Goal: Task Accomplishment & Management: Manage account settings

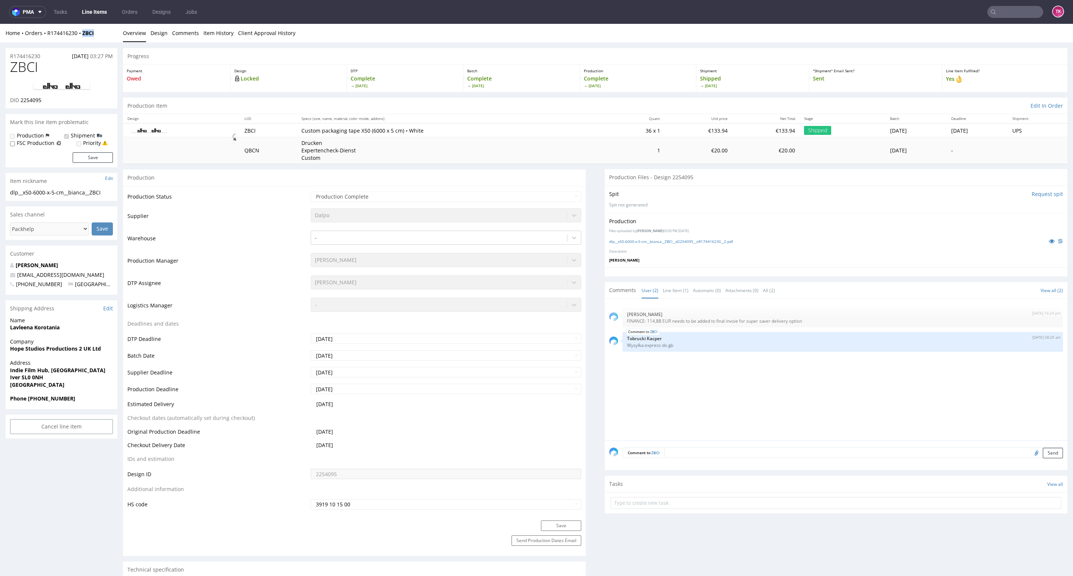
click at [98, 6] on link "Line Items" at bounding box center [94, 12] width 34 height 12
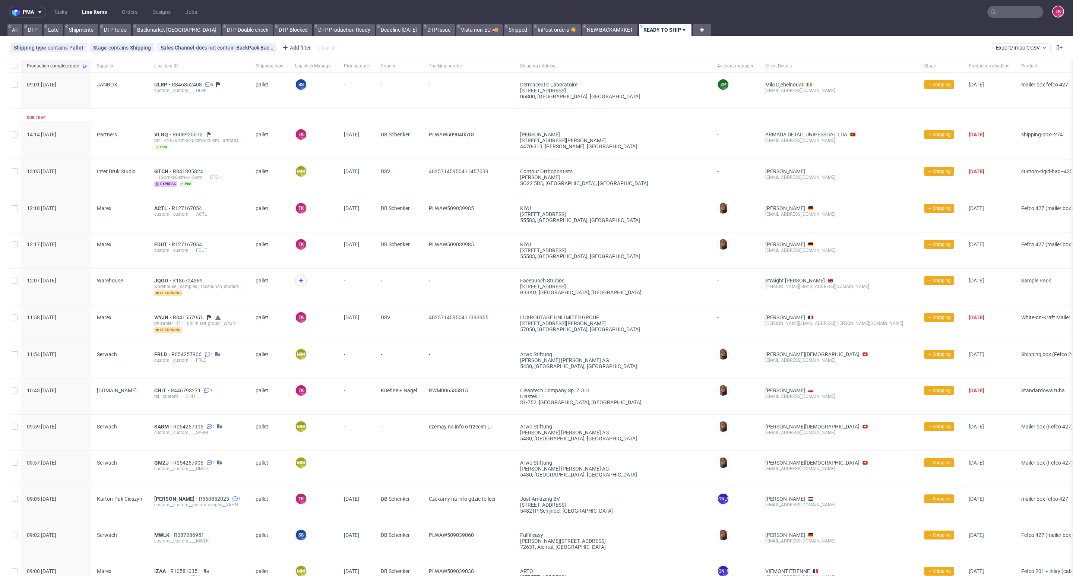
click at [103, 14] on link "Line Items" at bounding box center [94, 12] width 34 height 12
click at [99, 18] on nav "pma Tasks Line Items Orders Designs Jobs TK" at bounding box center [536, 12] width 1073 height 24
click at [99, 16] on link "Line Items" at bounding box center [94, 12] width 34 height 12
click at [94, 12] on link "Line Items" at bounding box center [94, 12] width 34 height 12
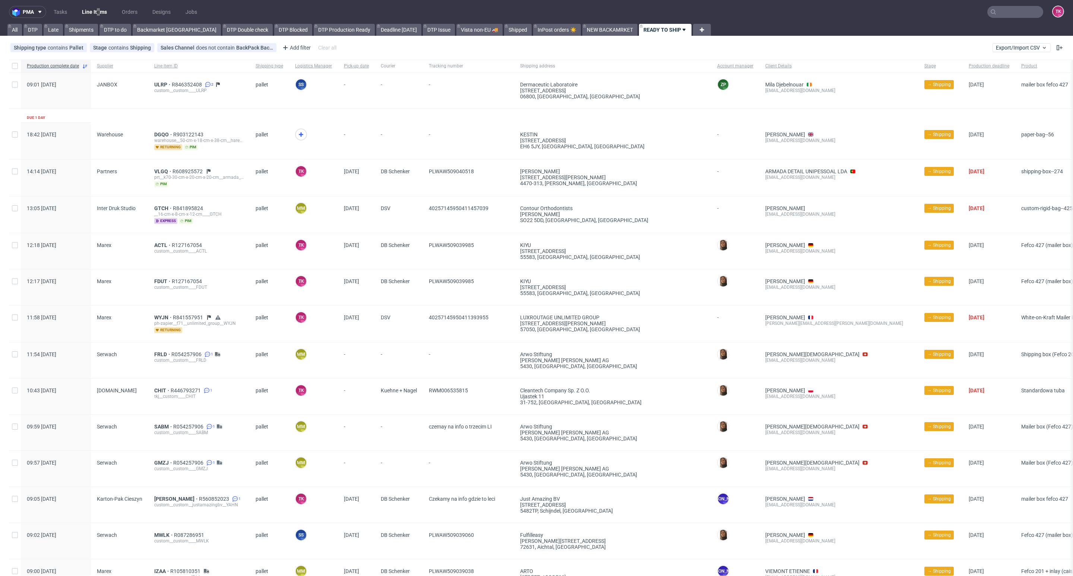
click at [98, 9] on link "Line Items" at bounding box center [94, 12] width 34 height 12
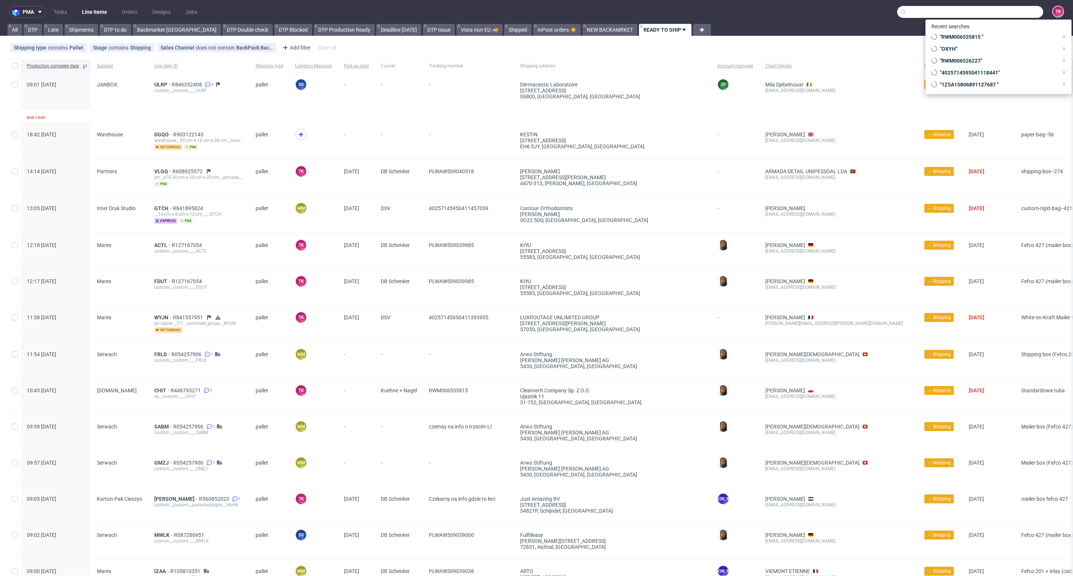
click at [1002, 8] on input "text" at bounding box center [970, 12] width 146 height 12
click at [103, 15] on link "Line Items" at bounding box center [94, 12] width 34 height 12
click at [95, 7] on link "Line Items" at bounding box center [94, 12] width 34 height 12
click at [87, 13] on link "Line Items" at bounding box center [94, 12] width 34 height 12
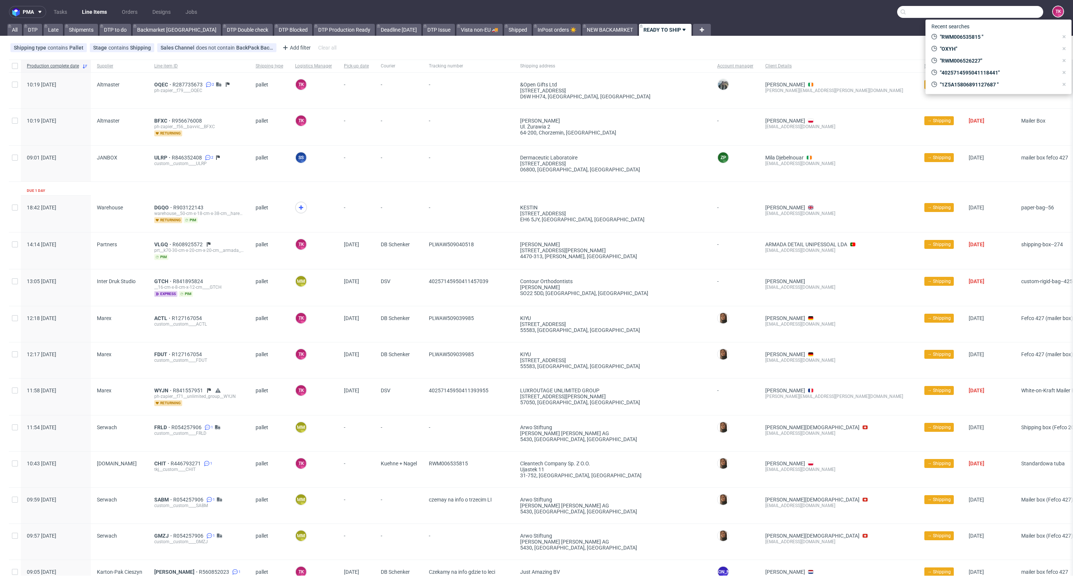
click at [90, 17] on link "Line Items" at bounding box center [94, 12] width 34 height 12
click at [102, 4] on nav "pma Tasks Line Items Orders Designs Jobs TK" at bounding box center [536, 12] width 1073 height 24
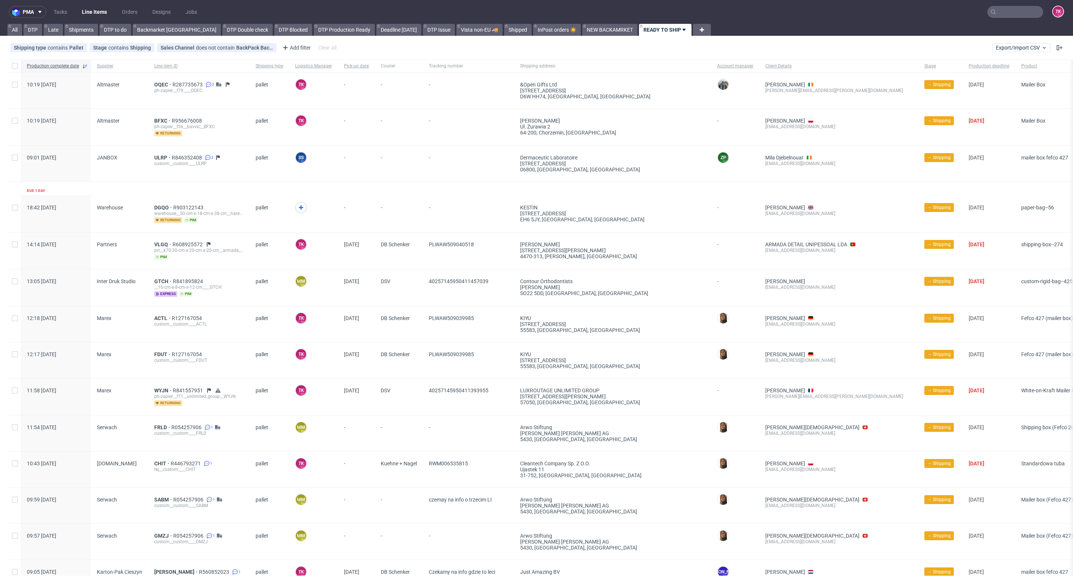
click at [102, 6] on link "Line Items" at bounding box center [94, 12] width 34 height 12
click at [85, 7] on link "Line Items" at bounding box center [94, 12] width 34 height 12
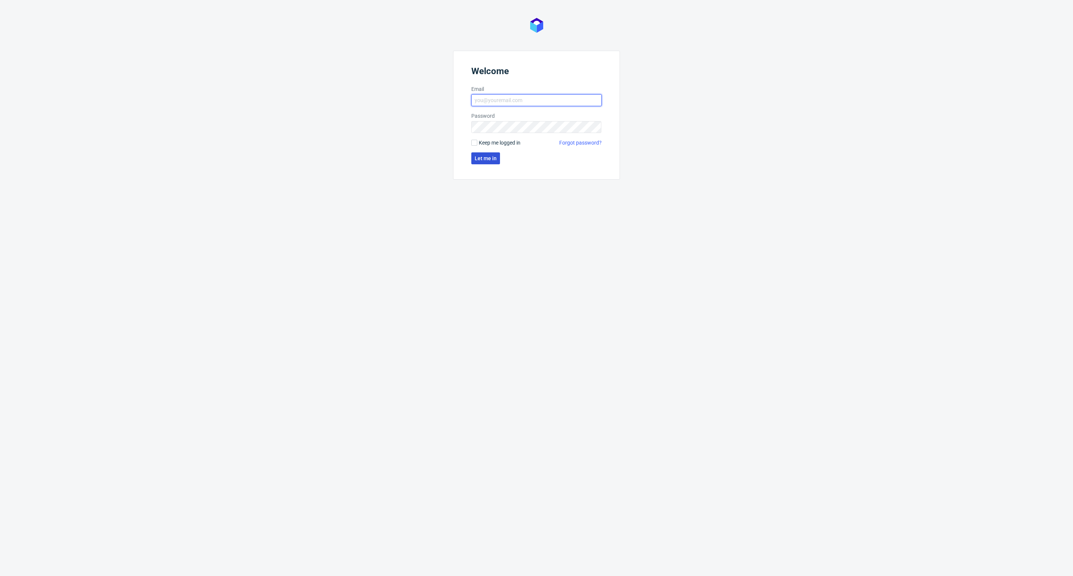
type input "kacper.tobrucki@packhelp.com"
click at [483, 161] on button "Let me in" at bounding box center [485, 158] width 29 height 12
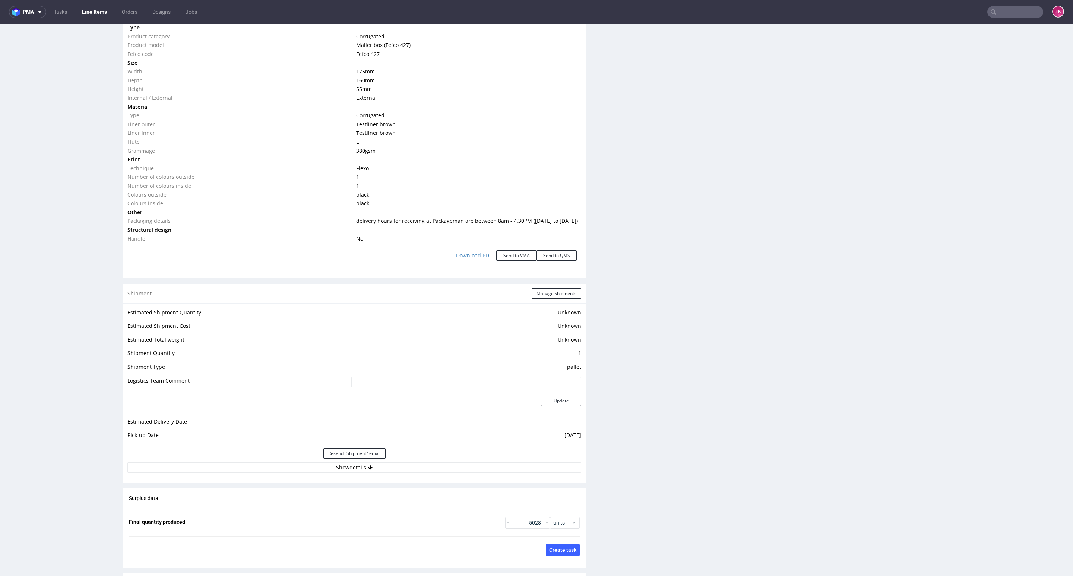
scroll to position [726, 0]
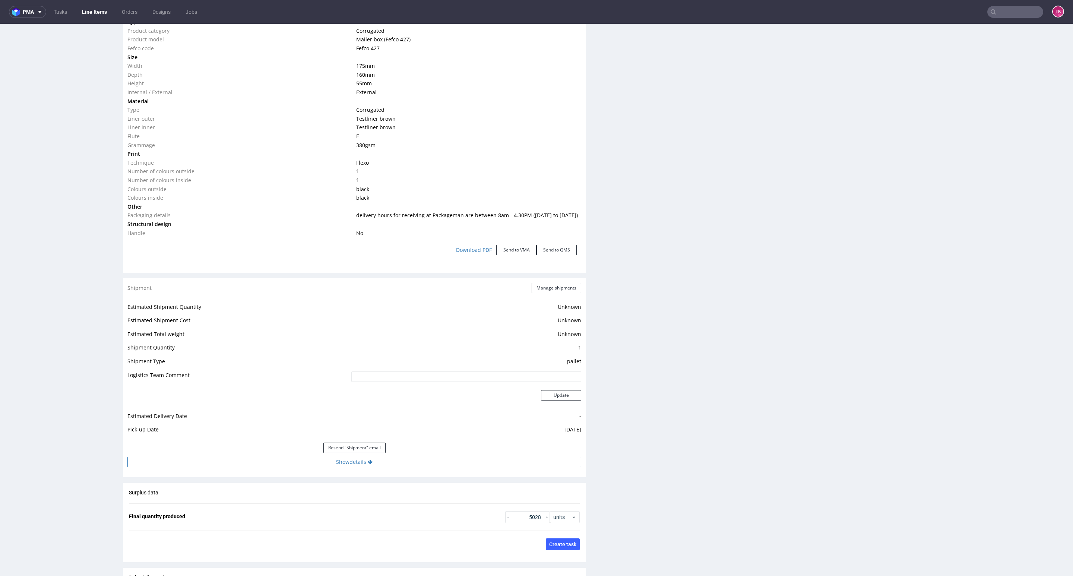
click at [315, 457] on button "Show details" at bounding box center [354, 462] width 454 height 10
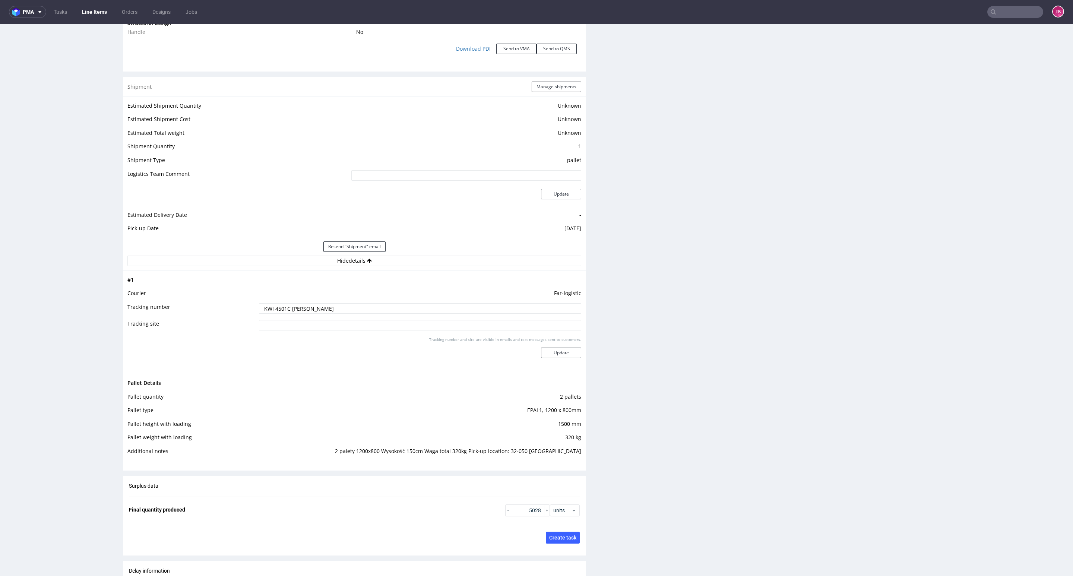
scroll to position [950, 0]
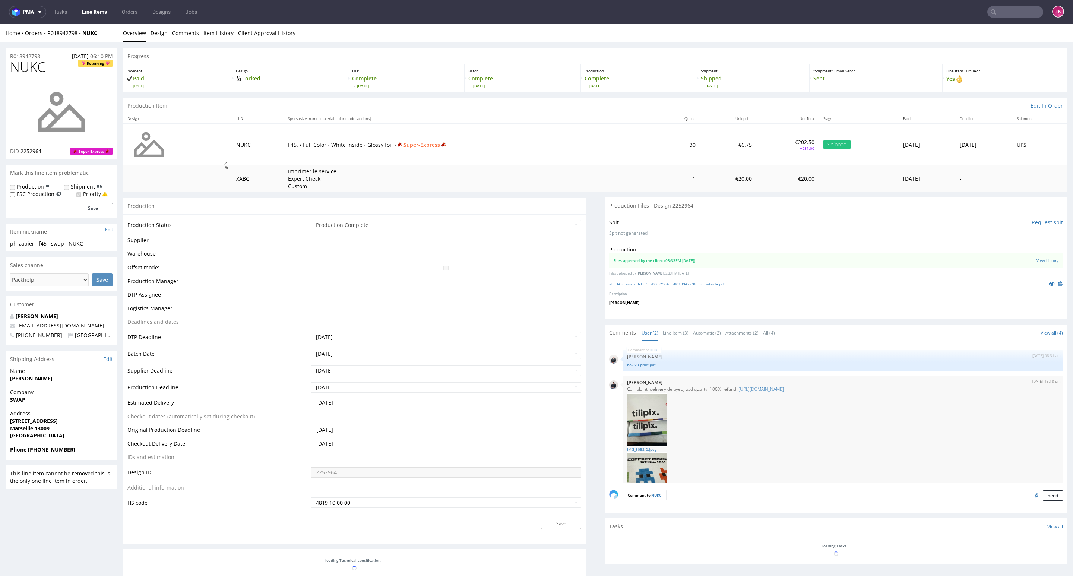
scroll to position [73, 0]
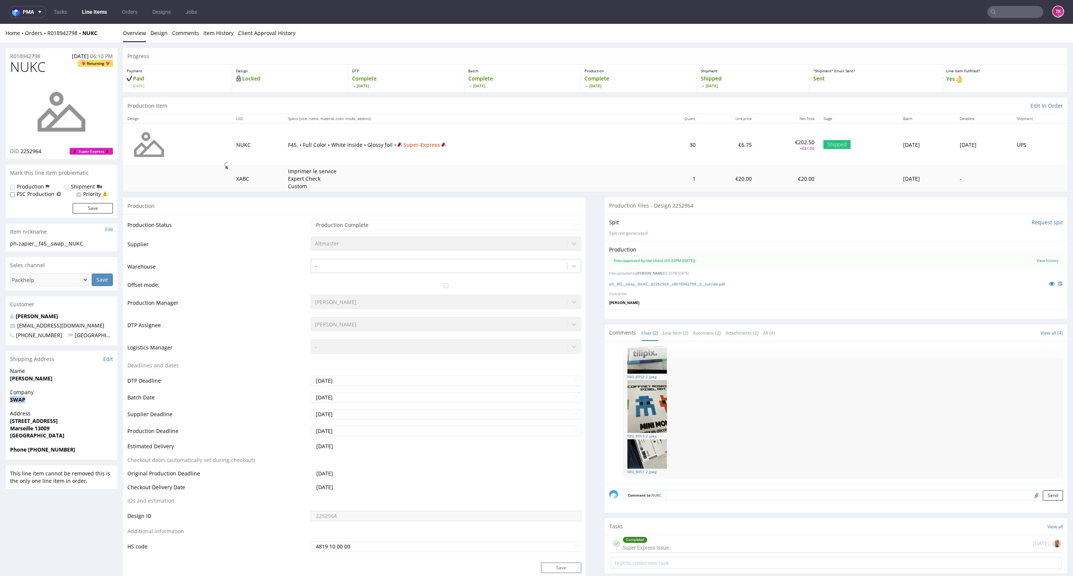
drag, startPoint x: 9, startPoint y: 402, endPoint x: 50, endPoint y: 407, distance: 41.7
click at [50, 407] on div "Company SWAP" at bounding box center [62, 399] width 112 height 21
copy strong "SWAP"
copy strong "[PERSON_NAME]"
drag, startPoint x: 0, startPoint y: 381, endPoint x: 75, endPoint y: 376, distance: 75.1
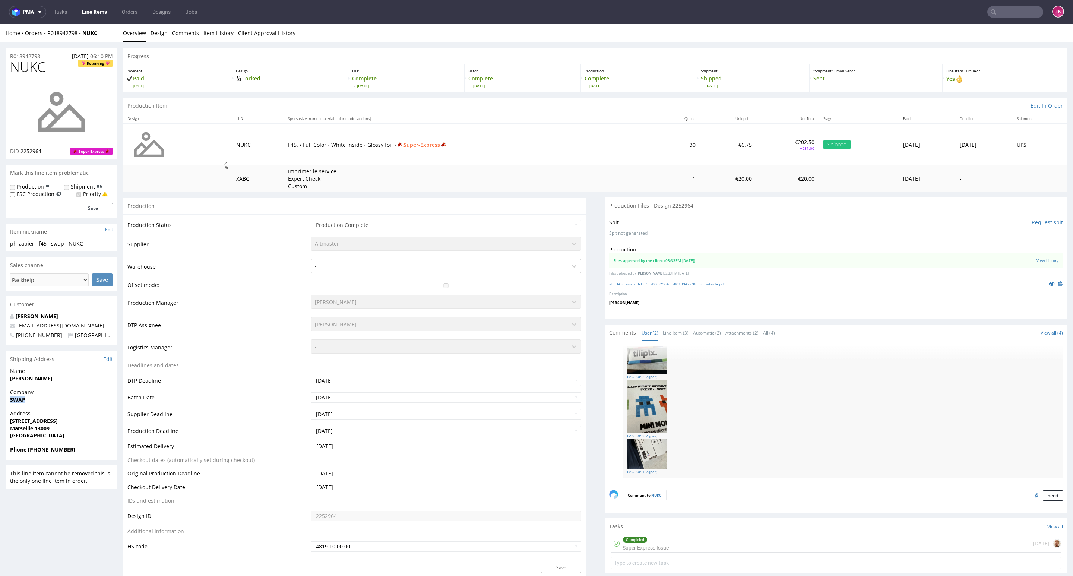
drag, startPoint x: 9, startPoint y: 419, endPoint x: 103, endPoint y: 426, distance: 94.1
copy p "[STREET_ADDRESS]"
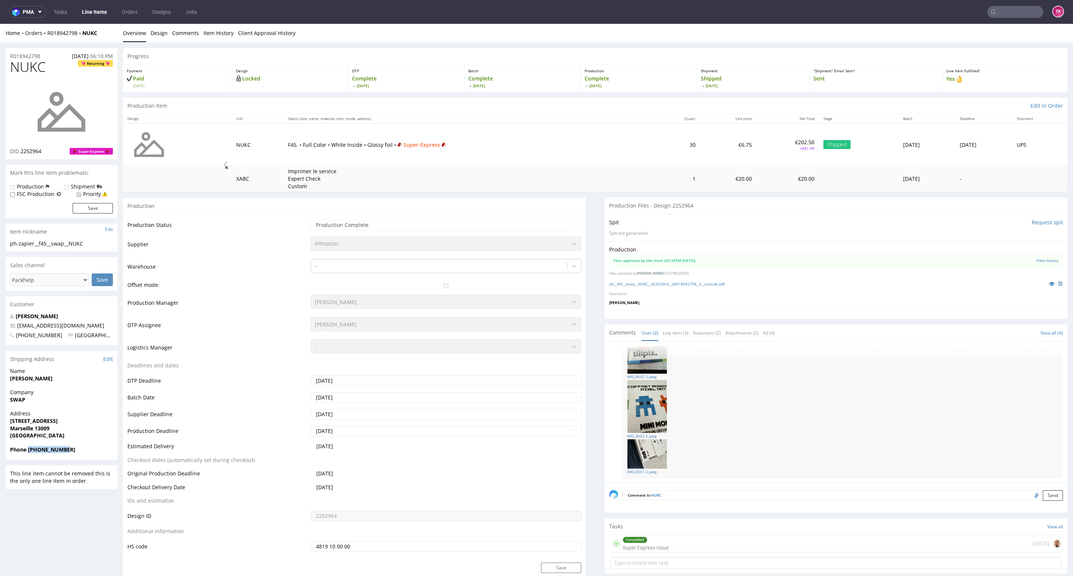
drag, startPoint x: 28, startPoint y: 452, endPoint x: 83, endPoint y: 456, distance: 55.3
click at [77, 454] on div "Phone [PHONE_NUMBER]" at bounding box center [62, 453] width 112 height 14
copy strong "[PHONE_NUMBER]"
copy link
drag, startPoint x: 75, startPoint y: 320, endPoint x: 8, endPoint y: 330, distance: 67.9
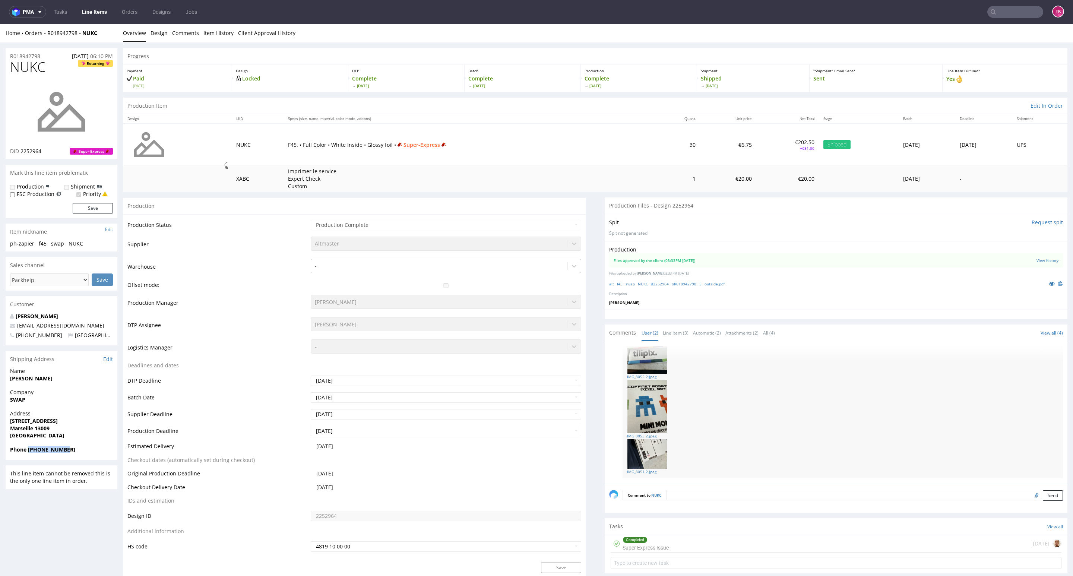
click at [9, 329] on div "Isidore Florent contact@invasions.fr +33620771473 France" at bounding box center [62, 329] width 112 height 33
copy span "contact@invasions.fr"
drag, startPoint x: 77, startPoint y: 326, endPoint x: 10, endPoint y: 327, distance: 67.1
click at [10, 327] on p "contact@invasions.fr" at bounding box center [61, 325] width 103 height 7
drag, startPoint x: 102, startPoint y: 36, endPoint x: 46, endPoint y: 36, distance: 55.9
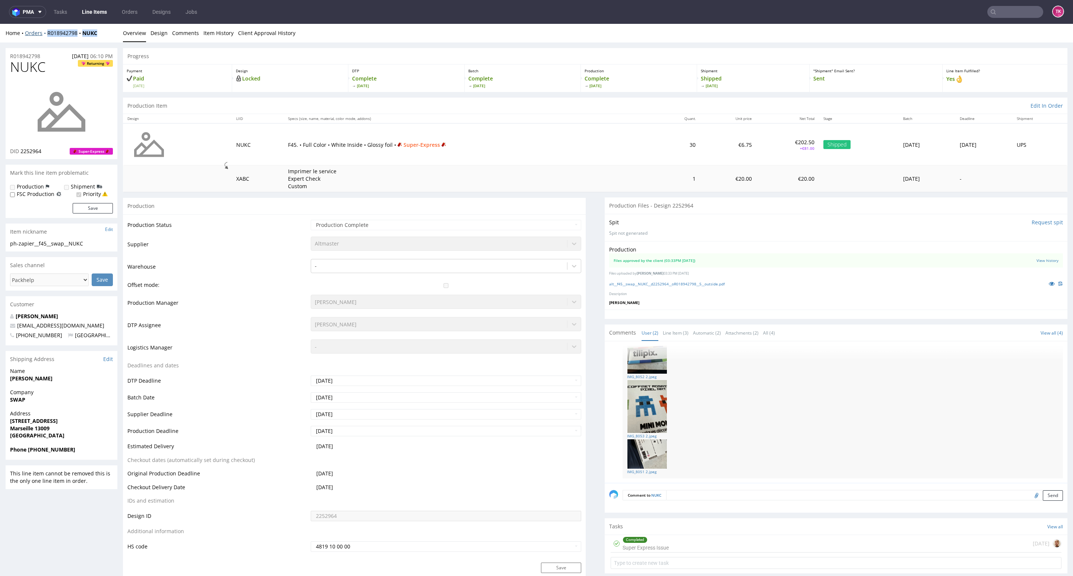
click at [46, 36] on div "Home Orders R018942798 NUKC" at bounding box center [62, 32] width 112 height 7
copy div "R018942798 NUKC"
copy strong "SWAP"
drag, startPoint x: 8, startPoint y: 400, endPoint x: 64, endPoint y: 396, distance: 56.1
click at [64, 396] on div "Company SWAP" at bounding box center [62, 399] width 112 height 21
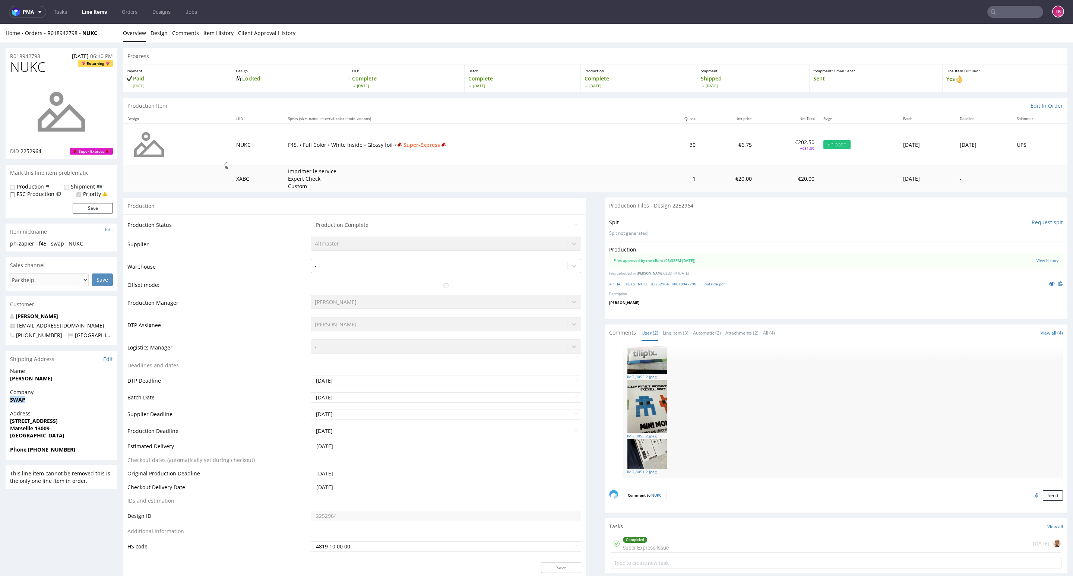
drag, startPoint x: 7, startPoint y: 382, endPoint x: 57, endPoint y: 386, distance: 50.1
click at [57, 385] on div "Name Isidore Florent" at bounding box center [62, 377] width 112 height 21
copy strong "Isidore Florent"
drag, startPoint x: 9, startPoint y: 418, endPoint x: 76, endPoint y: 425, distance: 67.4
click at [76, 425] on div "Address 43 rue aviateur le brix Marseille 13009 France" at bounding box center [62, 428] width 112 height 36
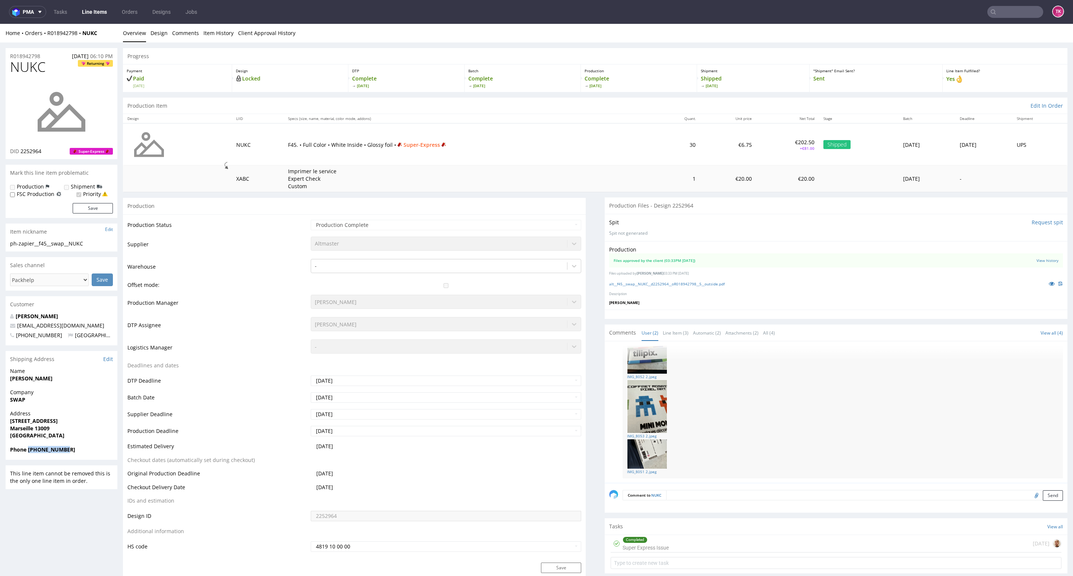
drag, startPoint x: 68, startPoint y: 449, endPoint x: 28, endPoint y: 456, distance: 40.8
click at [28, 456] on div "Phone +33620771473" at bounding box center [62, 453] width 112 height 14
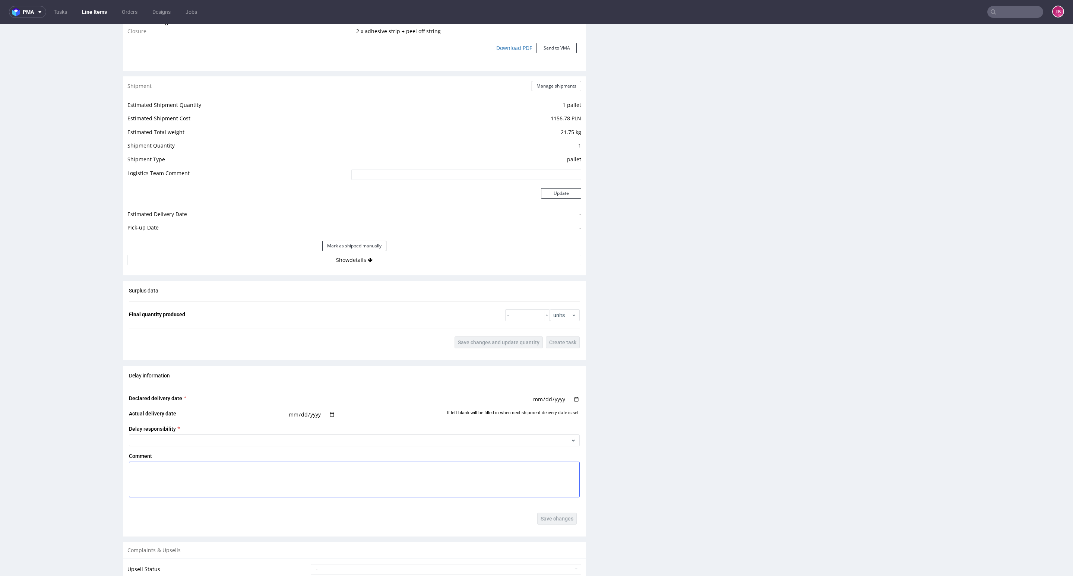
scroll to position [881, 0]
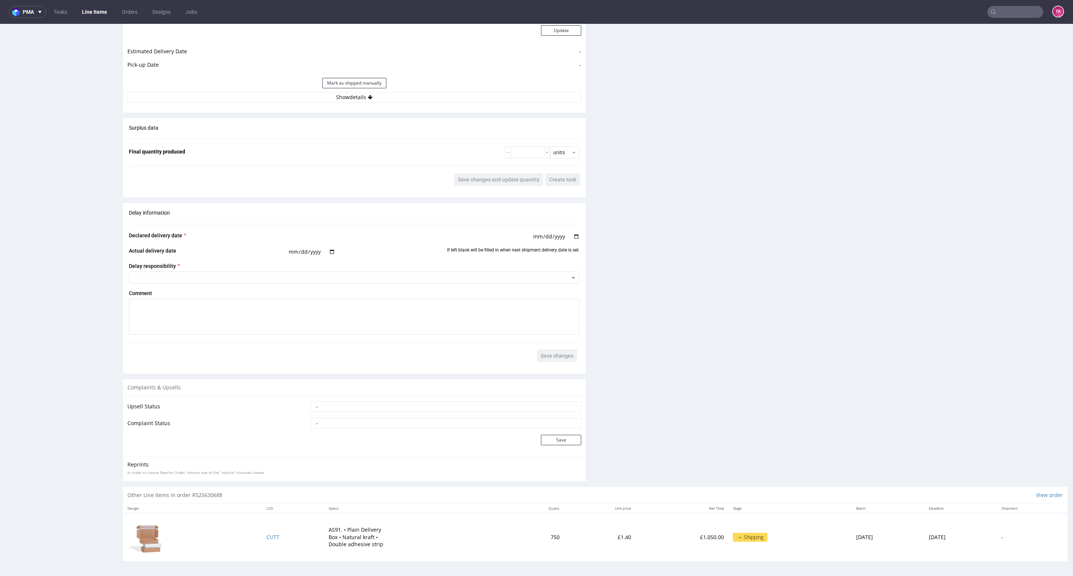
click at [427, 89] on div "Mark as shipped manually" at bounding box center [354, 83] width 454 height 18
click at [427, 93] on button "Show details" at bounding box center [354, 97] width 454 height 10
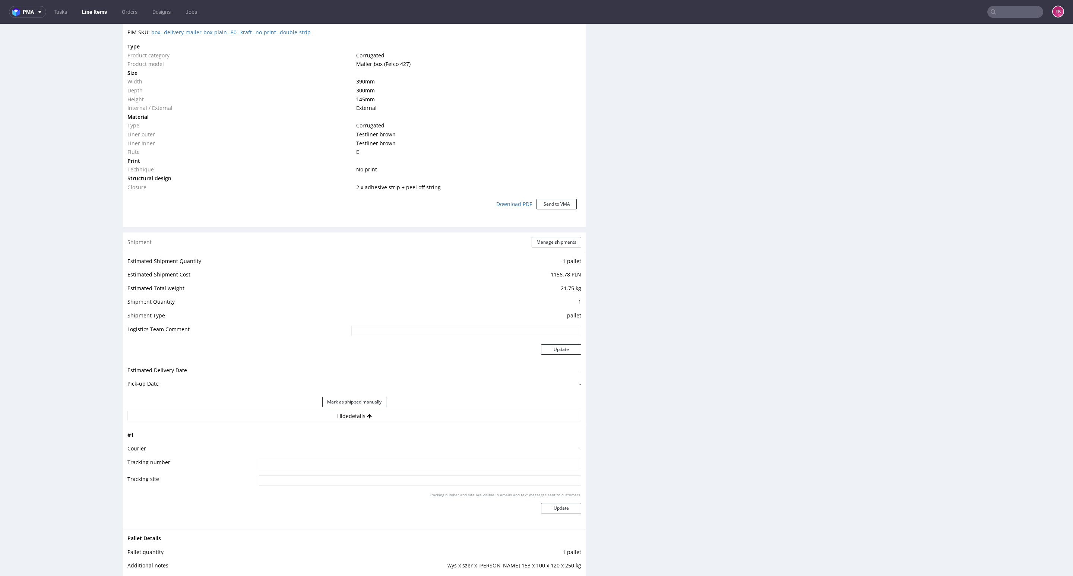
scroll to position [546, 0]
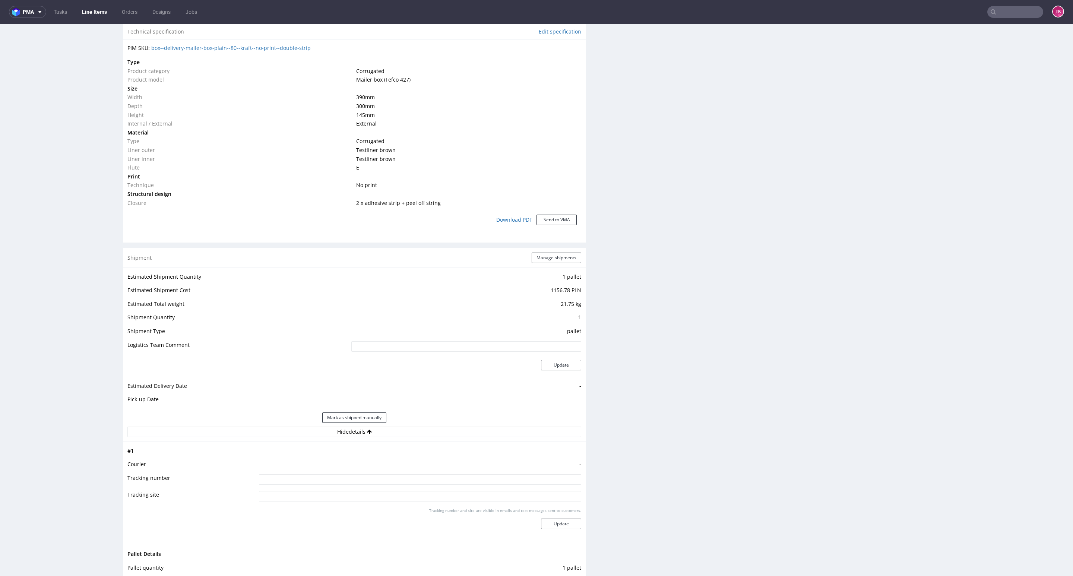
click at [540, 250] on div "Shipment Manage shipments" at bounding box center [354, 257] width 463 height 19
click at [551, 257] on button "Manage shipments" at bounding box center [557, 258] width 50 height 10
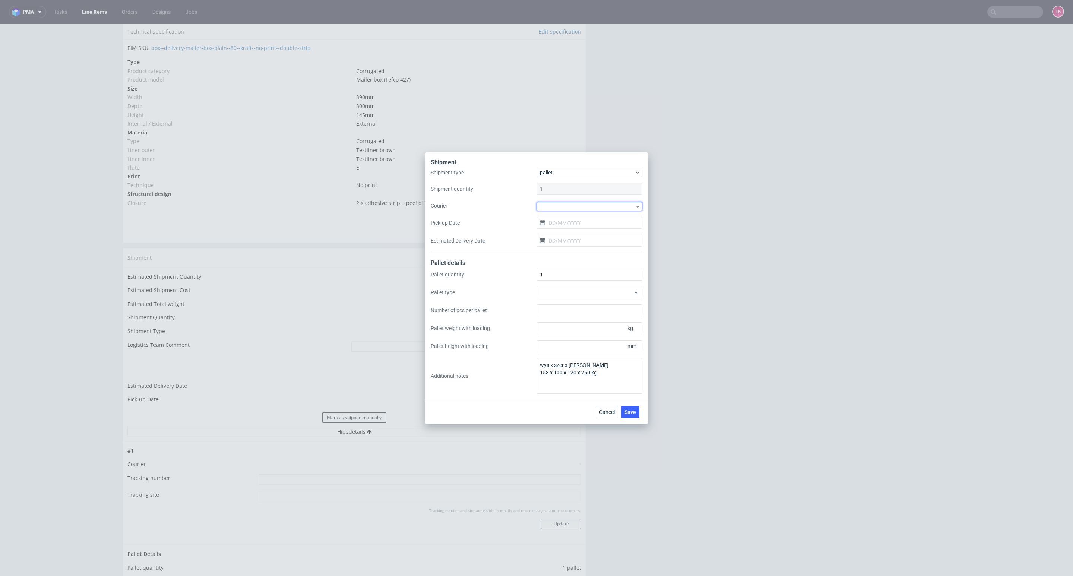
drag, startPoint x: 602, startPoint y: 206, endPoint x: 601, endPoint y: 212, distance: 5.6
click at [601, 206] on div at bounding box center [589, 206] width 106 height 9
click at [556, 259] on div "DSV" at bounding box center [589, 263] width 100 height 13
click at [567, 226] on input "Pick-up Date" at bounding box center [589, 222] width 106 height 12
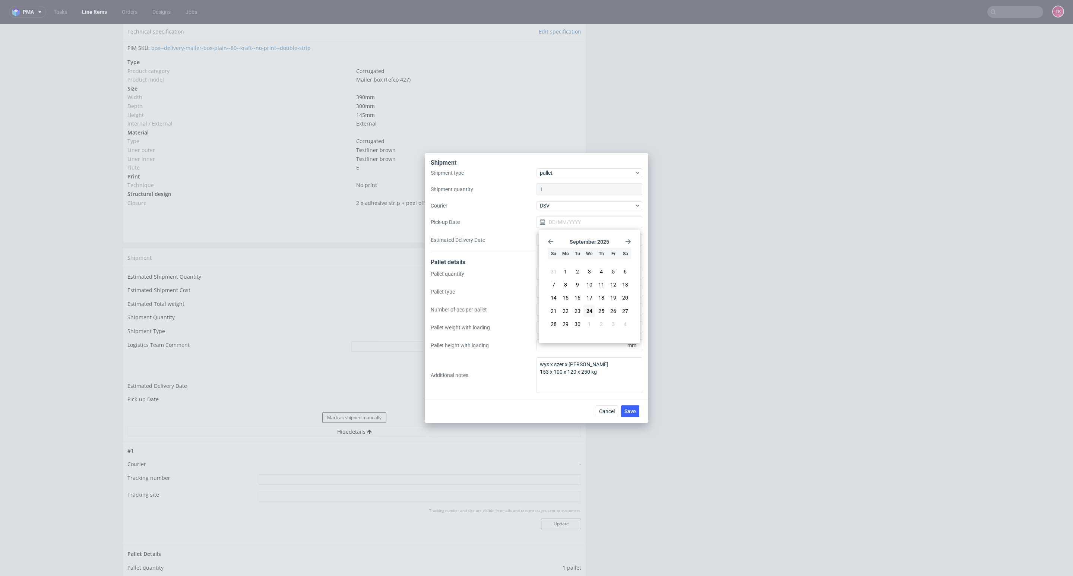
drag, startPoint x: 598, startPoint y: 308, endPoint x: 600, endPoint y: 318, distance: 11.0
click at [598, 312] on span "25" at bounding box center [601, 310] width 6 height 7
type input "[DATE]"
click at [636, 411] on button "Save" at bounding box center [630, 411] width 18 height 12
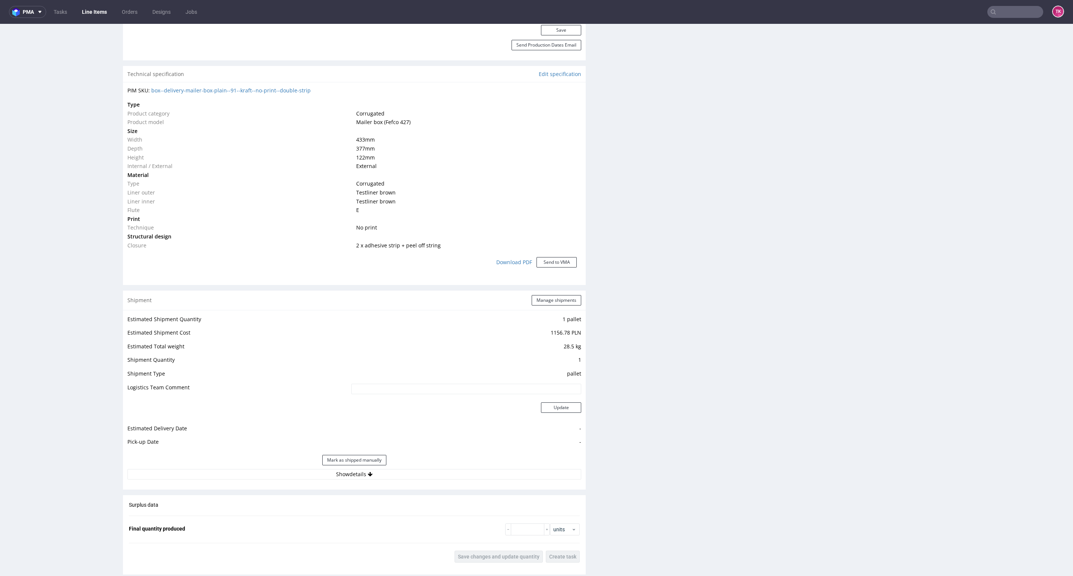
scroll to position [559, 0]
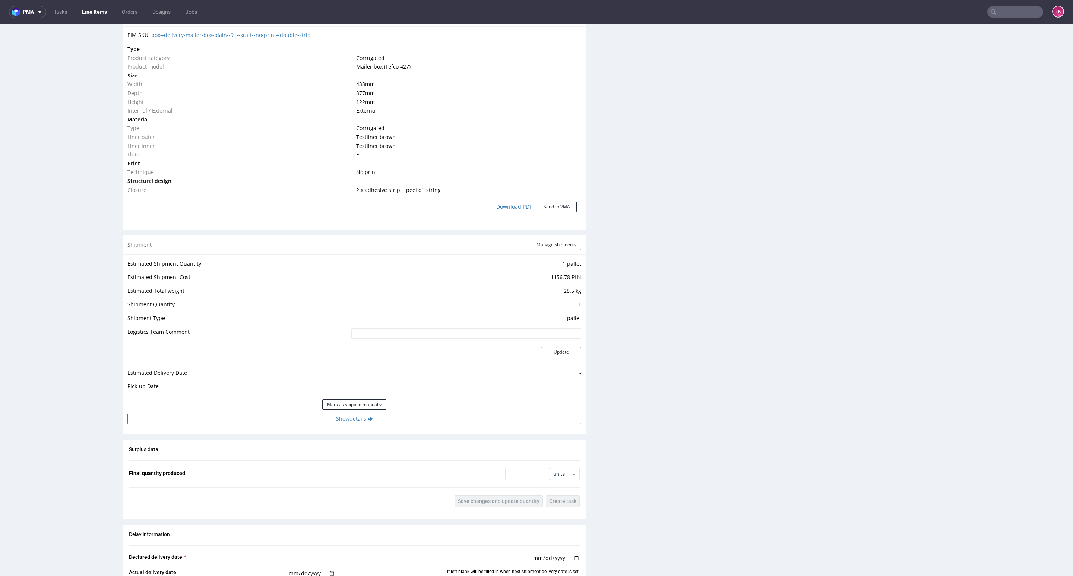
click at [474, 419] on button "Show details" at bounding box center [354, 418] width 454 height 10
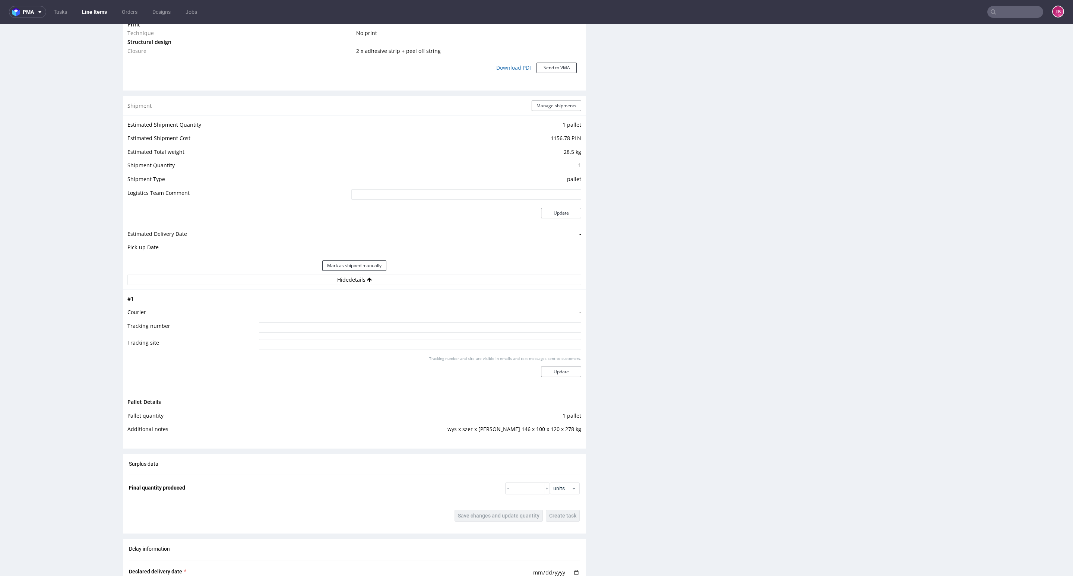
scroll to position [726, 0]
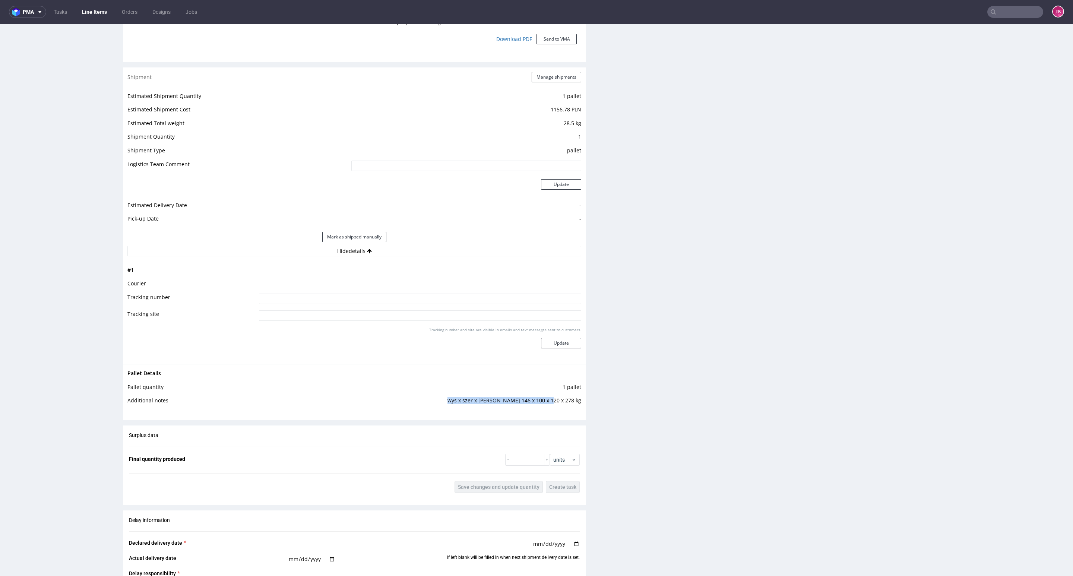
drag, startPoint x: 436, startPoint y: 400, endPoint x: 576, endPoint y: 408, distance: 140.3
click at [556, 404] on td "wys x szer x dl x waga 146 x 100 x 120 x 278 kg" at bounding box center [417, 403] width 328 height 14
click at [605, 414] on div "Production Files - Design Spit Spit request impossible Box design not found, un…" at bounding box center [836, 123] width 463 height 1344
drag, startPoint x: 557, startPoint y: 77, endPoint x: 557, endPoint y: 84, distance: 6.7
click at [557, 80] on button "Manage shipments" at bounding box center [557, 77] width 50 height 10
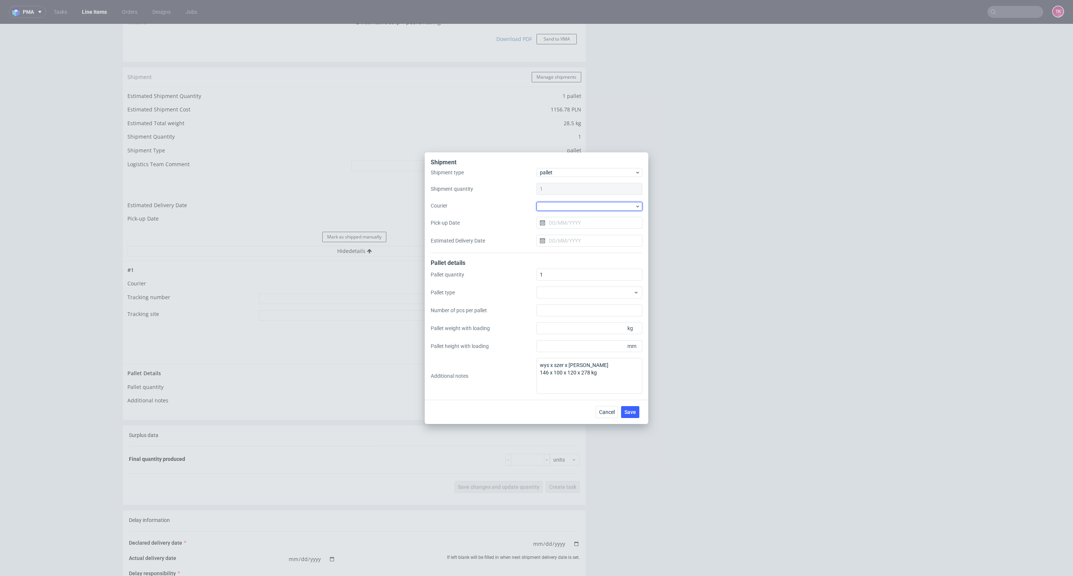
drag, startPoint x: 598, startPoint y: 203, endPoint x: 597, endPoint y: 211, distance: 7.9
click at [597, 207] on div at bounding box center [589, 206] width 106 height 9
click at [569, 221] on div "DSV" at bounding box center [589, 219] width 100 height 13
click at [574, 210] on div "Shipment type pallet Shipment quantity 1 Courier DSV Pick-up Date Estimated Del…" at bounding box center [537, 210] width 212 height 84
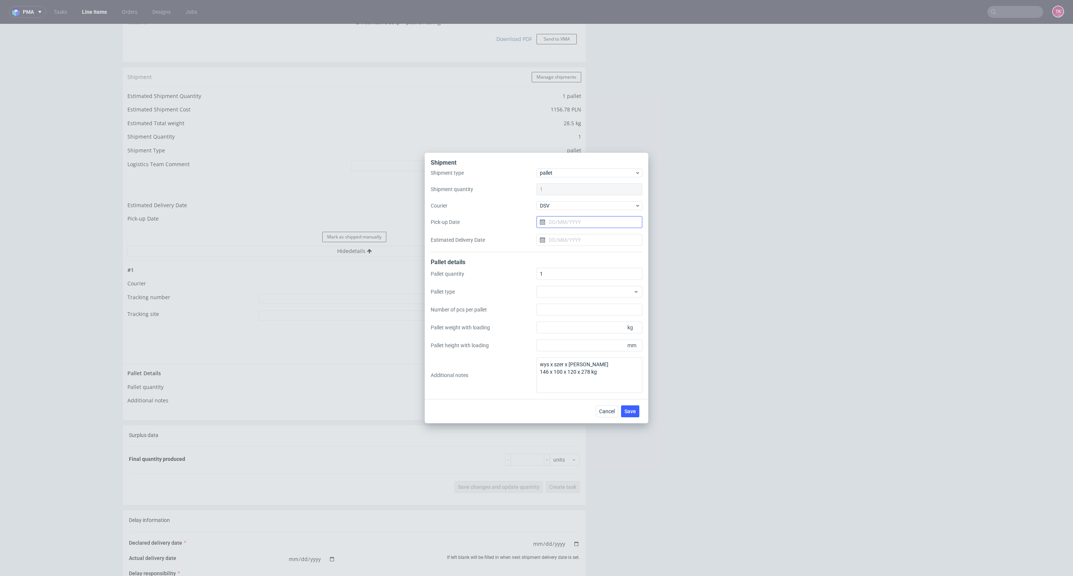
click at [573, 218] on input "Pick-up Date" at bounding box center [589, 222] width 106 height 12
drag, startPoint x: 602, startPoint y: 313, endPoint x: 625, endPoint y: 387, distance: 76.8
click at [602, 314] on span "25" at bounding box center [601, 310] width 6 height 7
type input "25/09/2025"
drag, startPoint x: 633, startPoint y: 413, endPoint x: 637, endPoint y: 383, distance: 30.6
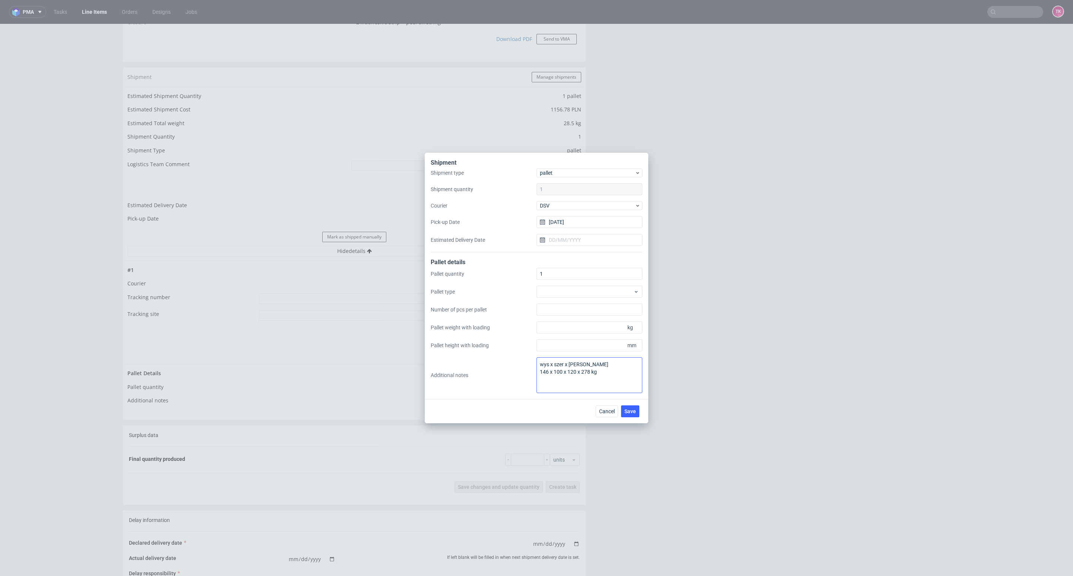
click at [631, 415] on button "Save" at bounding box center [630, 411] width 18 height 12
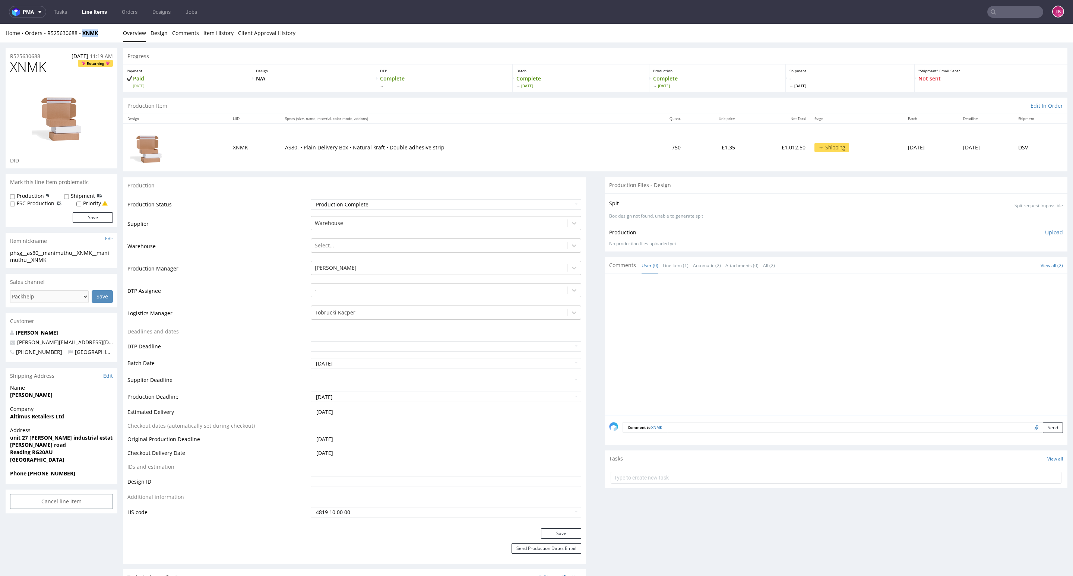
drag, startPoint x: 106, startPoint y: 35, endPoint x: 81, endPoint y: 37, distance: 25.4
click at [81, 37] on div "Home Orders R525630688 XNMK Overview Design Comments Item History Client Approv…" at bounding box center [536, 33] width 1073 height 19
copy strong "XNMK"
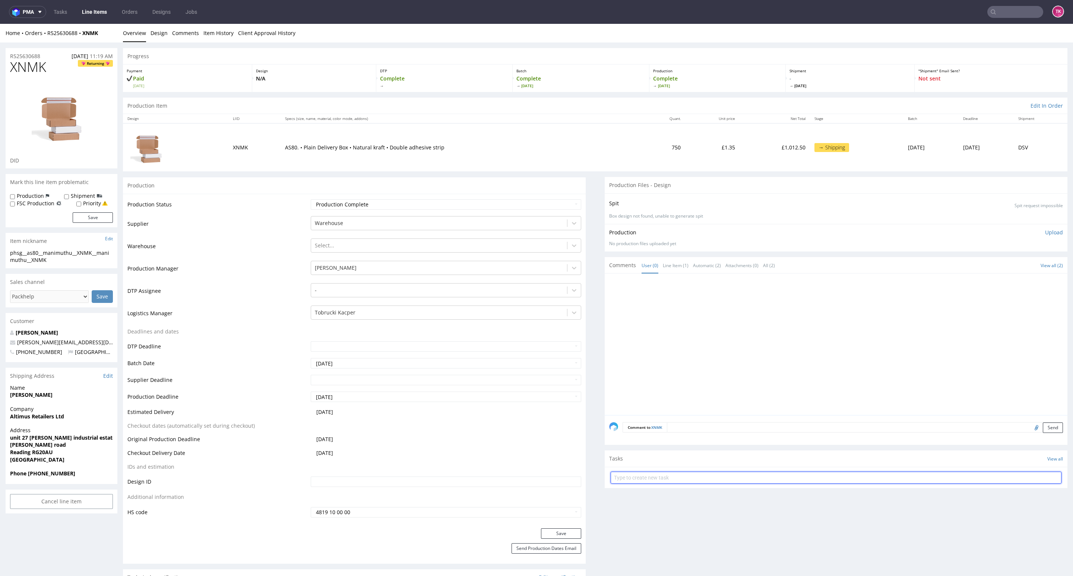
drag, startPoint x: 655, startPoint y: 473, endPoint x: 652, endPoint y: 479, distance: 6.3
click at [653, 476] on input "text" at bounding box center [836, 478] width 451 height 12
click at [652, 479] on input "text" at bounding box center [836, 478] width 451 height 12
paste input "R525630688_CUTT_XNMK"
type input "etykiety R525630688_CUTT_XNMK"
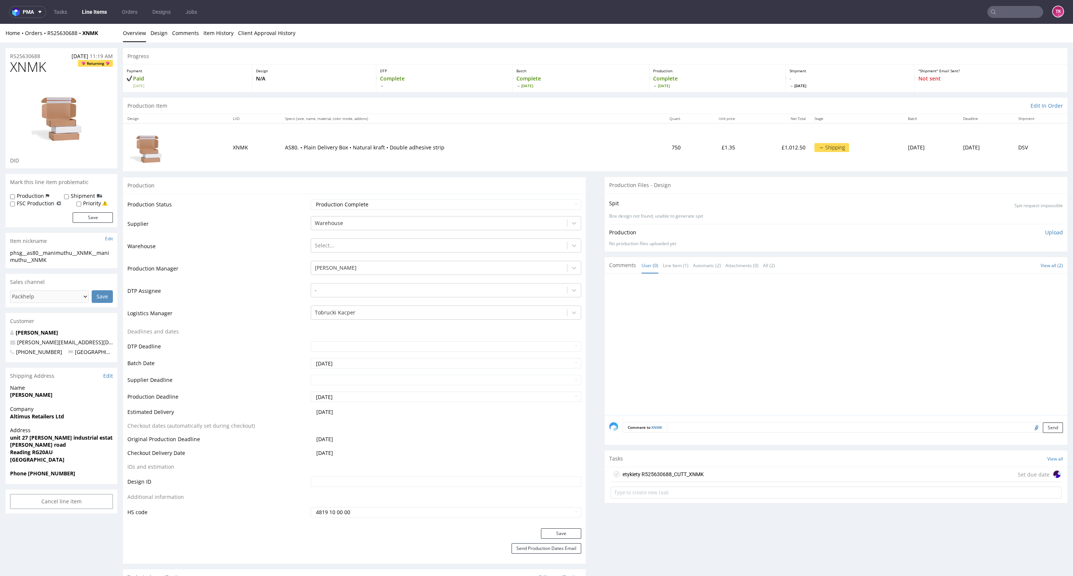
click at [682, 475] on div "etykiety R525630688_CUTT_XNMK" at bounding box center [662, 474] width 81 height 9
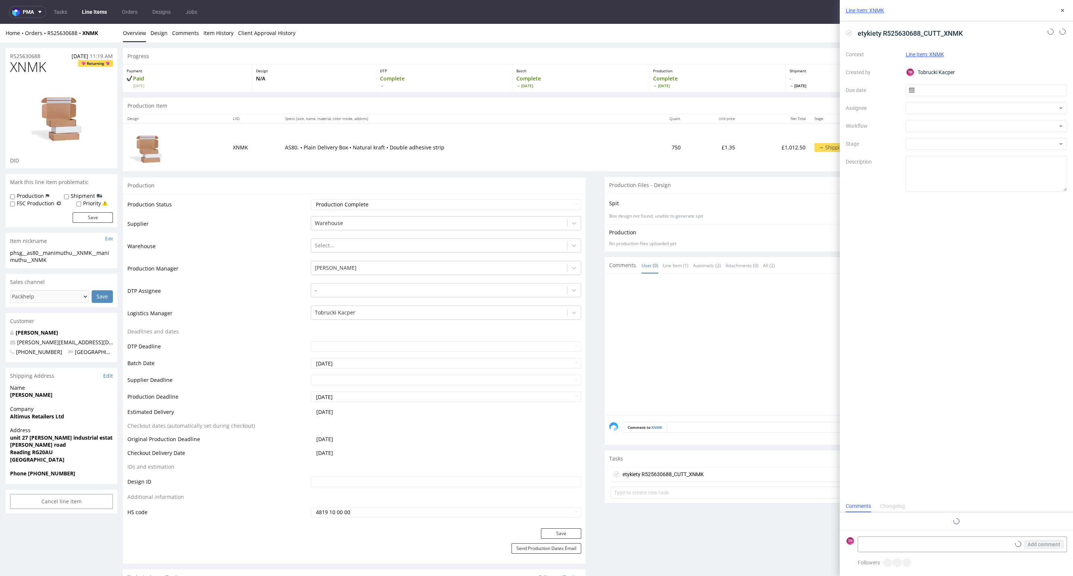
scroll to position [6, 0]
click at [1014, 540] on div "Add comment" at bounding box center [1039, 544] width 56 height 15
click at [1016, 540] on div "Add comment" at bounding box center [1039, 544] width 56 height 15
click at [1018, 543] on icon at bounding box center [1018, 544] width 6 height 6
click at [0, 0] on input "file" at bounding box center [0, 0] width 0 height 0
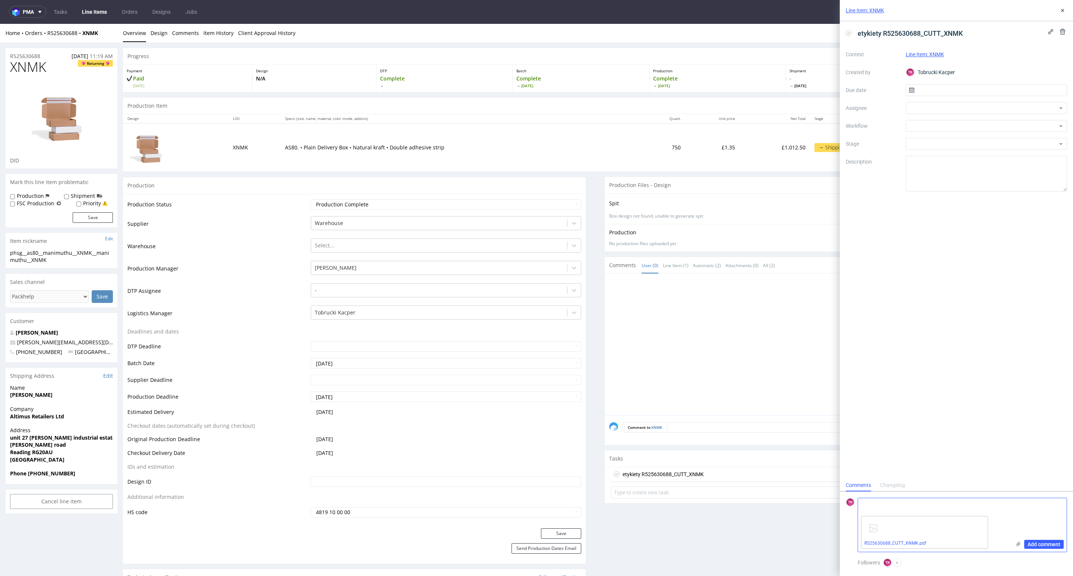
click at [890, 497] on form "TK Add comment R525630688_CUTT_XNMK.pdf" at bounding box center [956, 524] width 233 height 67
click at [897, 499] on textarea at bounding box center [934, 505] width 153 height 15
drag, startPoint x: 873, startPoint y: 506, endPoint x: 885, endPoint y: 507, distance: 12.3
click at [885, 507] on textarea "DSV v" at bounding box center [934, 505] width 153 height 15
paste textarea "40257145950411559634"
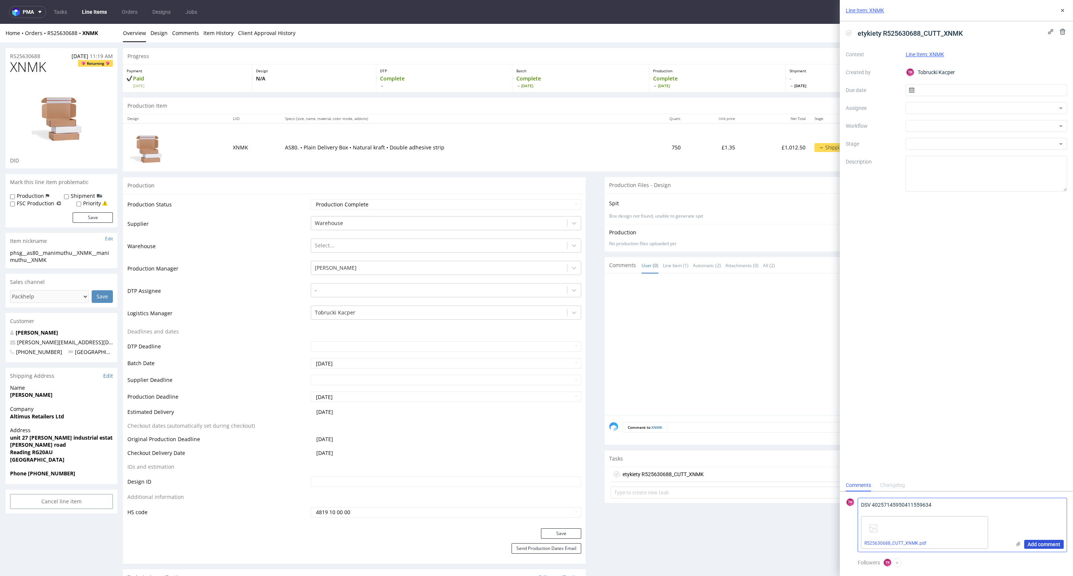
type textarea "DSV 40257145950411559634"
click at [1043, 542] on span "Add comment" at bounding box center [1043, 544] width 33 height 5
click at [941, 111] on div at bounding box center [987, 108] width 162 height 12
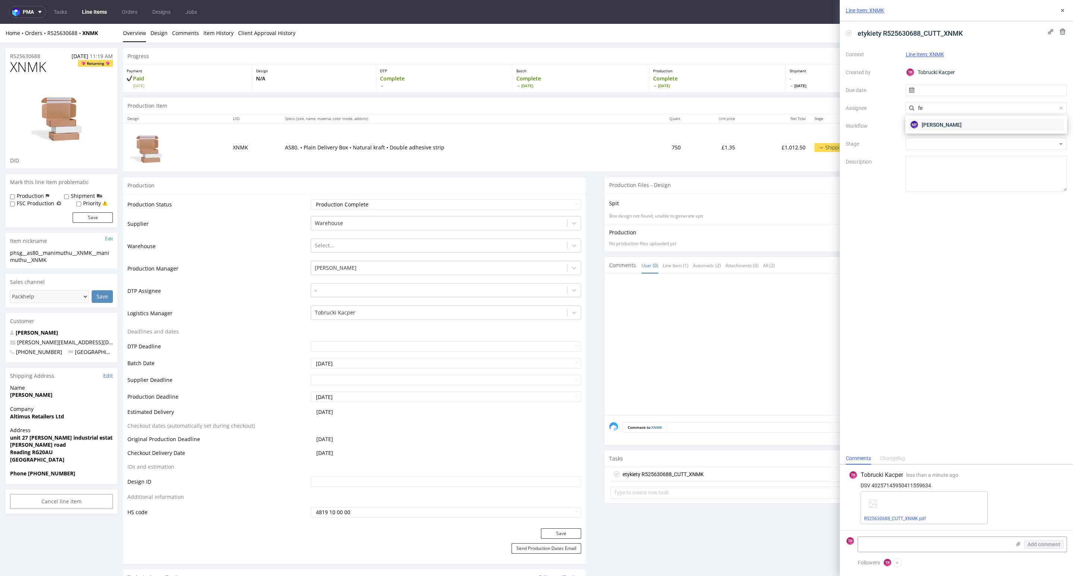
type input "fe"
click at [938, 124] on span "Michał Fedorowicz" at bounding box center [942, 124] width 40 height 7
click at [929, 96] on div "Context Line Item: XNMK Created by TK Tobrucki Kacper Due date Assignee MF Mich…" at bounding box center [956, 119] width 221 height 143
click at [929, 91] on input "text" at bounding box center [987, 90] width 162 height 12
click at [985, 178] on span "24" at bounding box center [986, 178] width 6 height 7
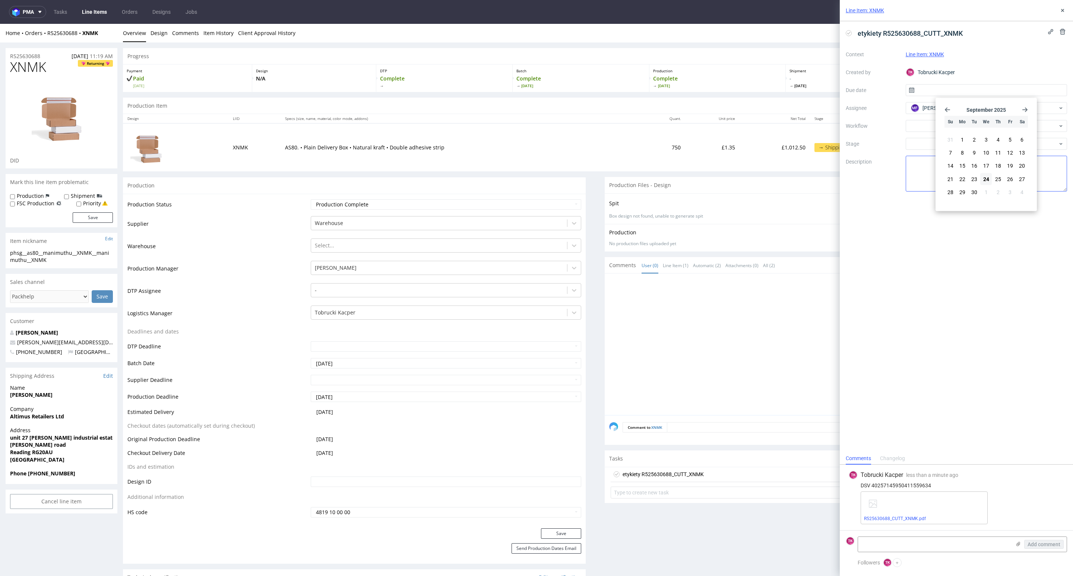
type input "[DATE]"
click at [1064, 11] on icon at bounding box center [1062, 10] width 6 height 6
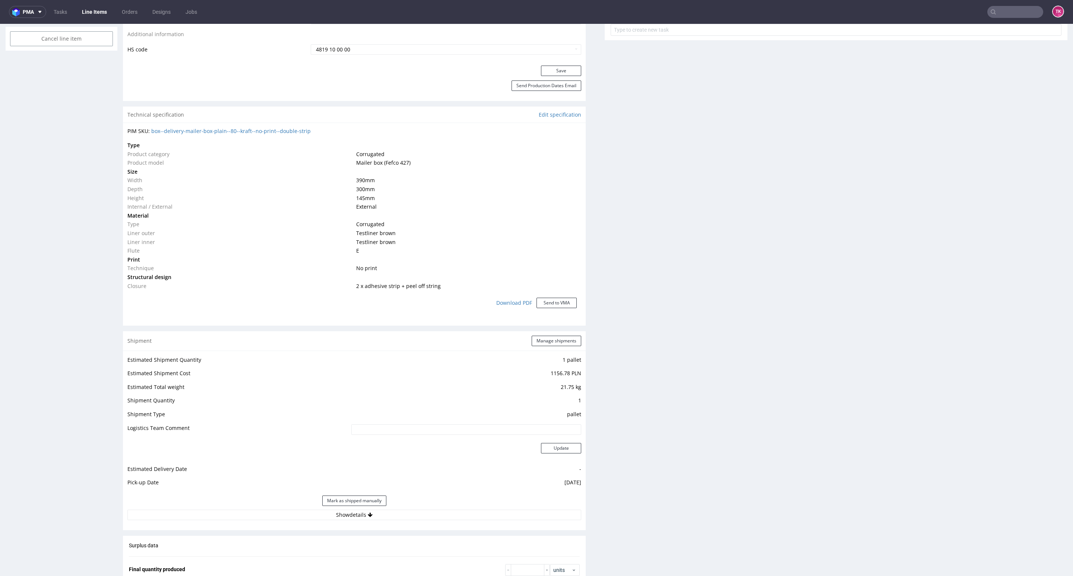
scroll to position [615, 0]
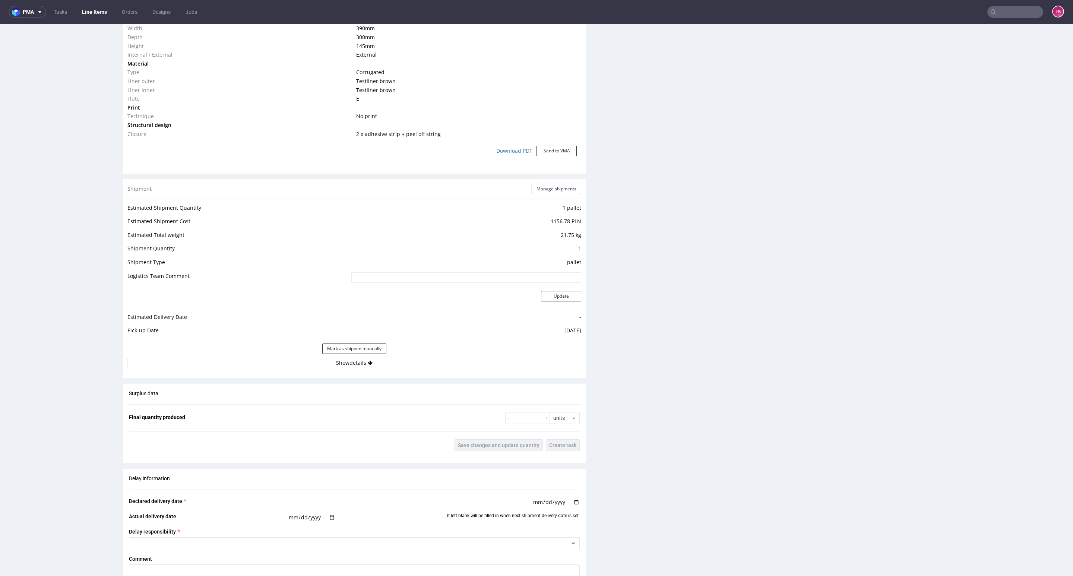
click at [293, 357] on div "Estimated Shipment Quantity 1 pallet Estimated Shipment Cost 1156.78 PLN Estima…" at bounding box center [354, 286] width 463 height 174
click at [278, 366] on button "Show details" at bounding box center [354, 363] width 454 height 10
drag, startPoint x: 317, startPoint y: 429, endPoint x: 318, endPoint y: 421, distance: 7.9
click at [318, 427] on input at bounding box center [420, 427] width 322 height 10
click at [318, 418] on td at bounding box center [419, 413] width 324 height 17
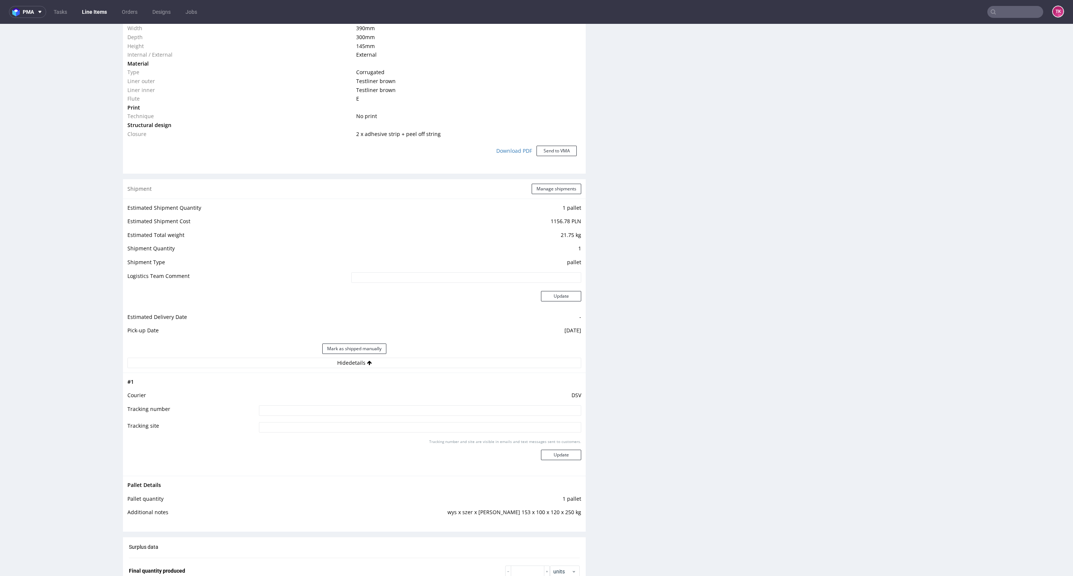
click at [318, 409] on input at bounding box center [420, 410] width 322 height 10
paste input "40257145950411559634"
type input "40257145950411559634"
click at [555, 455] on button "Update" at bounding box center [561, 455] width 40 height 10
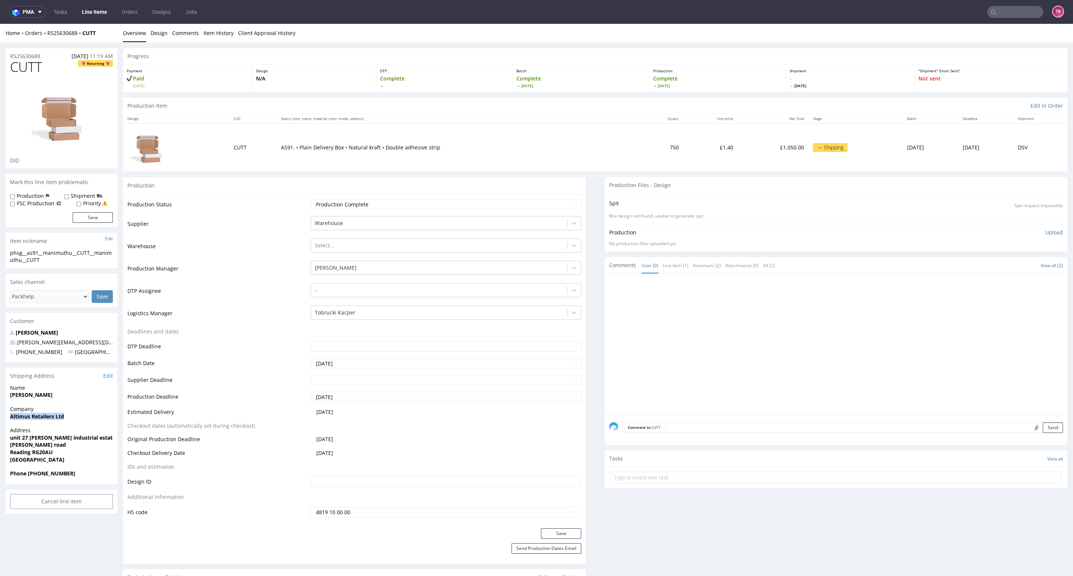
drag, startPoint x: 1, startPoint y: 419, endPoint x: 101, endPoint y: 418, distance: 99.1
copy strong "Altimus Retailers Ltd"
drag, startPoint x: 2, startPoint y: 440, endPoint x: 82, endPoint y: 454, distance: 80.7
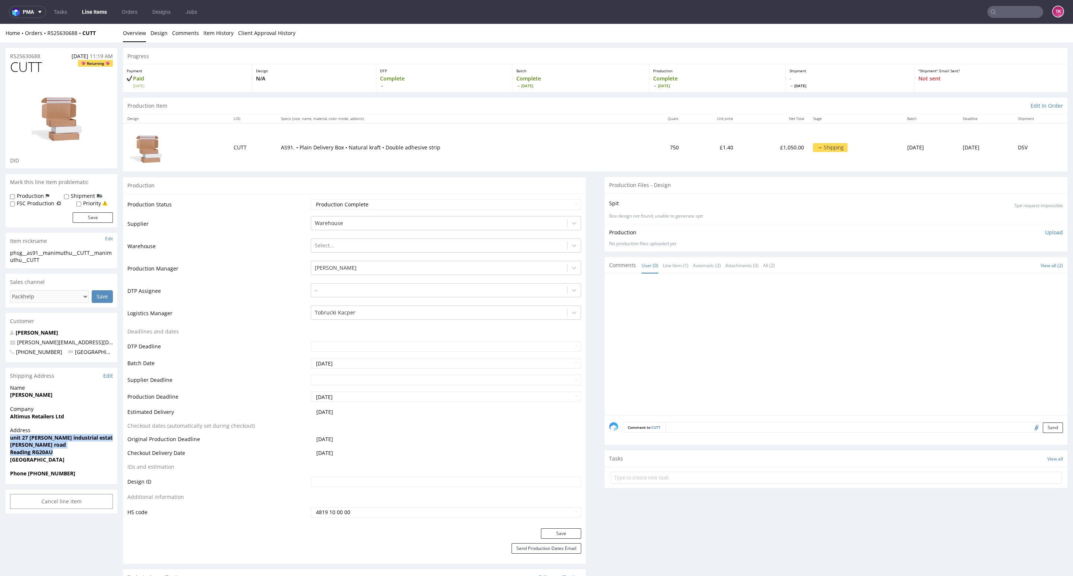
copy p "unit 27 robert cort industrial estate britten road Reading RG20AU"
drag, startPoint x: 37, startPoint y: 473, endPoint x: 88, endPoint y: 476, distance: 51.2
click at [88, 476] on span "Phone +447712482965" at bounding box center [61, 473] width 103 height 7
copy strong "7712482965"
drag, startPoint x: 99, startPoint y: 339, endPoint x: 0, endPoint y: 346, distance: 99.0
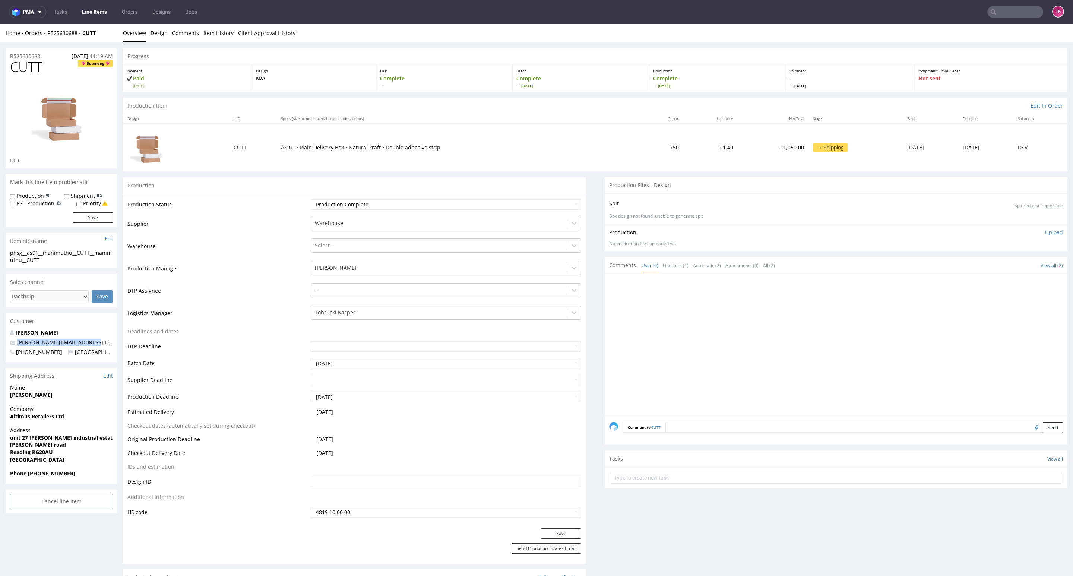
copy span "satheesh@altimusoutdoor.com"
drag, startPoint x: 7, startPoint y: 388, endPoint x: 4, endPoint y: 402, distance: 14.8
copy strong "Satheeshkumar Manimuthu"
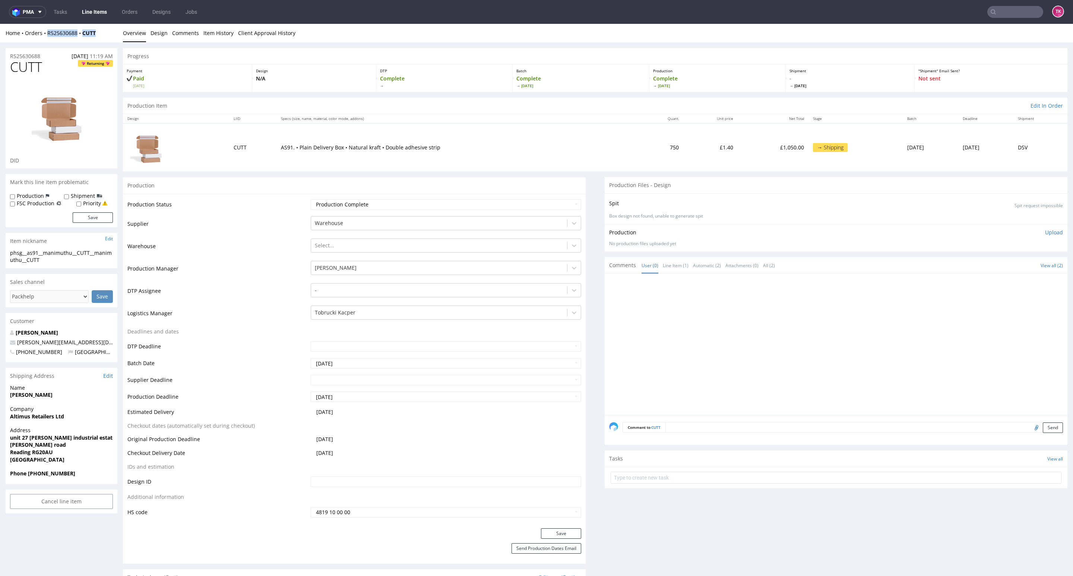
drag, startPoint x: 105, startPoint y: 35, endPoint x: 46, endPoint y: 41, distance: 59.2
click at [47, 38] on div "Home Orders R525630688 CUTT Overview Design Comments Item History Client Approv…" at bounding box center [536, 33] width 1073 height 19
copy div "R525630688 CUTT"
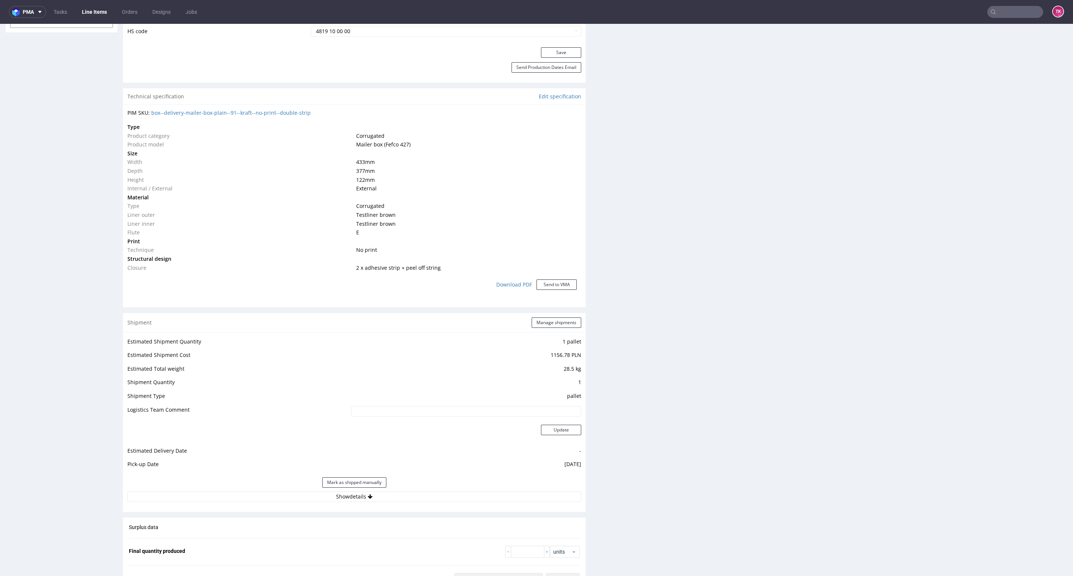
scroll to position [615, 0]
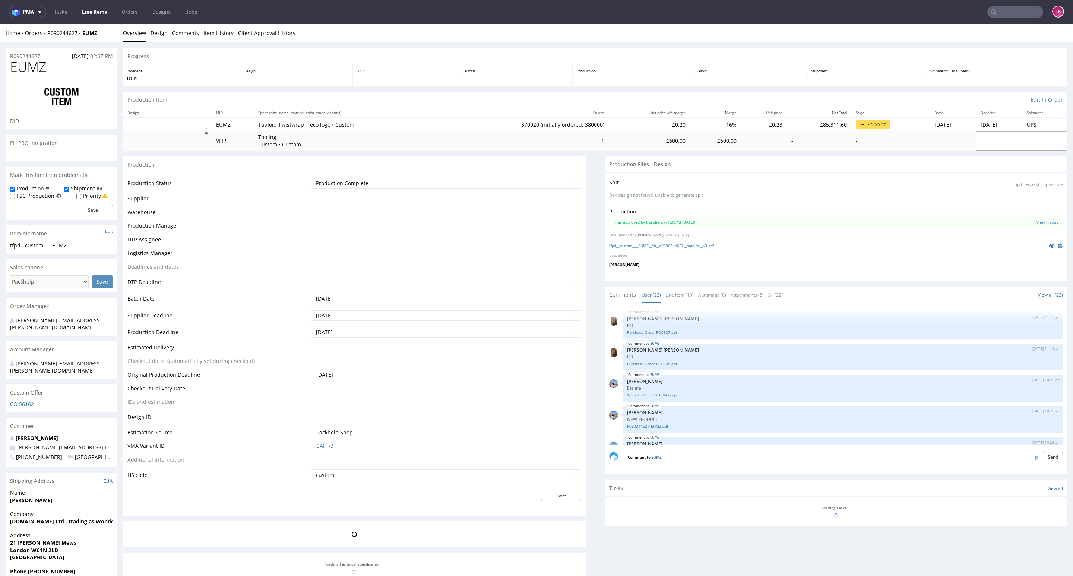
scroll to position [493, 0]
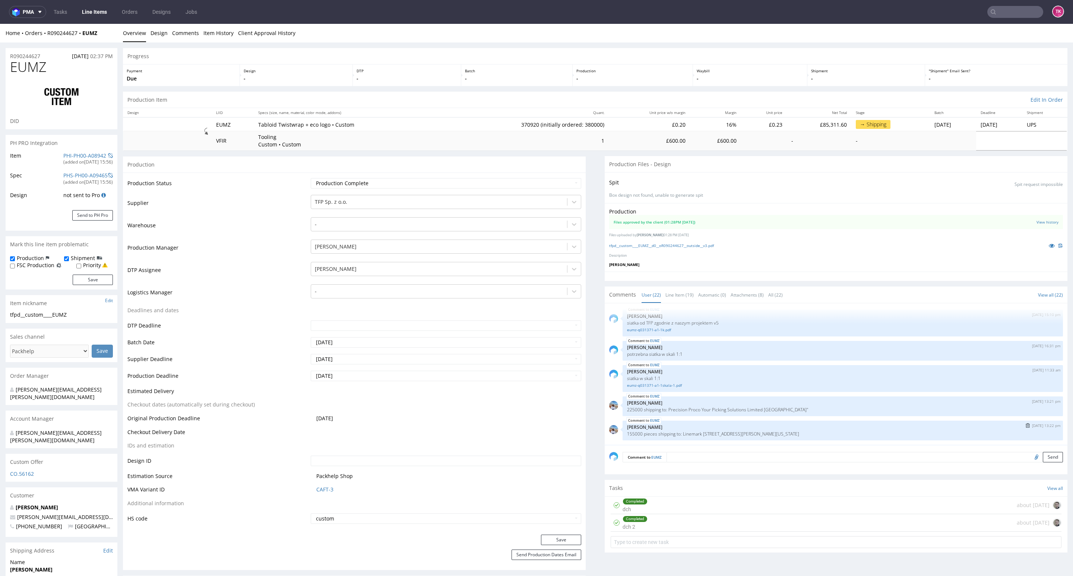
drag, startPoint x: 614, startPoint y: 434, endPoint x: 854, endPoint y: 432, distance: 240.7
click at [854, 432] on div "EUMZ [DATE] 13:22 pm [PERSON_NAME] 155000 pieces shipping to: Linemark [STREET_…" at bounding box center [842, 431] width 440 height 20
drag, startPoint x: 858, startPoint y: 413, endPoint x: 664, endPoint y: 405, distance: 193.9
click at [664, 405] on div "EUMZ [DATE] 13:21 pm [PERSON_NAME] 225000 shipping to: Precision Proco Your Pic…" at bounding box center [842, 406] width 440 height 20
click at [812, 411] on p "225000 shipping to: Precision Proco Your Picking Solutions Limited [GEOGRAPHIC_…" at bounding box center [842, 410] width 431 height 6
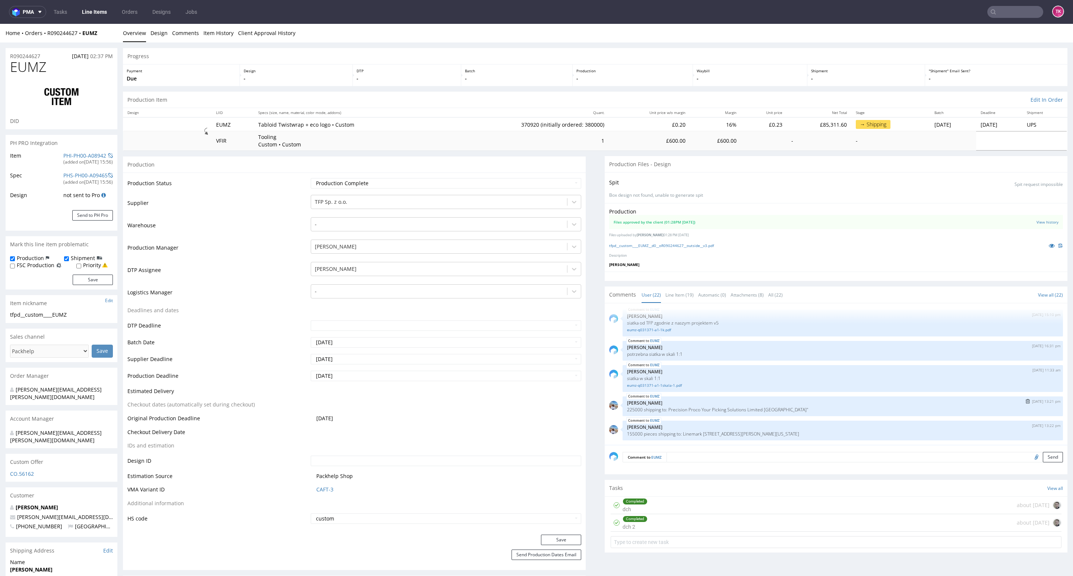
click at [812, 411] on p "225000 shipping to: Precision Proco Your Picking Solutions Limited [GEOGRAPHIC_…" at bounding box center [842, 410] width 431 height 6
copy p "Crayford"
click at [829, 403] on p "[PERSON_NAME]" at bounding box center [842, 403] width 431 height 6
drag, startPoint x: 671, startPoint y: 407, endPoint x: 847, endPoint y: 412, distance: 176.6
click at [847, 412] on p "225000 shipping to: Precision Proco Your Picking Solutions Limited [GEOGRAPHIC_…" at bounding box center [842, 410] width 431 height 6
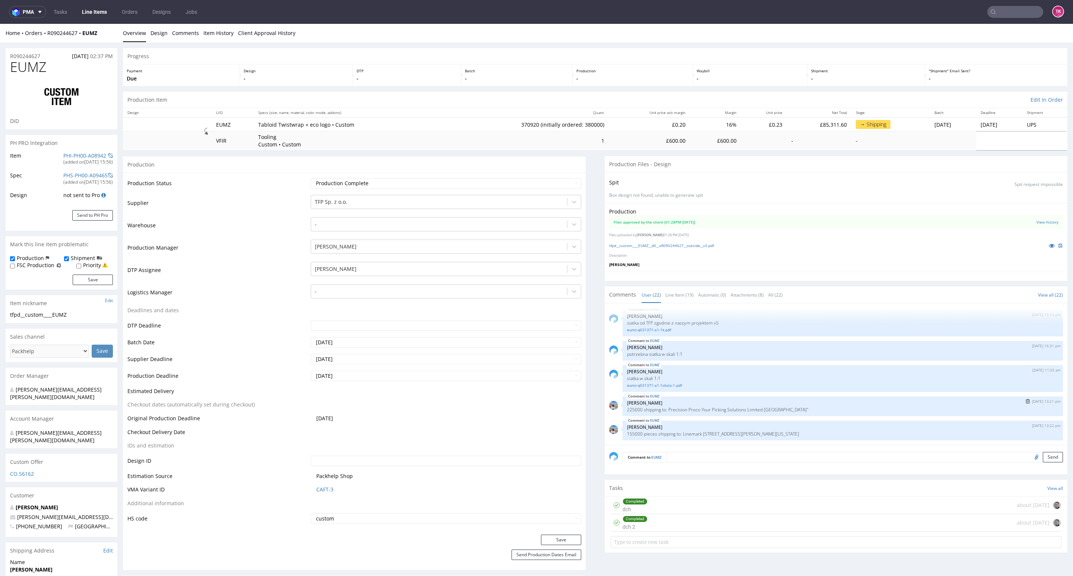
copy p "Precision Proco Your Picking Solutions Limited [GEOGRAPHIC_DATA]"
click at [844, 413] on div "EUMZ [DATE] 13:21 pm [PERSON_NAME] 225000 shipping to: Precision Proco Your Pic…" at bounding box center [842, 406] width 440 height 20
click at [852, 411] on p "225000 shipping to: Precision Proco Your Picking Solutions Limited [GEOGRAPHIC_…" at bounding box center [842, 410] width 431 height 6
click at [849, 411] on p "225000 shipping to: Precision Proco Your Picking Solutions Limited [GEOGRAPHIC_…" at bounding box center [842, 410] width 431 height 6
drag, startPoint x: 660, startPoint y: 410, endPoint x: 849, endPoint y: 408, distance: 189.6
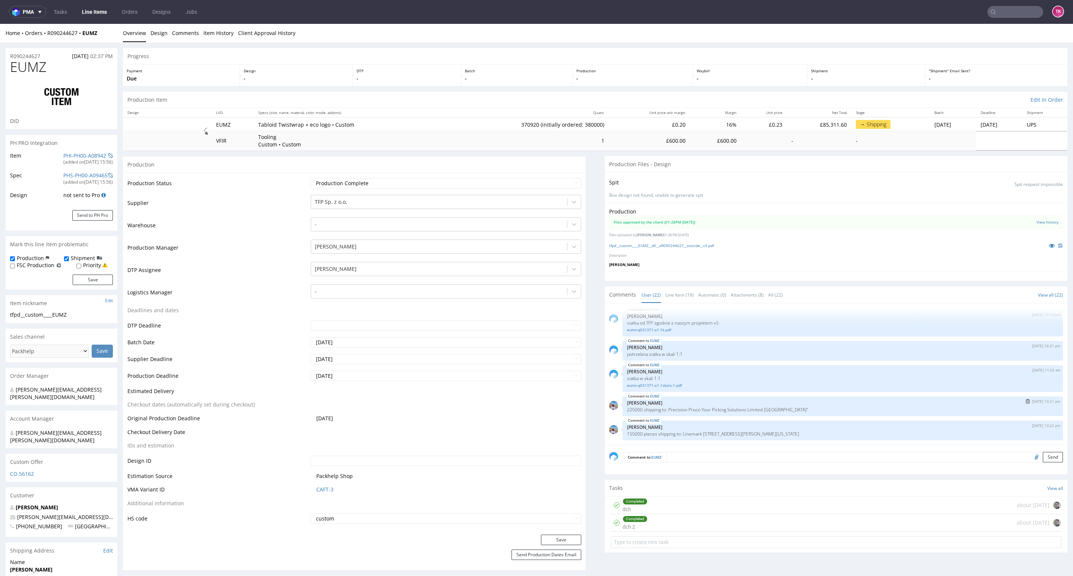
click at [849, 408] on p "225000 shipping to: Precision Proco Your Picking Solutions Limited Pier House T…" at bounding box center [842, 410] width 431 height 6
copy p "Precision Proco Your Picking Solutions Limited Pier House Thames Road Crayford …"
drag, startPoint x: 80, startPoint y: 6, endPoint x: 80, endPoint y: 10, distance: 4.8
click at [79, 6] on ul "Tasks Line Items Orders Designs Jobs" at bounding box center [125, 12] width 158 height 12
click at [84, 16] on link "Line Items" at bounding box center [94, 12] width 34 height 12
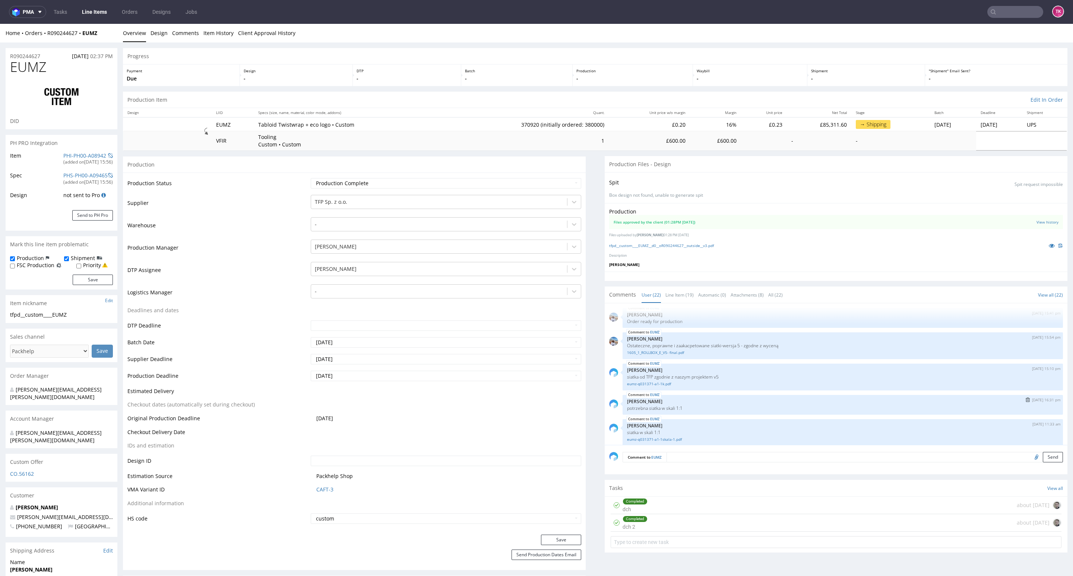
scroll to position [493, 0]
drag, startPoint x: 691, startPoint y: 411, endPoint x: 768, endPoint y: 408, distance: 77.2
click at [768, 408] on p "225000 shipping to: Precision Proco Your Picking Solutions Limited Pier House T…" at bounding box center [842, 410] width 431 height 6
click at [773, 419] on div "EUMZ 28th Jul 25 | 11:19 am Angelina Marć PO Purchase Order PO0527.pdf EUMZ 28t…" at bounding box center [838, 376] width 458 height 137
drag, startPoint x: 777, startPoint y: 411, endPoint x: 863, endPoint y: 412, distance: 86.4
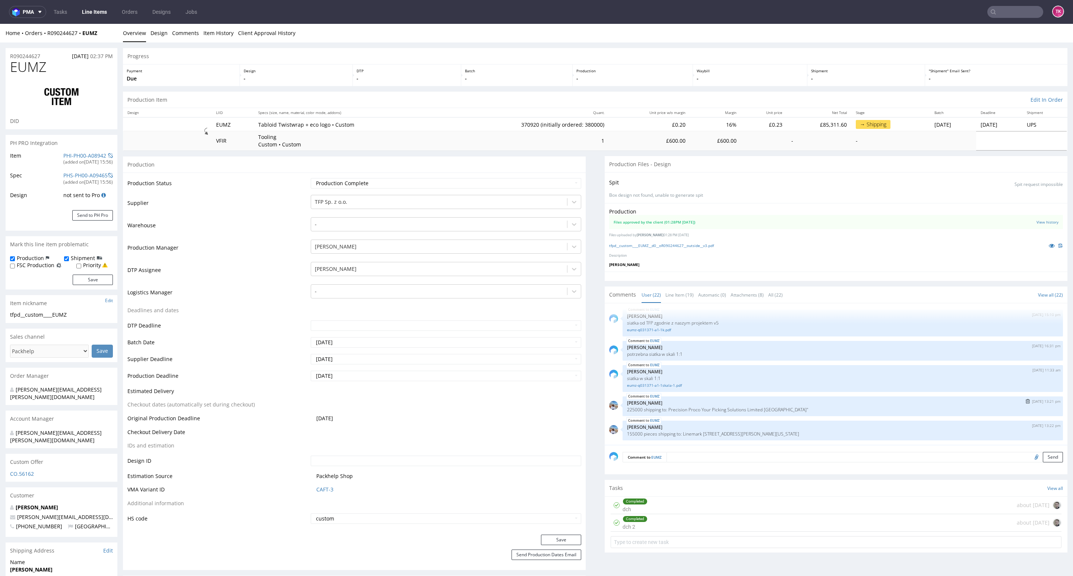
click at [863, 412] on p "225000 shipping to: Precision Proco Your Picking Solutions Limited Pier House T…" at bounding box center [842, 410] width 431 height 6
copy p "Thames Road Crayford Kent DA1 4SL""
drag, startPoint x: 659, startPoint y: 408, endPoint x: 690, endPoint y: 415, distance: 31.6
click at [690, 415] on div "EUMZ 8th Sep 25 | 13:21 pm Marta Kozłowska 225000 shipping to: Precision Proco …" at bounding box center [842, 406] width 440 height 20
copy p "Precision Proco"
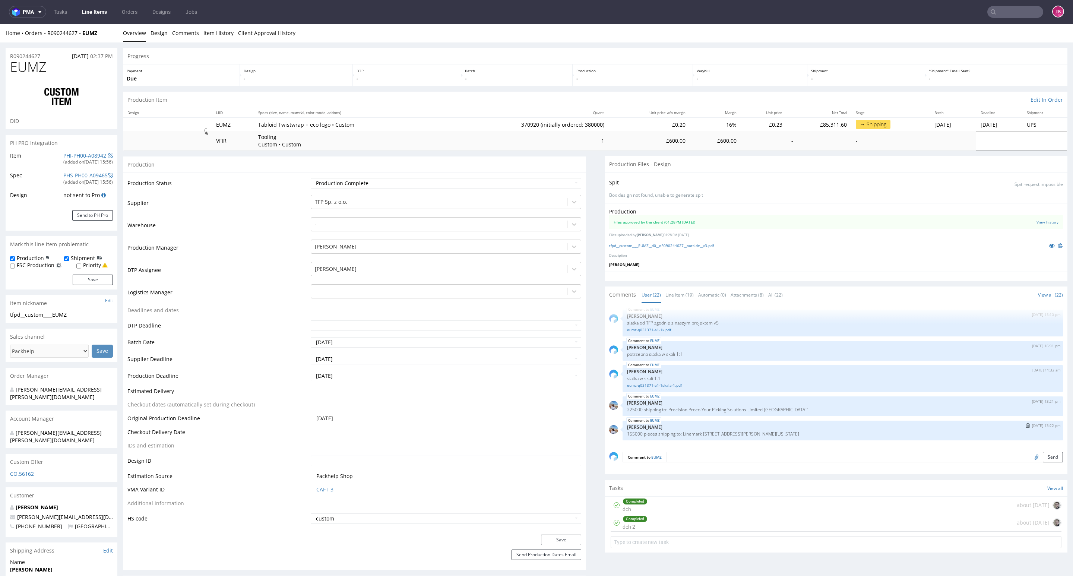
drag, startPoint x: 683, startPoint y: 435, endPoint x: 681, endPoint y: 426, distance: 9.3
click at [683, 435] on p "155000 pieces shipping to: Linemark 501 Prince Georges Blvd Upper Marlboro Mary…" at bounding box center [842, 434] width 431 height 6
drag, startPoint x: 658, startPoint y: 411, endPoint x: 855, endPoint y: 413, distance: 196.7
click at [855, 413] on div "EUMZ 8th Sep 25 | 13:21 pm Marta Kozłowska 225000 shipping to: Precision Proco …" at bounding box center [842, 406] width 440 height 20
copy p "Precision Proco Your Picking Solutions Limited Pier House Thames Road Crayford …"
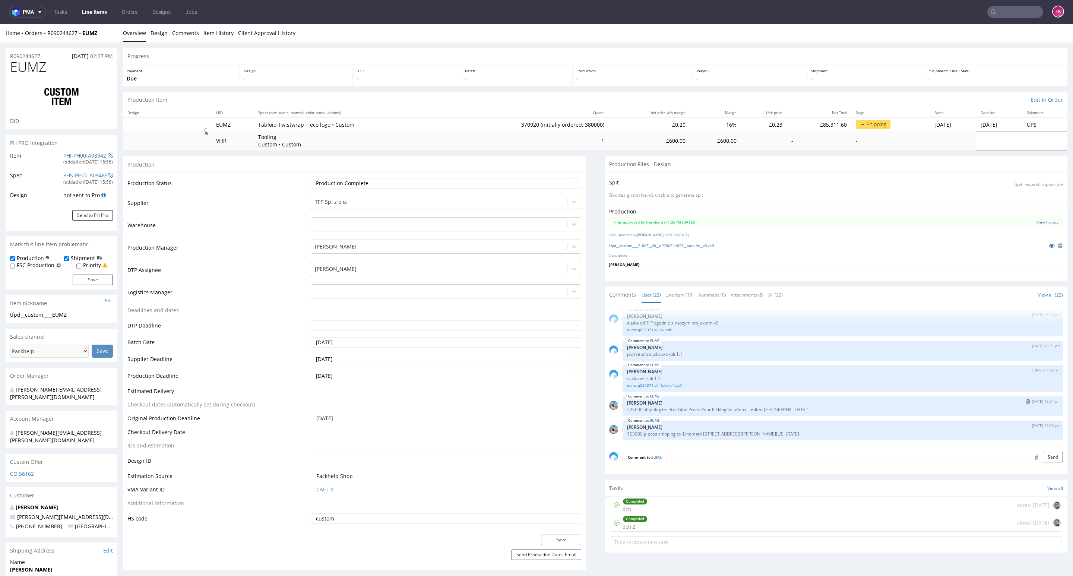
click at [751, 414] on div "EUMZ 8th Sep 25 | 13:21 pm Marta Kozłowska 225000 shipping to: Precision Proco …" at bounding box center [842, 406] width 440 height 20
drag, startPoint x: 736, startPoint y: 409, endPoint x: 773, endPoint y: 421, distance: 38.9
click at [769, 412] on p "225000 shipping to: Precision Proco Your Picking Solutions Limited Pier House T…" at bounding box center [842, 410] width 431 height 6
click at [774, 421] on div "EUMZ 8th Sep 25 | 13:22 pm Marta Kozłowska 155000 pieces shipping to: Linemark …" at bounding box center [842, 431] width 440 height 20
drag, startPoint x: 755, startPoint y: 410, endPoint x: 806, endPoint y: 416, distance: 51.7
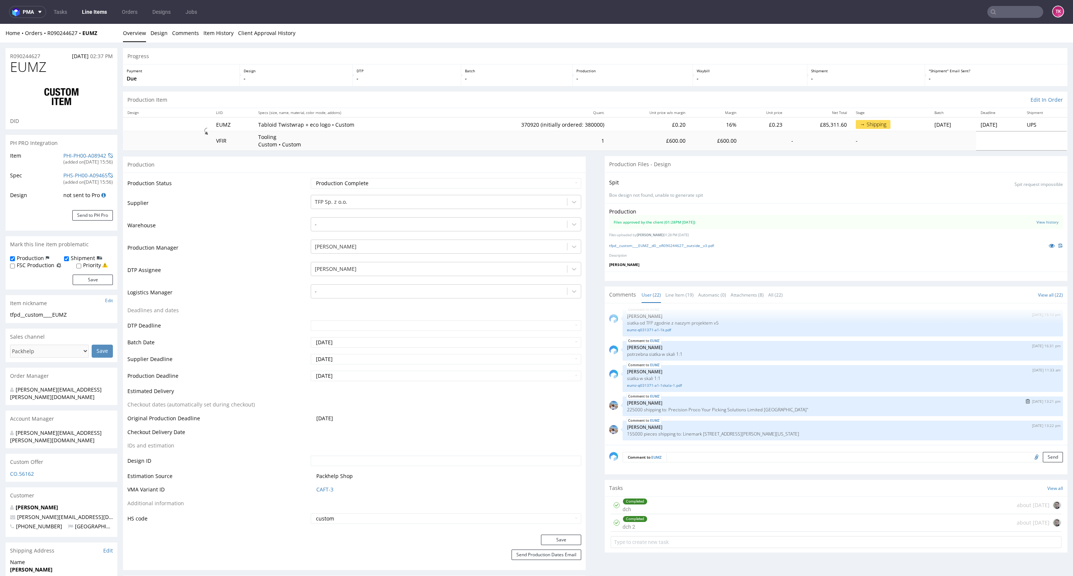
click at [813, 413] on div "EUMZ 8th Sep 25 | 13:21 pm Marta Kozłowska 225000 shipping to: Precision Proco …" at bounding box center [842, 406] width 440 height 20
drag, startPoint x: 753, startPoint y: 409, endPoint x: 849, endPoint y: 415, distance: 96.3
click at [849, 415] on div "EUMZ 8th Sep 25 | 13:21 pm Marta Kozłowska 225000 shipping to: Precision Proco …" at bounding box center [842, 406] width 440 height 20
copy p "Pier House Thames Road Crayford Kent DA1 4SL"
drag, startPoint x: 660, startPoint y: 410, endPoint x: 850, endPoint y: 413, distance: 190.0
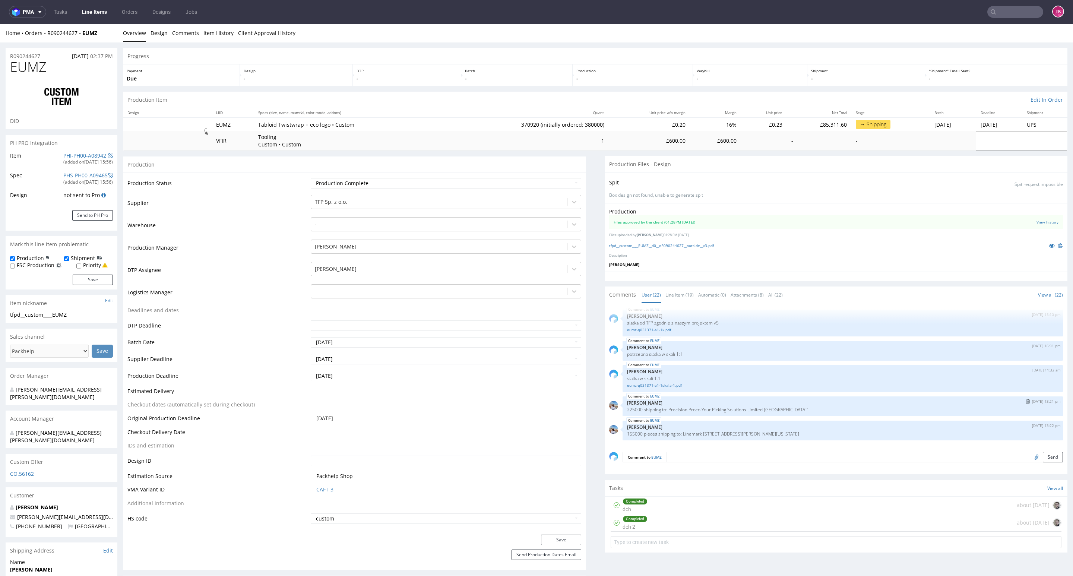
click at [850, 413] on div "EUMZ 8th Sep 25 | 13:21 pm Marta Kozłowska 225000 shipping to: Precision Proco …" at bounding box center [842, 406] width 440 height 20
copy p "Precision Proco Your Picking Solutions Limited Pier House Thames Road Crayford …"
click at [1027, 12] on input "text" at bounding box center [1015, 12] width 56 height 12
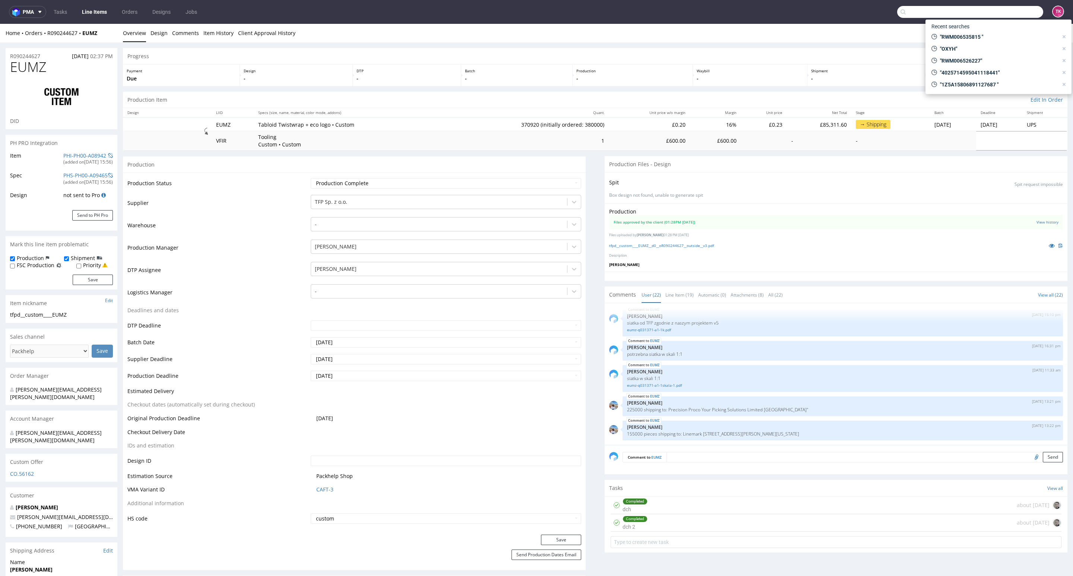
paste input "UZEK"
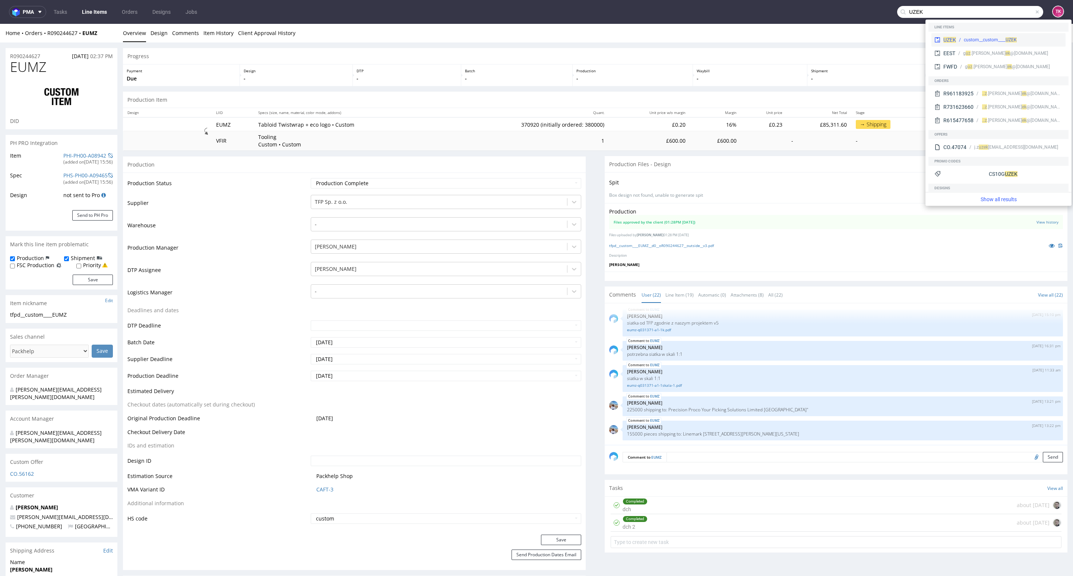
type input "UZEK"
click at [961, 37] on div "custom__custom____ UZEK" at bounding box center [1009, 40] width 107 height 7
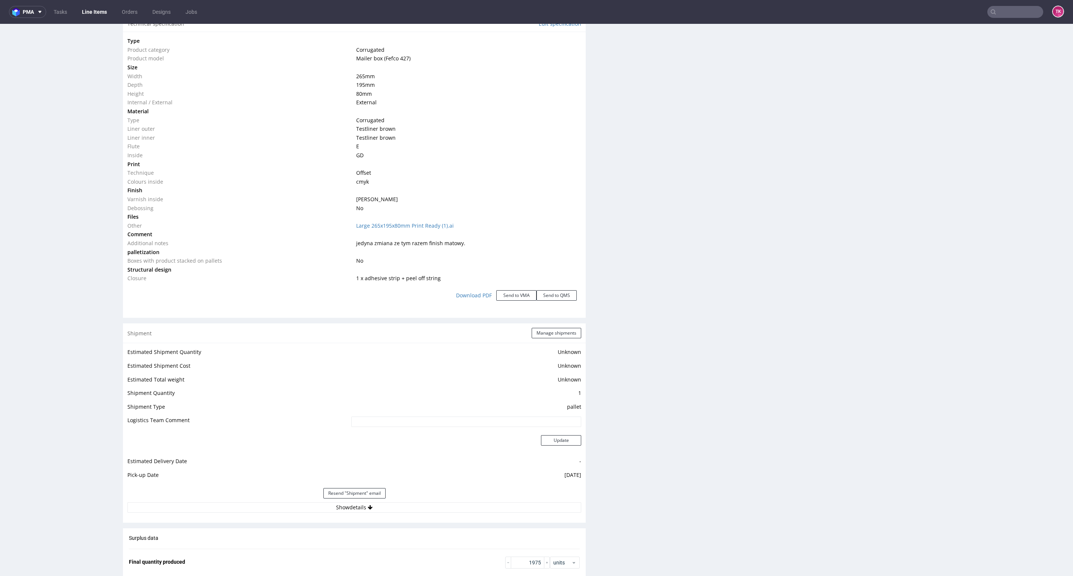
scroll to position [883, 0]
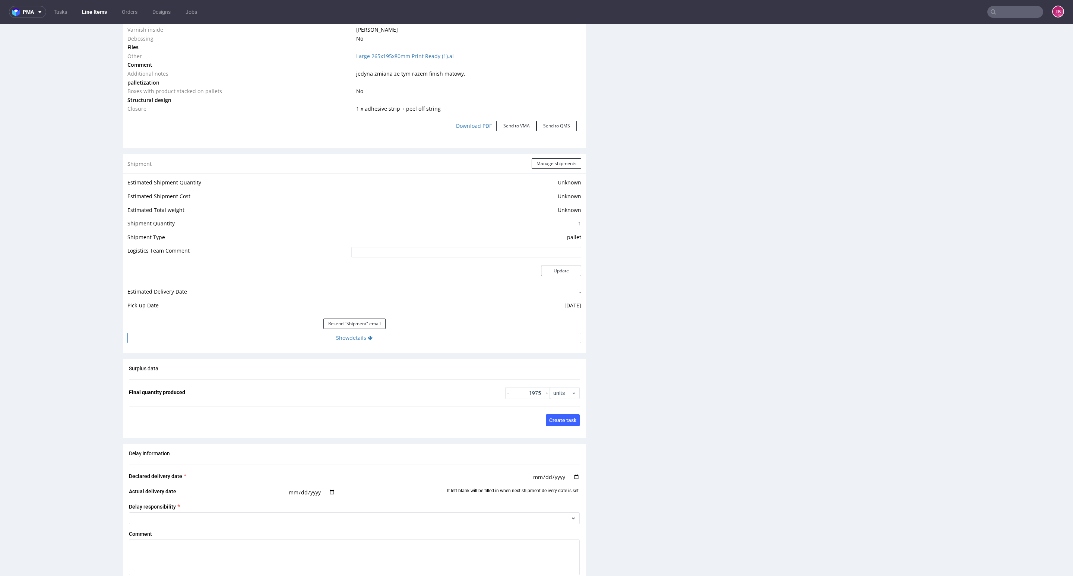
click at [279, 341] on button "Show details" at bounding box center [354, 338] width 454 height 10
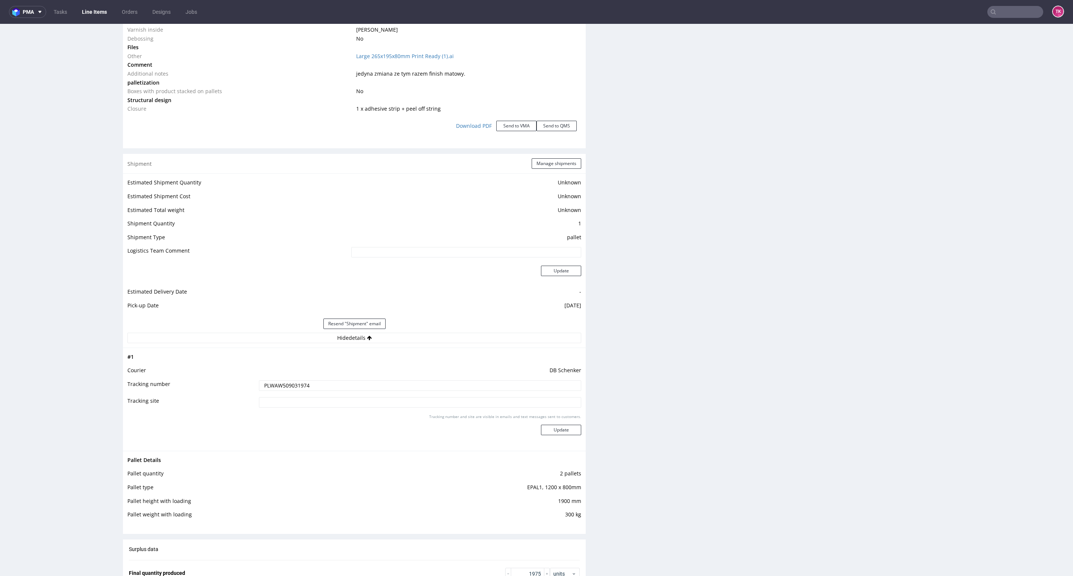
click at [274, 390] on input "PLWAW509031974" at bounding box center [420, 385] width 322 height 10
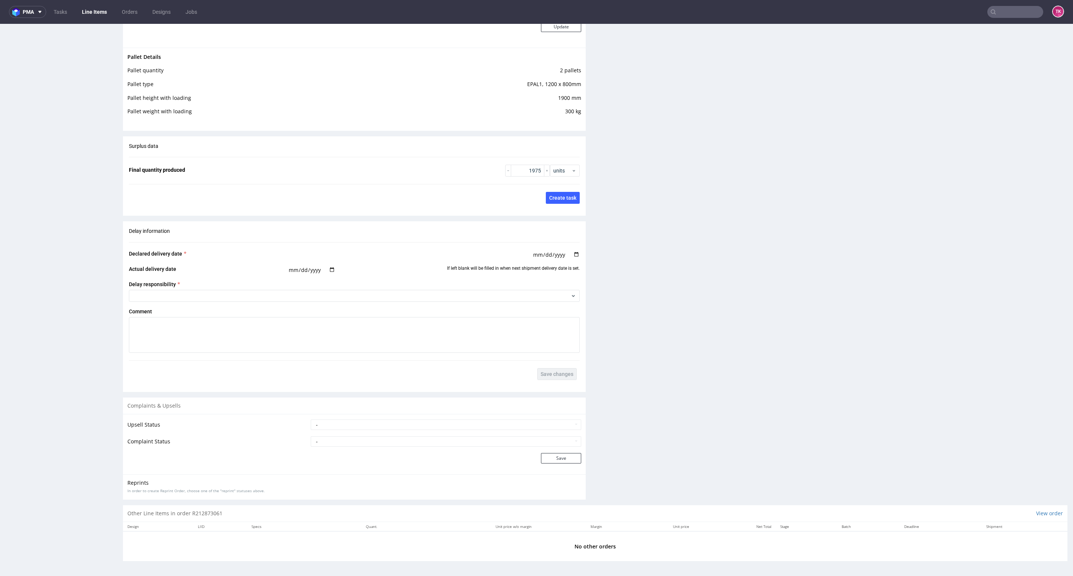
scroll to position [1242, 0]
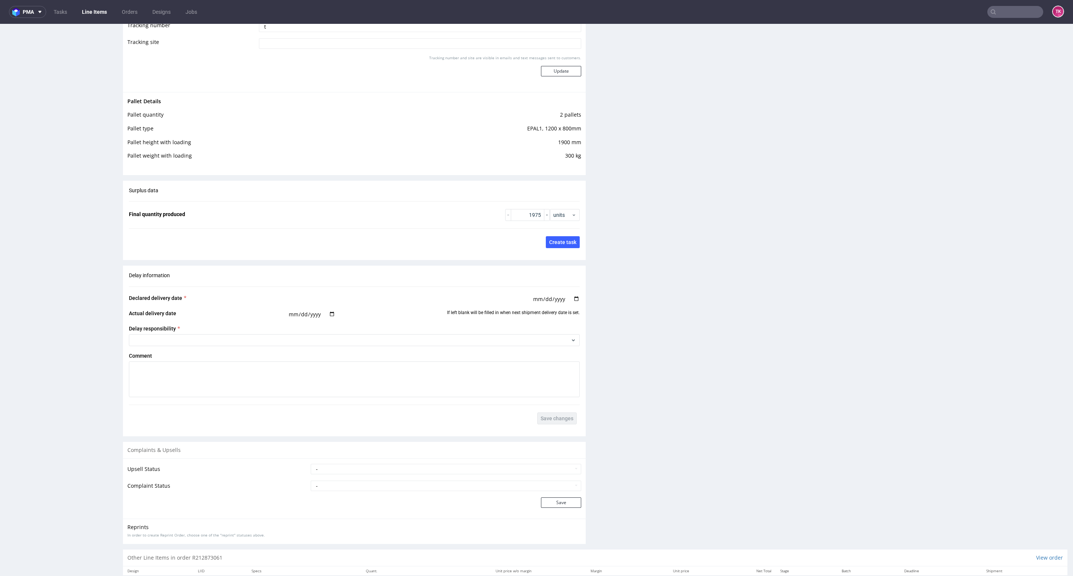
type input "t"
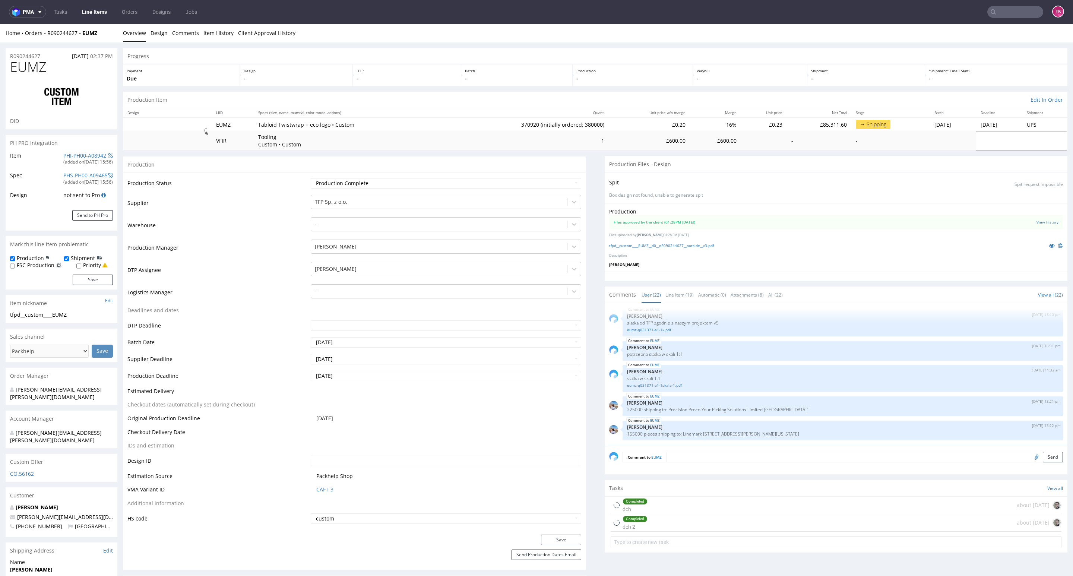
scroll to position [112, 0]
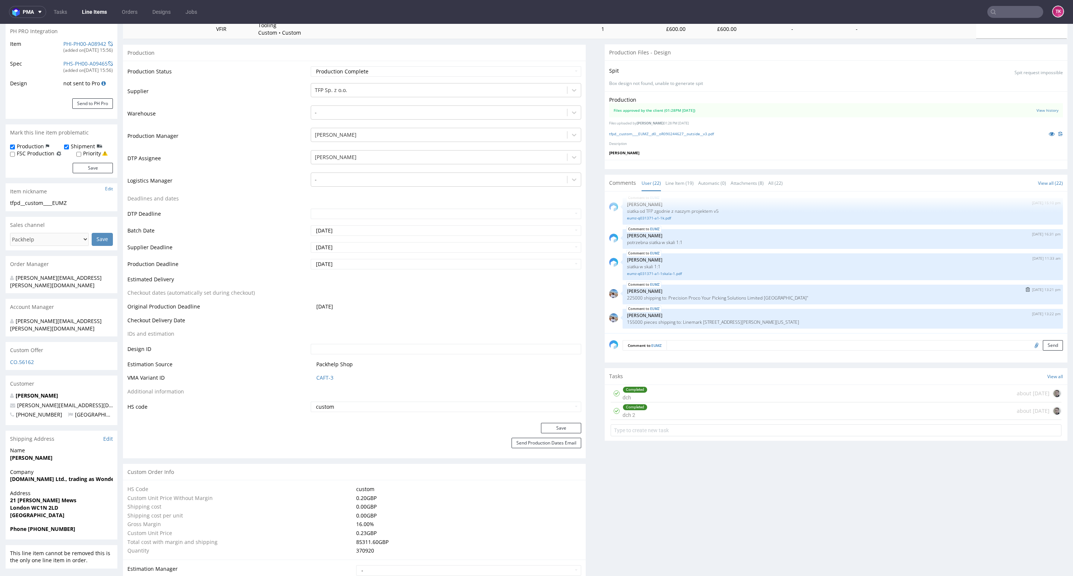
drag, startPoint x: 823, startPoint y: 297, endPoint x: 850, endPoint y: 300, distance: 26.9
click at [850, 300] on p "225000 shipping to: Precision Proco Your Picking Solutions Limited Pier House T…" at bounding box center [842, 298] width 431 height 6
click at [811, 295] on p "225000 shipping to: Precision Proco Your Picking Solutions Limited Pier House T…" at bounding box center [842, 298] width 431 height 6
copy p "Crayford"
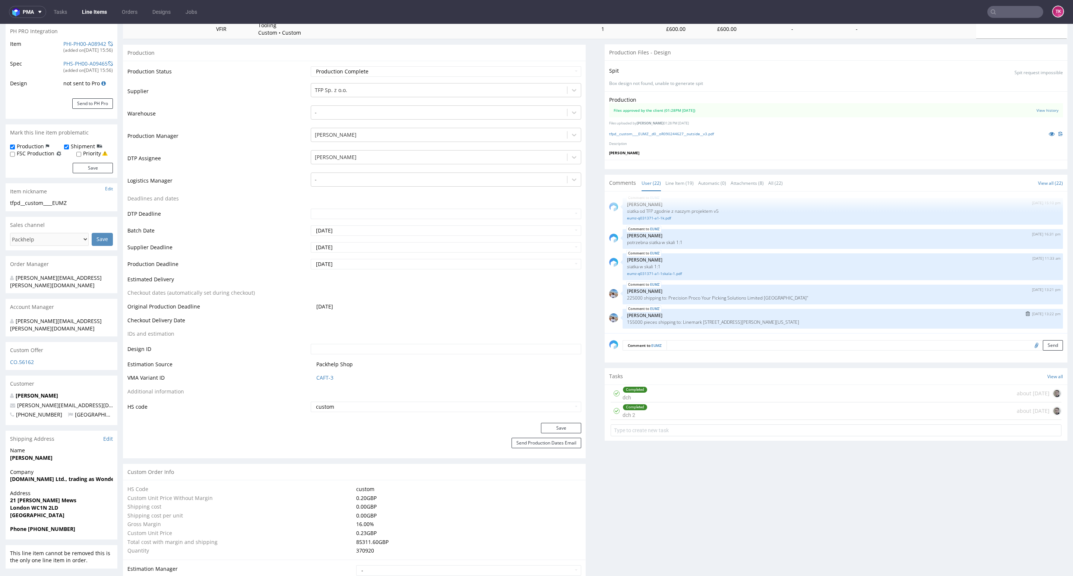
click at [822, 310] on div "EUMZ 8th Sep 25 | 13:22 pm Marta Kozłowska 155000 pieces shipping to: Linemark …" at bounding box center [842, 319] width 440 height 20
drag, startPoint x: 826, startPoint y: 299, endPoint x: 845, endPoint y: 304, distance: 19.7
click at [849, 297] on p "225000 shipping to: Precision Proco Your Picking Solutions Limited Pier House T…" at bounding box center [842, 298] width 431 height 6
click at [843, 306] on div "EUMZ 28th Jul 25 | 11:19 am Angelina Marć PO Purchase Order PO0527.pdf EUMZ 28t…" at bounding box center [838, 264] width 458 height 137
drag, startPoint x: 834, startPoint y: 296, endPoint x: 850, endPoint y: 300, distance: 16.4
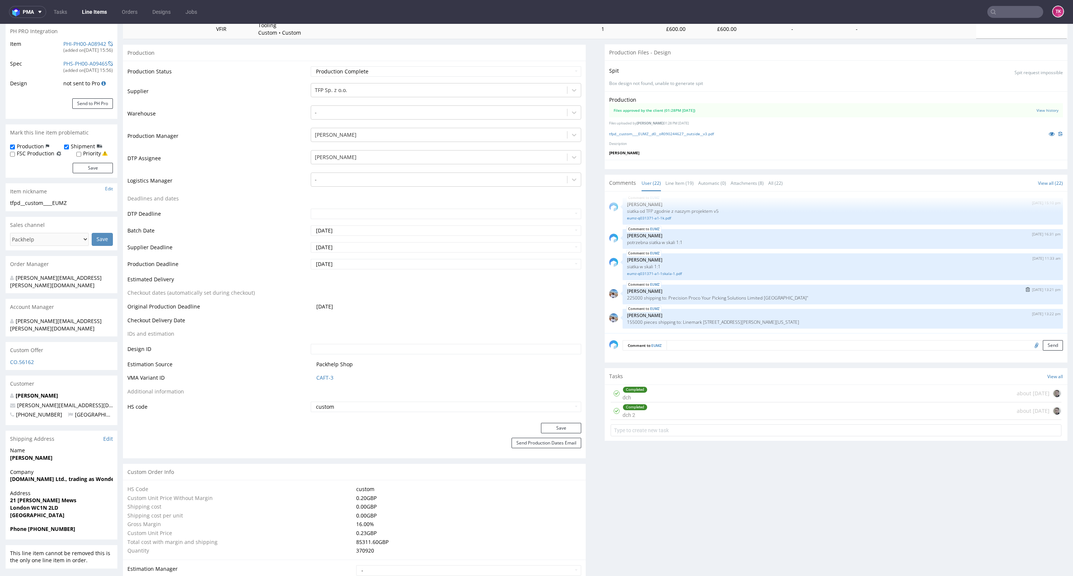
click at [850, 300] on p "225000 shipping to: Precision Proco Your Picking Solutions Limited Pier House T…" at bounding box center [842, 298] width 431 height 6
copy p "DA1 4SL"
click at [801, 292] on p "[PERSON_NAME]" at bounding box center [842, 291] width 431 height 6
drag, startPoint x: 806, startPoint y: 296, endPoint x: 851, endPoint y: 302, distance: 45.0
click at [851, 301] on div "EUMZ 8th Sep 25 | 13:21 pm Marta Kozłowska 225000 shipping to: Precision Proco …" at bounding box center [842, 295] width 440 height 20
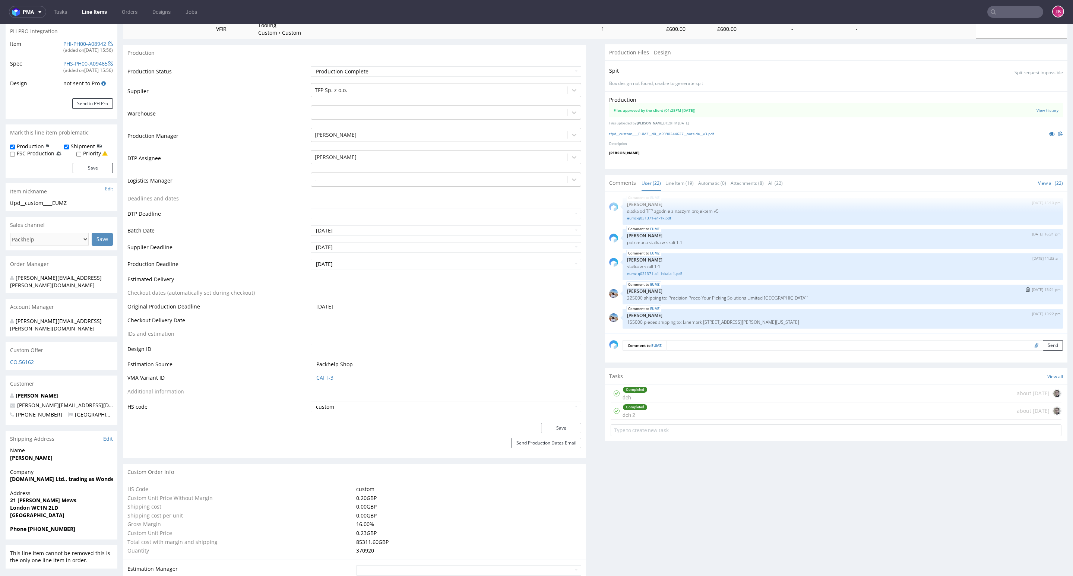
copy p "rayford Kent DA1 4SL"
drag, startPoint x: 781, startPoint y: 297, endPoint x: 792, endPoint y: 297, distance: 11.2
click at [809, 295] on p "225000 shipping to: Precision Proco Your Picking Solutions Limited Pier House T…" at bounding box center [842, 298] width 431 height 6
drag, startPoint x: 778, startPoint y: 298, endPoint x: 692, endPoint y: 236, distance: 106.0
click at [850, 301] on div "EUMZ 8th Sep 25 | 13:21 pm Marta Kozłowska 225000 shipping to: Precision Proco …" at bounding box center [842, 295] width 440 height 20
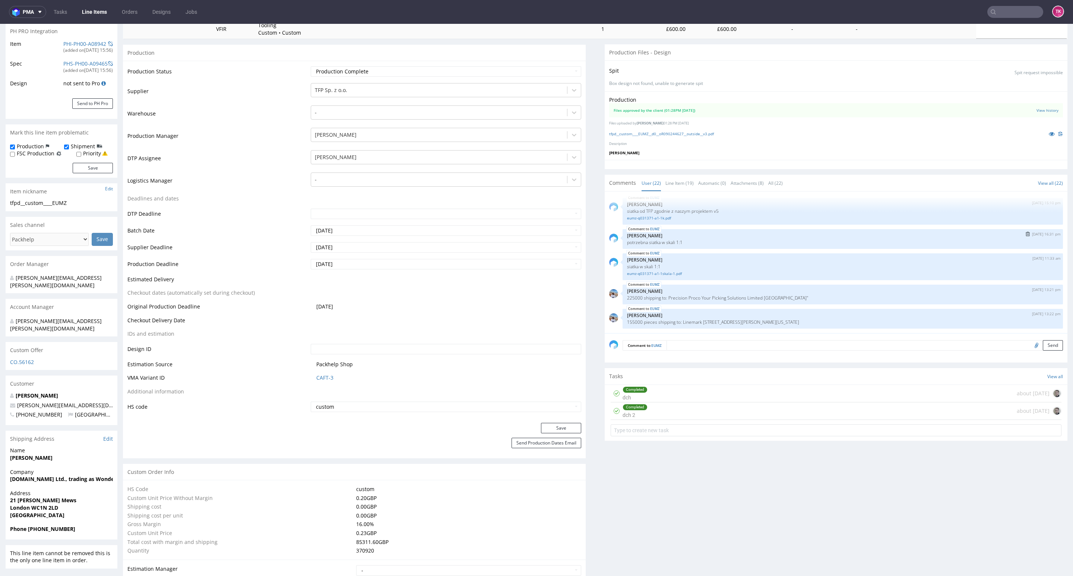
copy p "Thames Road Crayford Kent DA1 4SL"
click at [852, 314] on p "[PERSON_NAME]" at bounding box center [842, 316] width 431 height 6
drag, startPoint x: 830, startPoint y: 298, endPoint x: 827, endPoint y: 302, distance: 4.8
click at [831, 298] on p "225000 shipping to: Precision Proco Your Picking Solutions Limited Pier House T…" at bounding box center [842, 298] width 431 height 6
drag, startPoint x: 824, startPoint y: 300, endPoint x: 831, endPoint y: 297, distance: 8.1
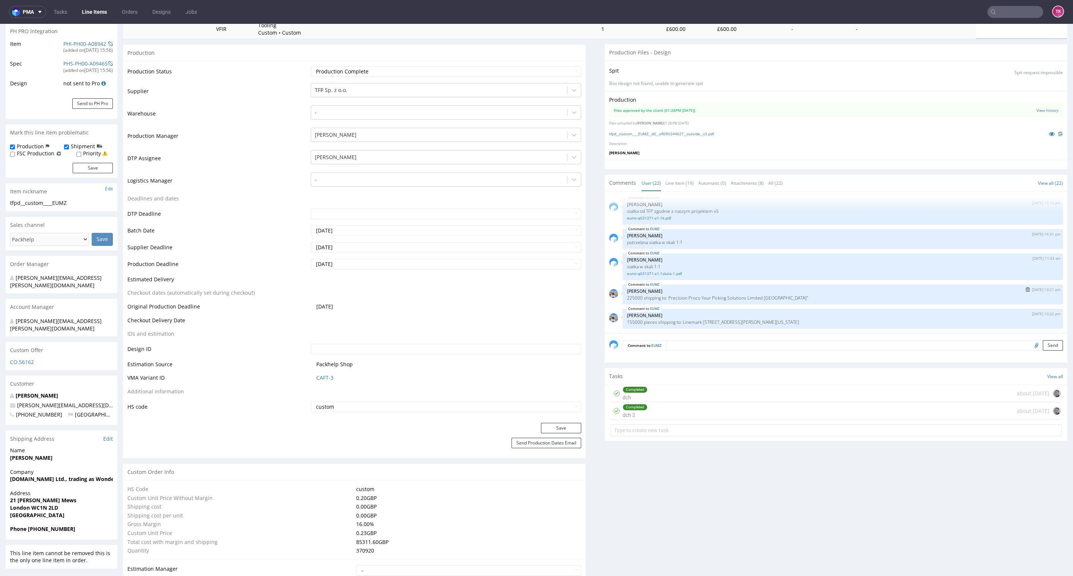
click at [831, 297] on p "225000 shipping to: Precision Proco Your Picking Solutions Limited Pier House T…" at bounding box center [842, 298] width 431 height 6
copy p "Ken"
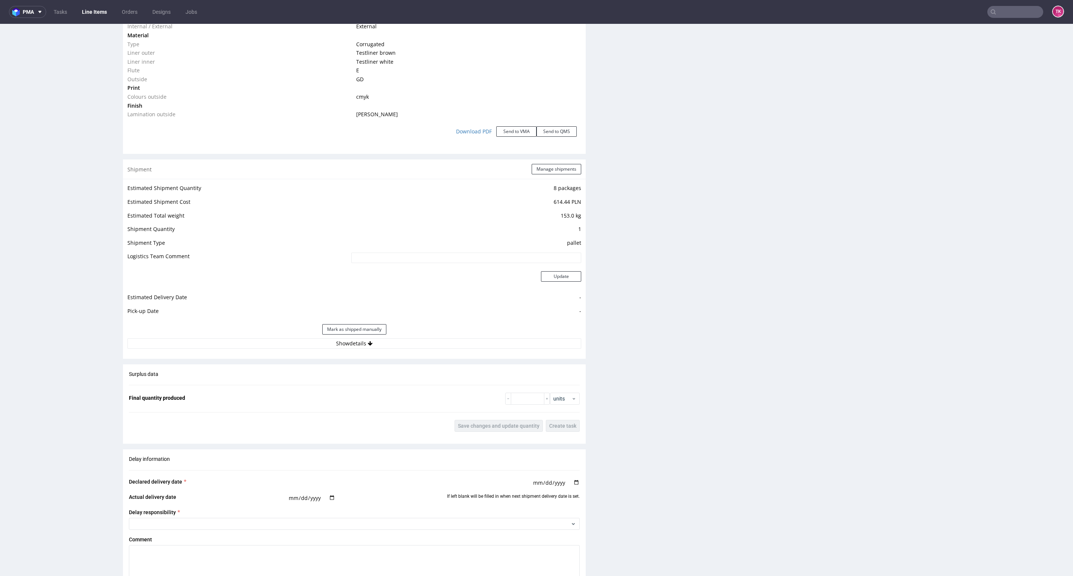
scroll to position [838, 0]
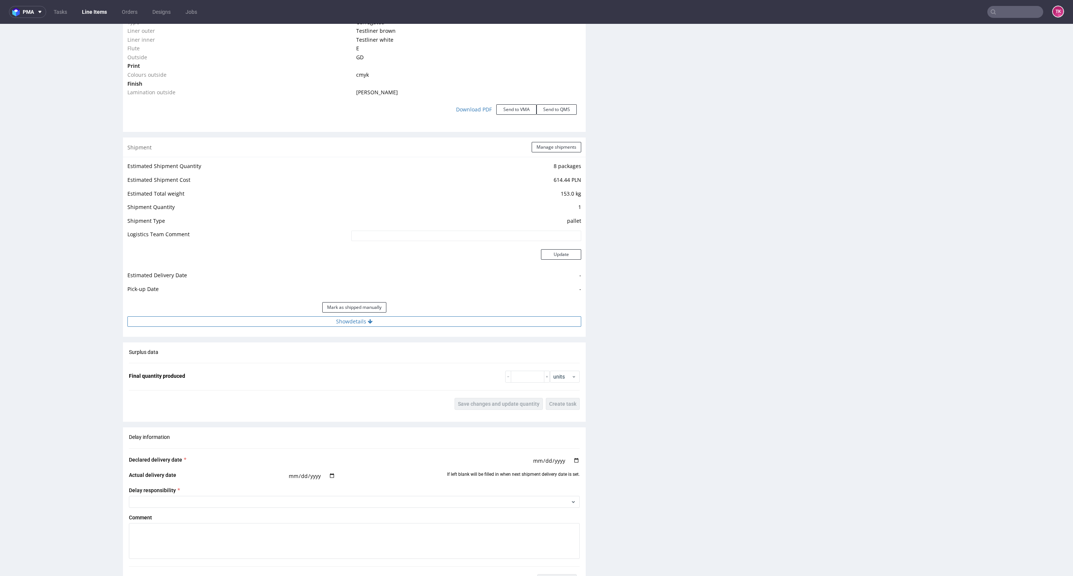
click at [278, 321] on button "Show details" at bounding box center [354, 321] width 454 height 10
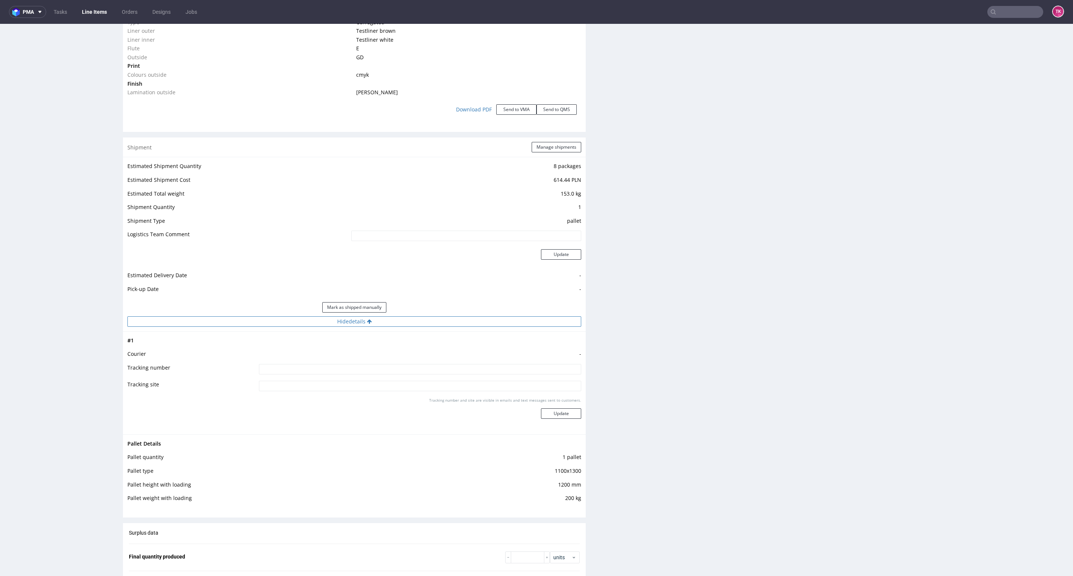
click at [280, 323] on button "Hide details" at bounding box center [354, 321] width 454 height 10
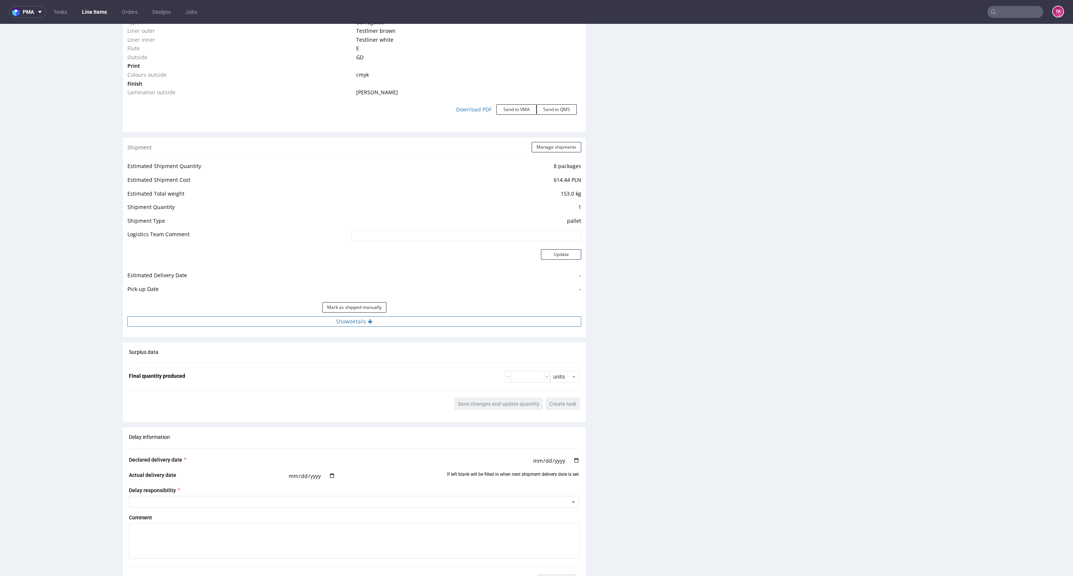
click at [280, 323] on button "Show details" at bounding box center [354, 321] width 454 height 10
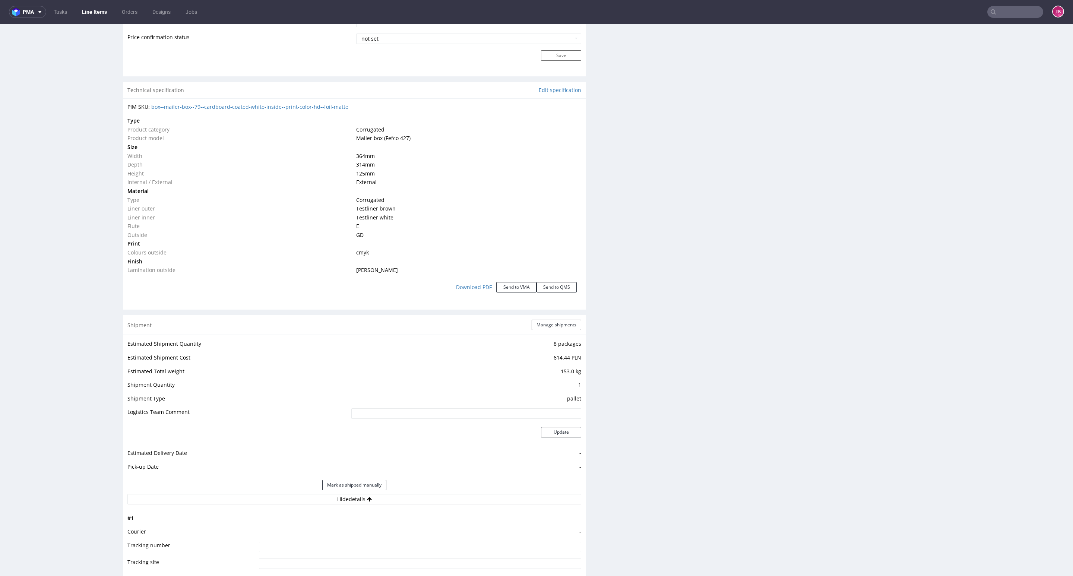
scroll to position [884, 0]
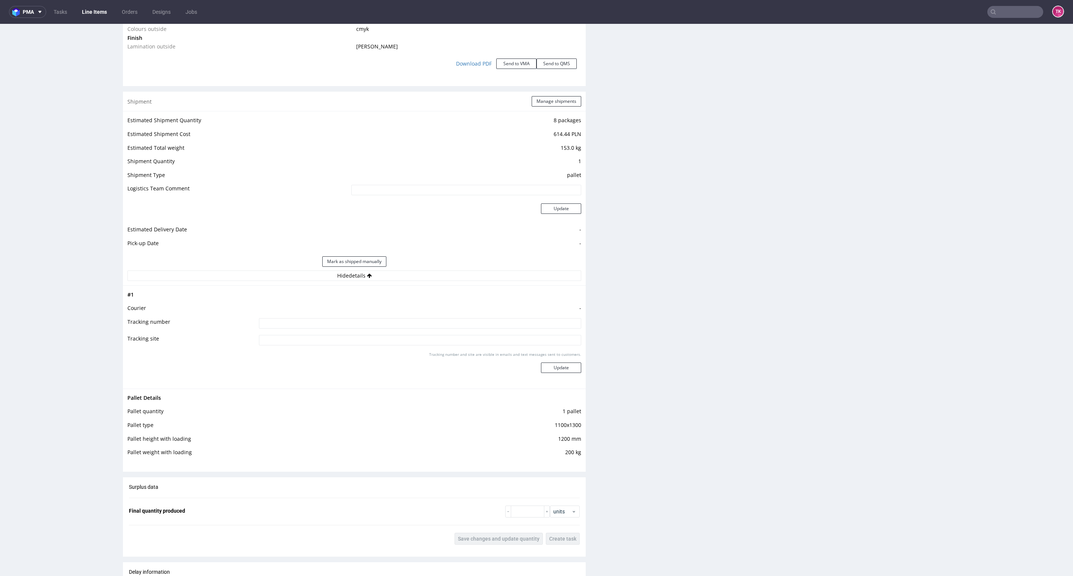
click at [355, 327] on input at bounding box center [420, 323] width 322 height 10
type input "Czekamy z wysyłką"
click at [552, 373] on button "Update" at bounding box center [561, 367] width 40 height 10
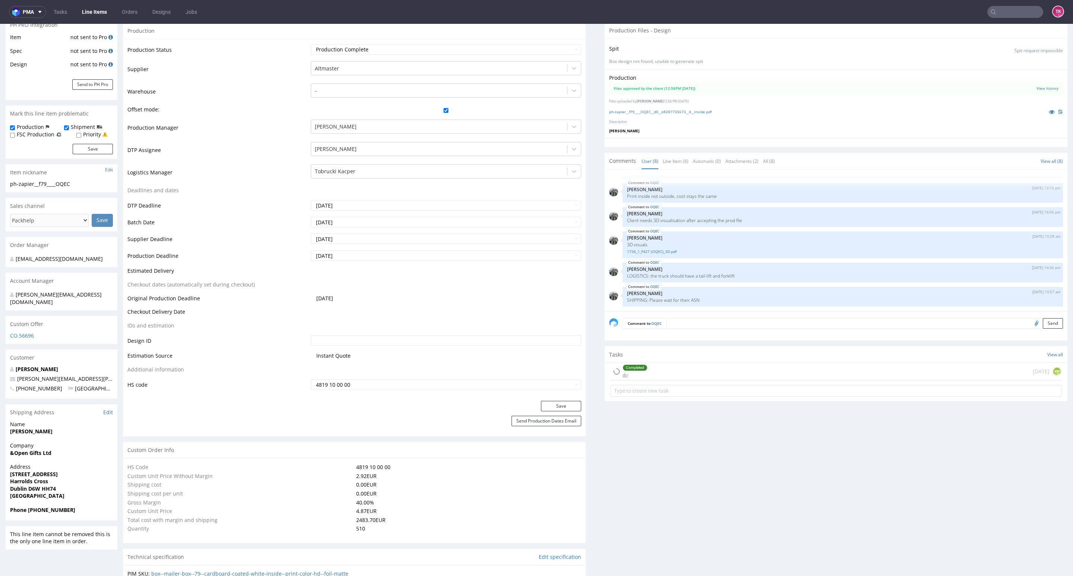
scroll to position [168, 0]
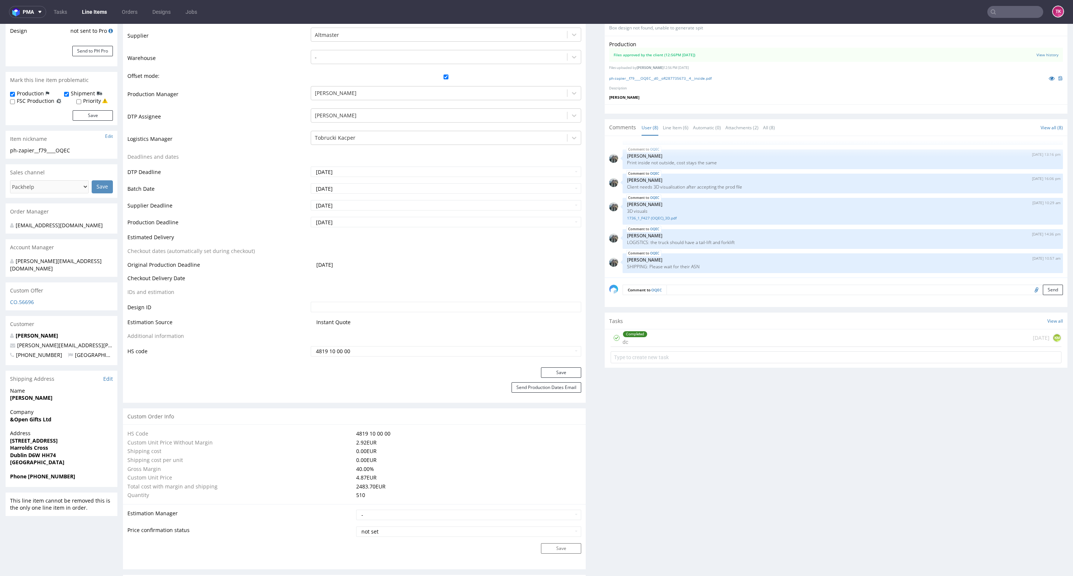
click at [105, 6] on link "Line Items" at bounding box center [94, 12] width 34 height 12
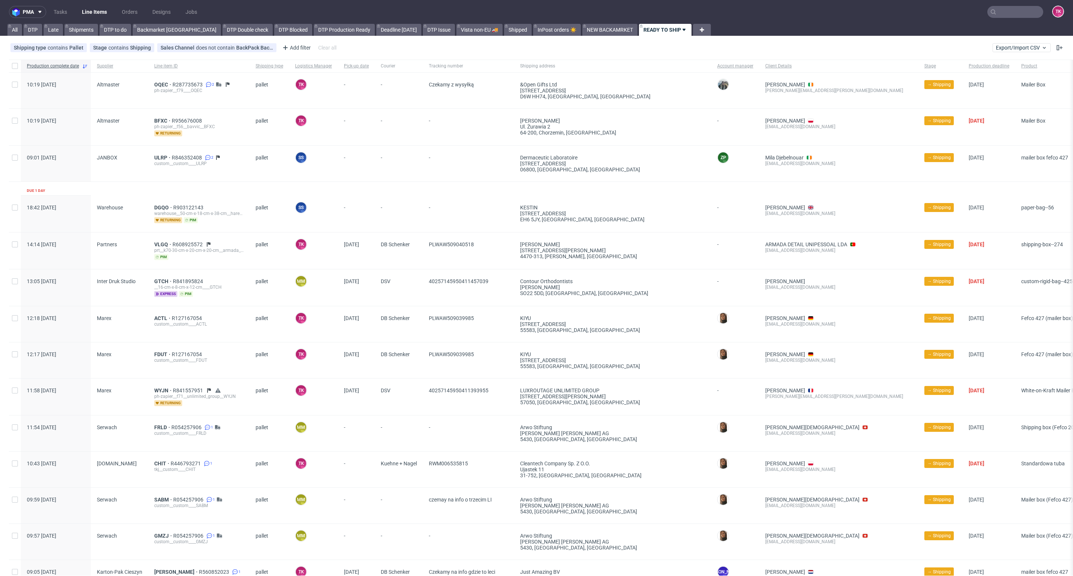
click at [93, 10] on link "Line Items" at bounding box center [94, 12] width 34 height 12
click at [162, 117] on div "BFXC R956676008 ph-zapier__f56__bavvic__BFXC returning" at bounding box center [198, 127] width 101 height 37
click at [159, 123] on span "BFXC" at bounding box center [163, 121] width 18 height 6
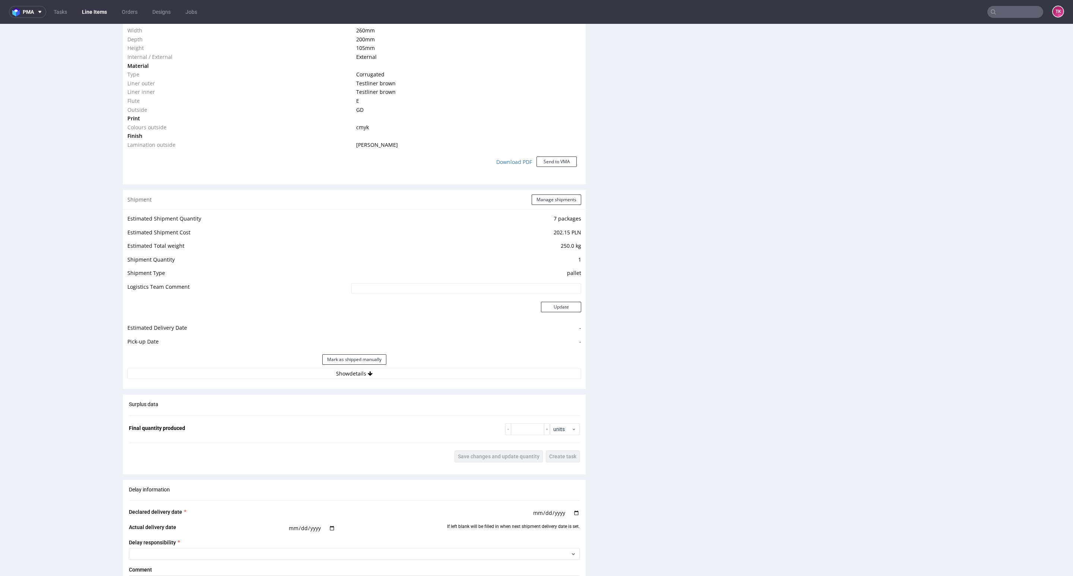
scroll to position [726, 0]
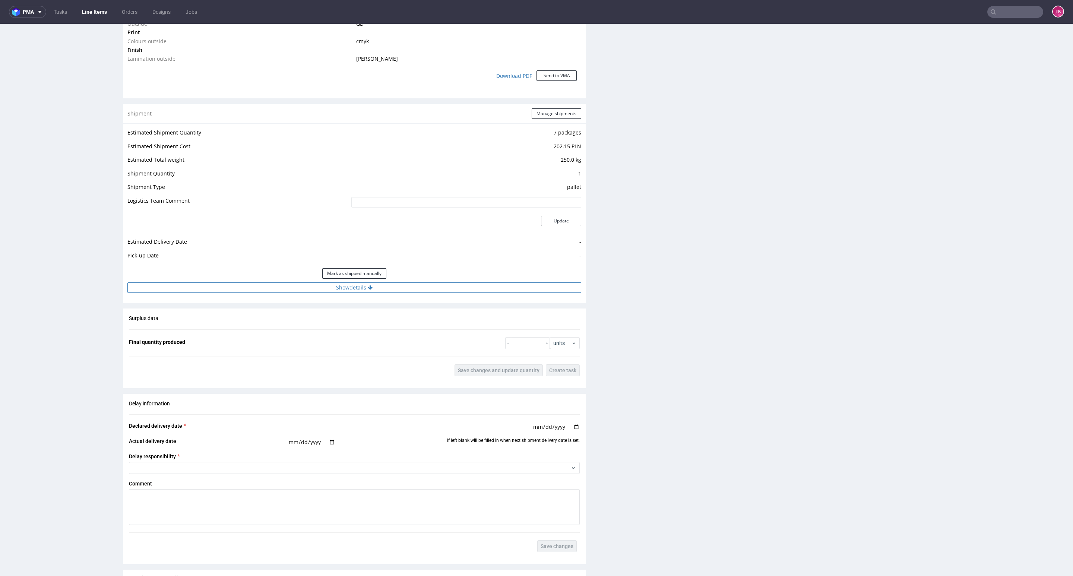
drag, startPoint x: 484, startPoint y: 272, endPoint x: 483, endPoint y: 285, distance: 13.5
click at [483, 280] on div "Mark as shipped manually" at bounding box center [354, 273] width 454 height 18
click at [483, 285] on button "Show details" at bounding box center [354, 287] width 454 height 10
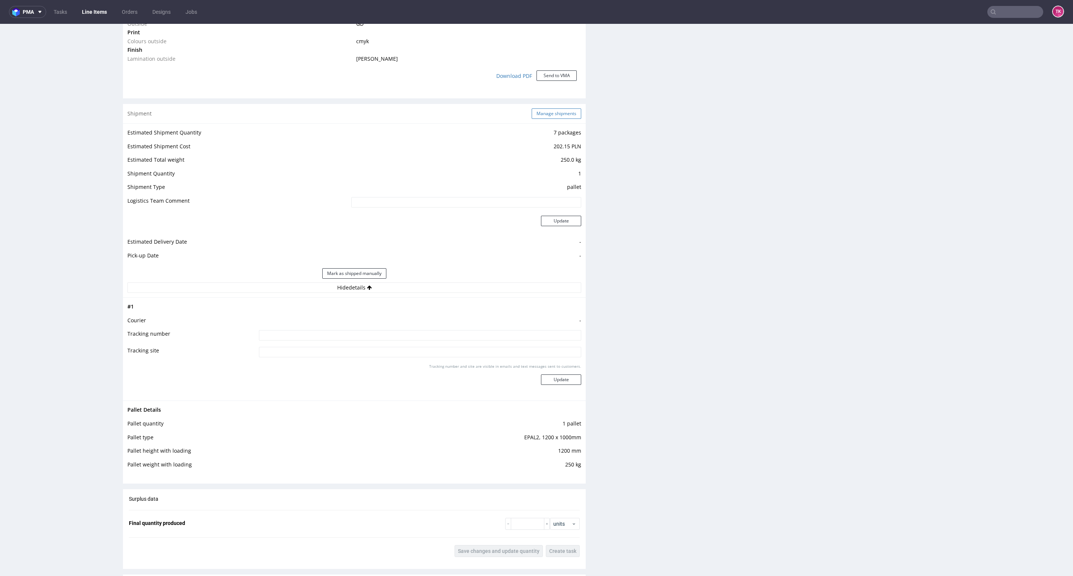
click at [552, 110] on button "Manage shipments" at bounding box center [557, 113] width 50 height 10
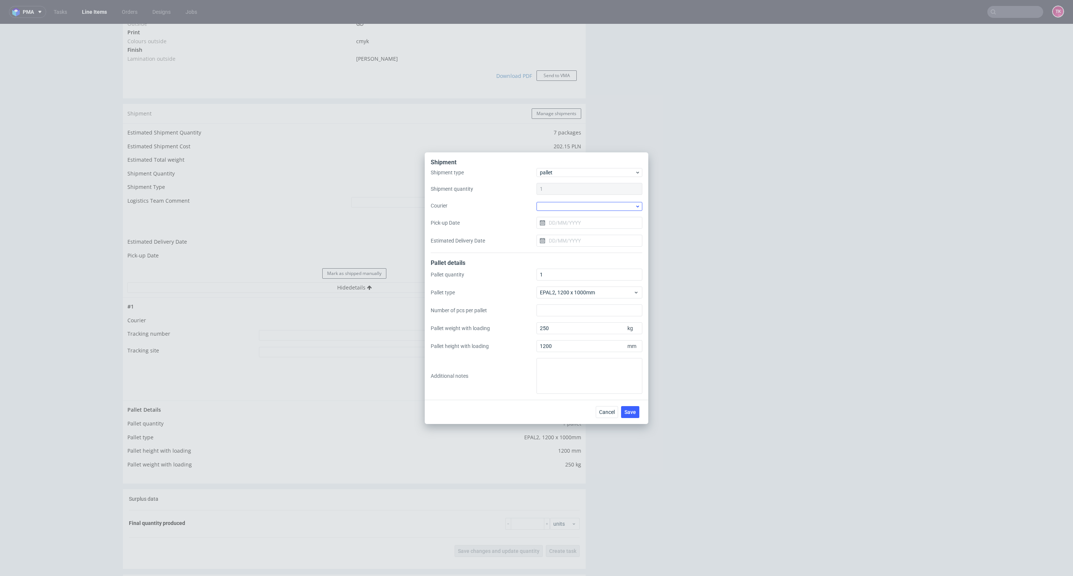
click at [588, 203] on div at bounding box center [589, 206] width 106 height 10
click at [587, 207] on div at bounding box center [589, 206] width 106 height 9
click at [588, 259] on div "Kuehne + Nagel" at bounding box center [589, 259] width 100 height 13
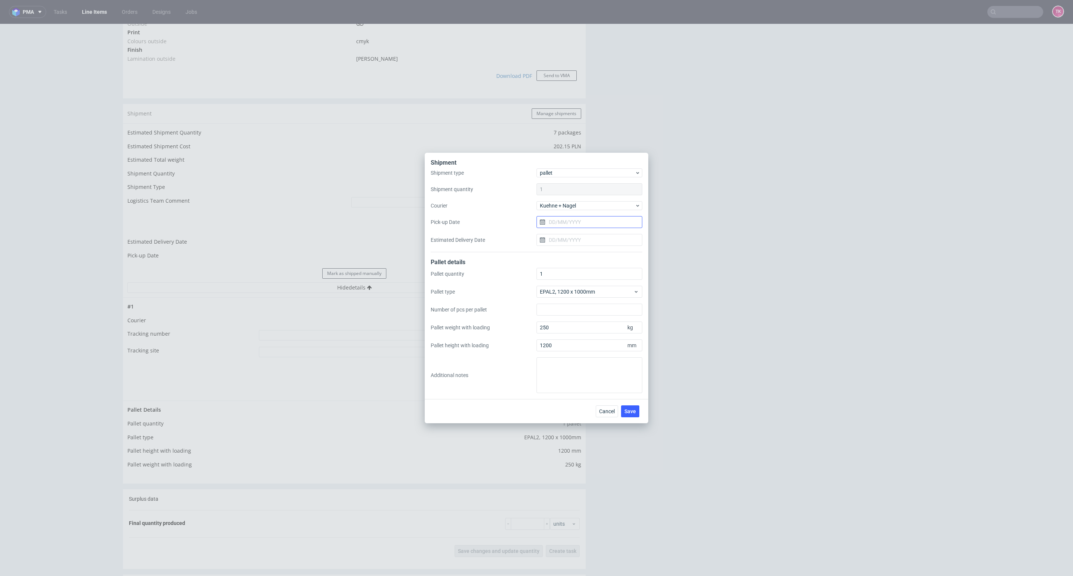
click at [574, 223] on input "Pick-up Date" at bounding box center [589, 222] width 106 height 12
click at [602, 213] on div "Shipment type pallet Shipment quantity 1 Courier Kuehne + Nagel Pick-up Date Es…" at bounding box center [537, 210] width 212 height 84
click at [634, 417] on button "Save" at bounding box center [630, 411] width 18 height 12
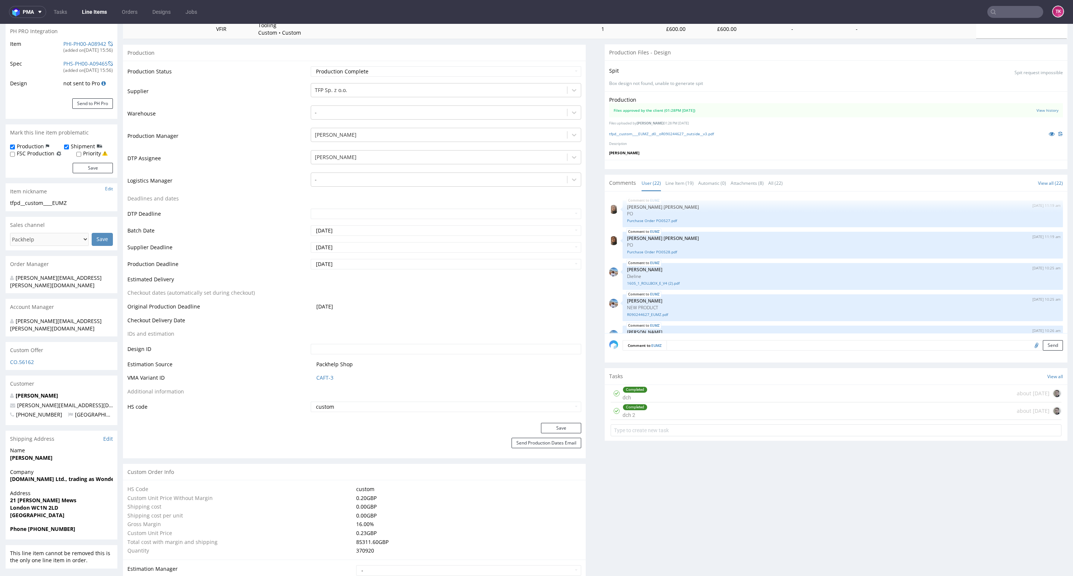
scroll to position [493, 0]
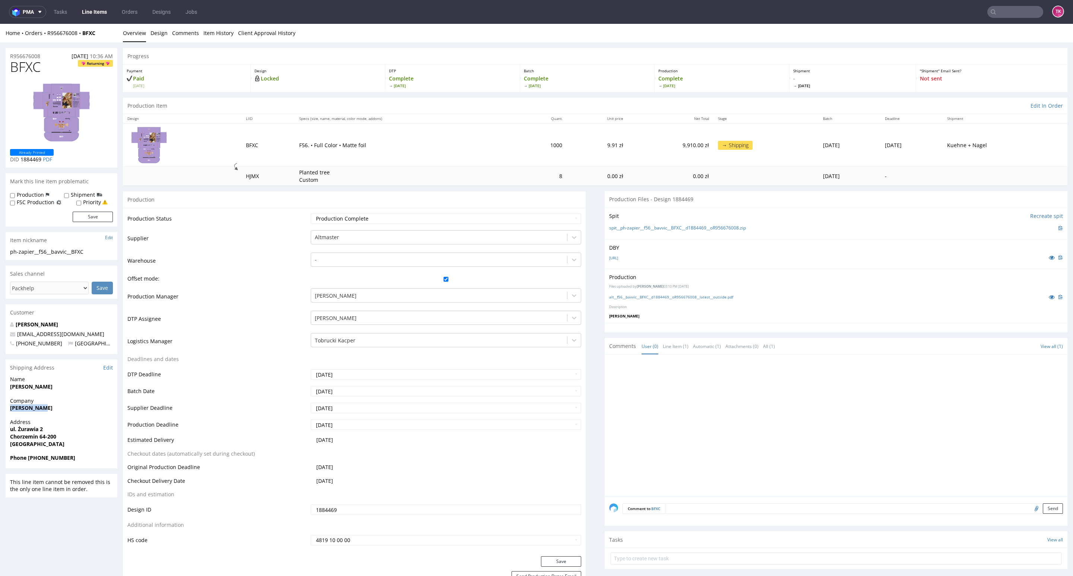
drag, startPoint x: 17, startPoint y: 409, endPoint x: 57, endPoint y: 412, distance: 39.9
click at [57, 412] on div "Company [PERSON_NAME]" at bounding box center [62, 407] width 112 height 21
copy strong "[PERSON_NAME]"
drag, startPoint x: 3, startPoint y: 431, endPoint x: 71, endPoint y: 439, distance: 68.0
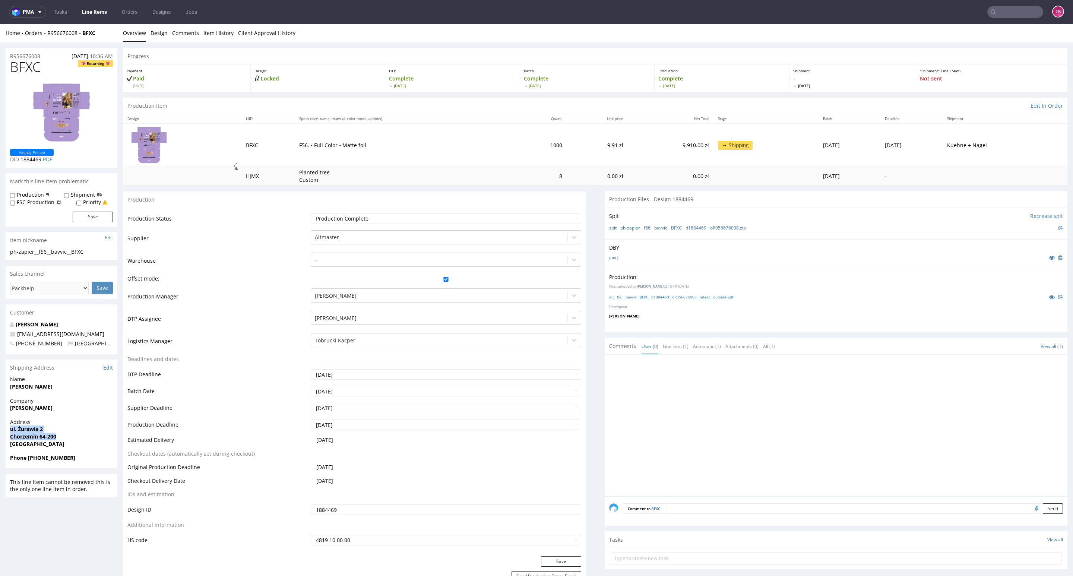
copy p "ul. Żurawia 2 Chorzemin 64-200"
click at [7, 441] on div "Address ul. [STREET_ADDRESS]" at bounding box center [62, 436] width 112 height 36
drag, startPoint x: 46, startPoint y: 385, endPoint x: 0, endPoint y: 393, distance: 46.6
copy strong "[PERSON_NAME]"
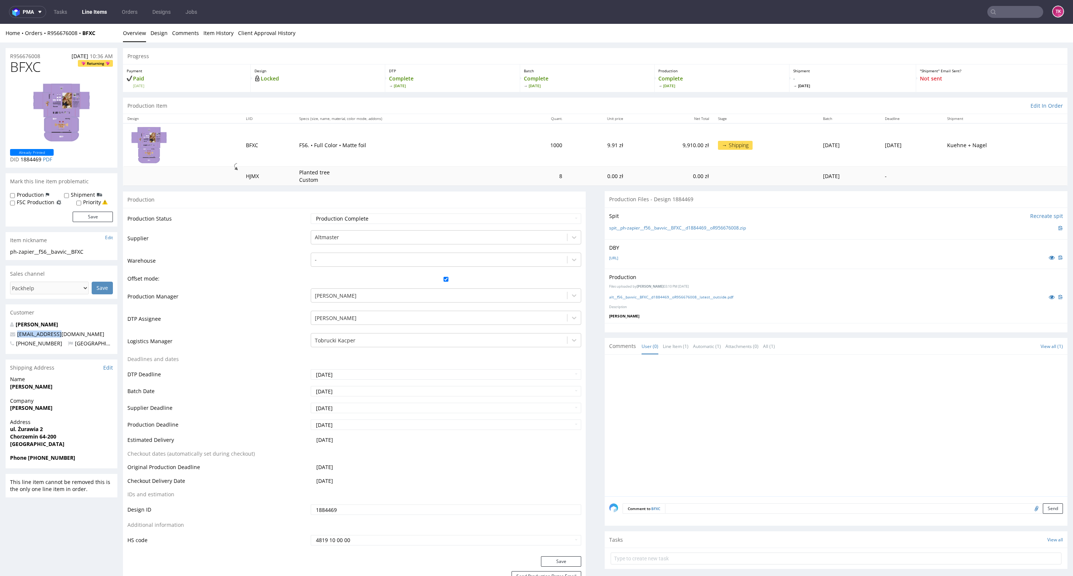
copy span "[EMAIL_ADDRESS][DOMAIN_NAME]"
drag, startPoint x: 66, startPoint y: 333, endPoint x: 3, endPoint y: 335, distance: 63.7
copy strong "+48508009559"
drag, startPoint x: 34, startPoint y: 455, endPoint x: 80, endPoint y: 466, distance: 47.3
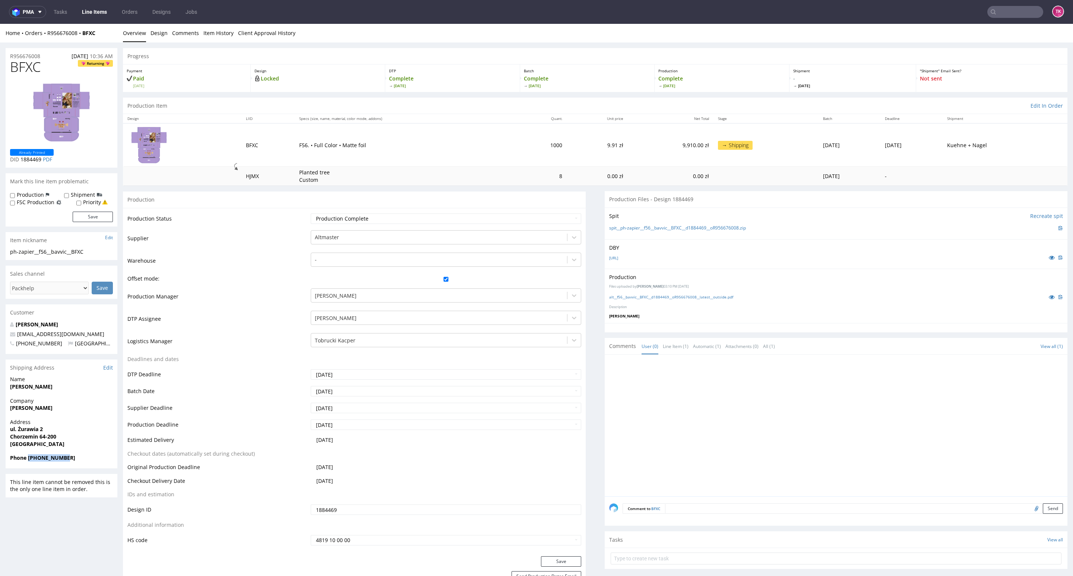
click at [80, 466] on div "Phone +48508009559" at bounding box center [62, 461] width 112 height 14
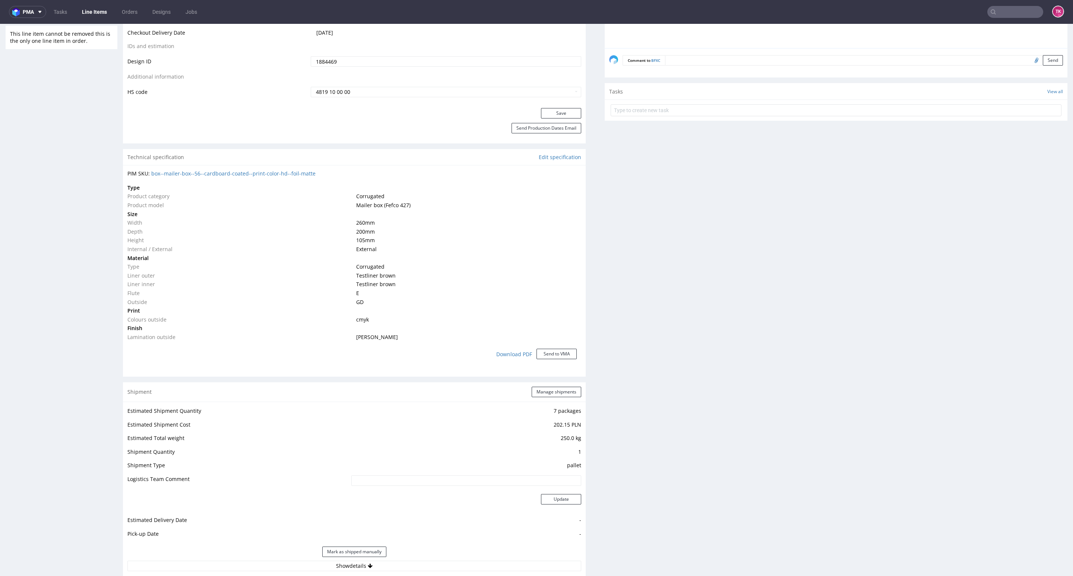
scroll to position [559, 0]
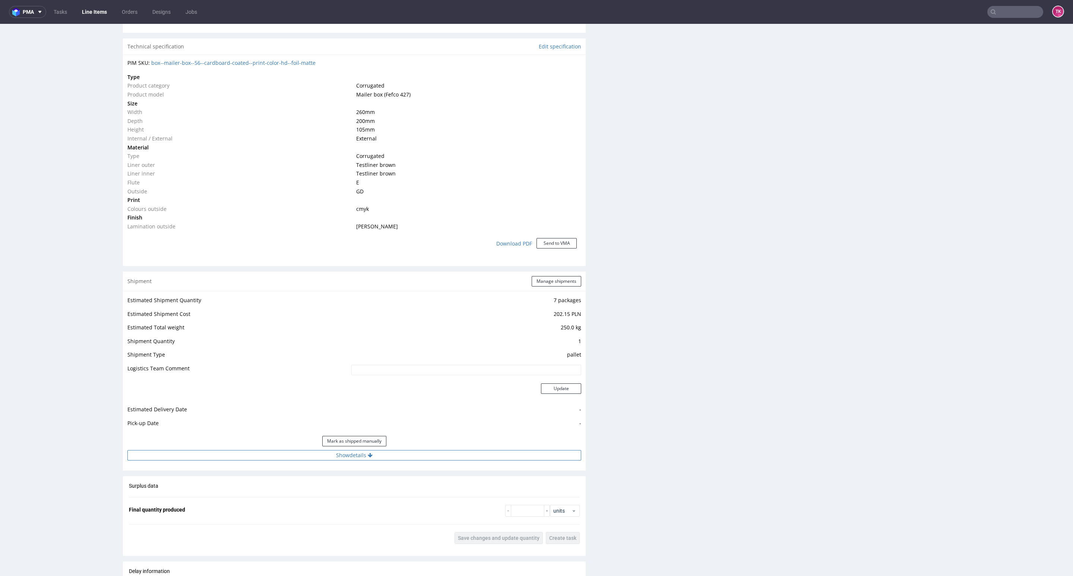
click at [399, 454] on button "Show details" at bounding box center [354, 455] width 454 height 10
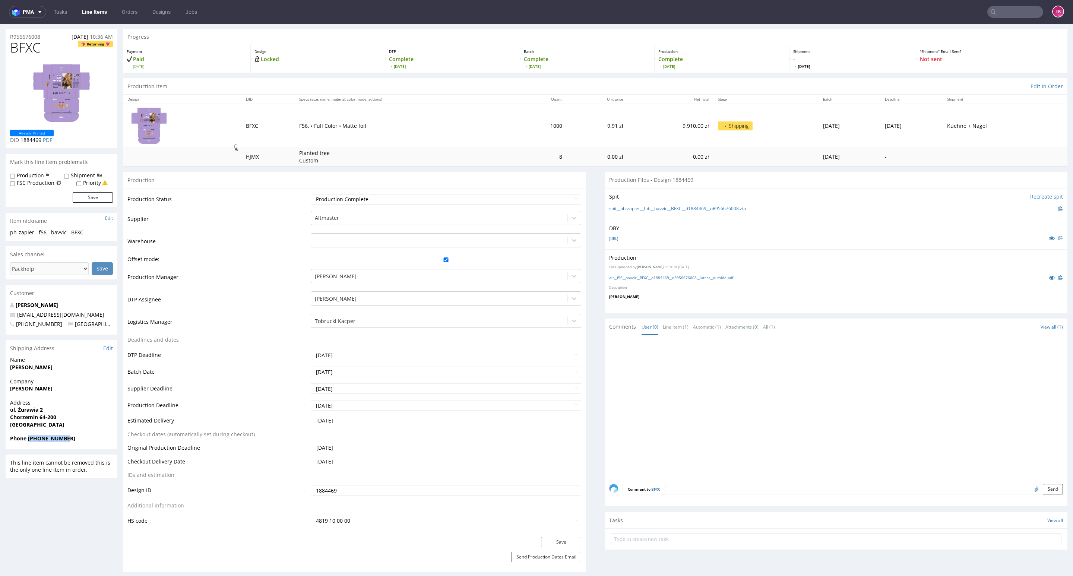
scroll to position [0, 0]
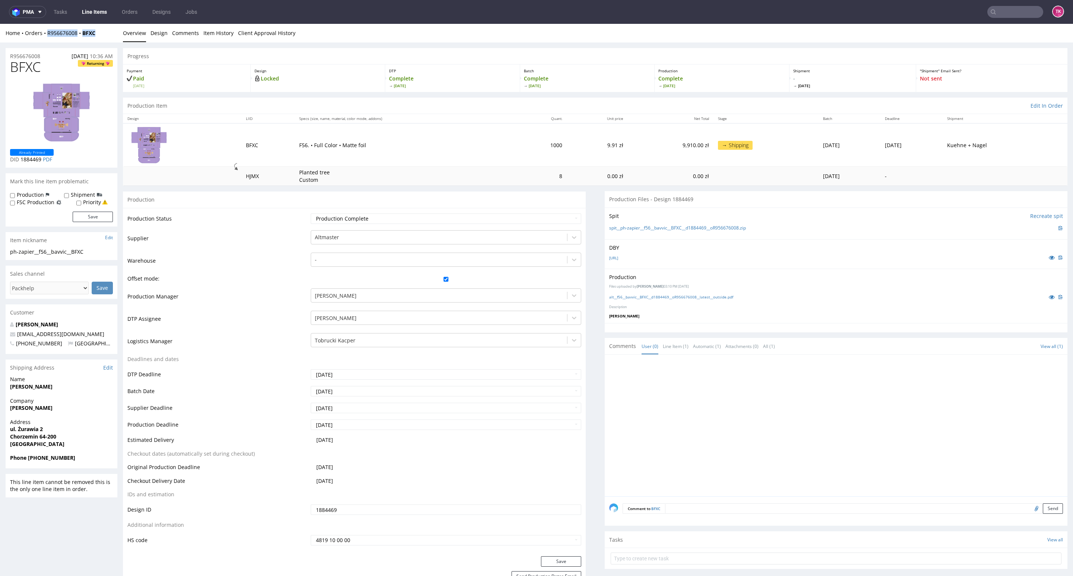
copy div "R956676008 BFXC"
drag, startPoint x: 104, startPoint y: 34, endPoint x: 46, endPoint y: 39, distance: 58.4
click at [46, 39] on div "Home Orders R956676008 BFXC Overview Design Comments Item History Client Approv…" at bounding box center [536, 33] width 1073 height 19
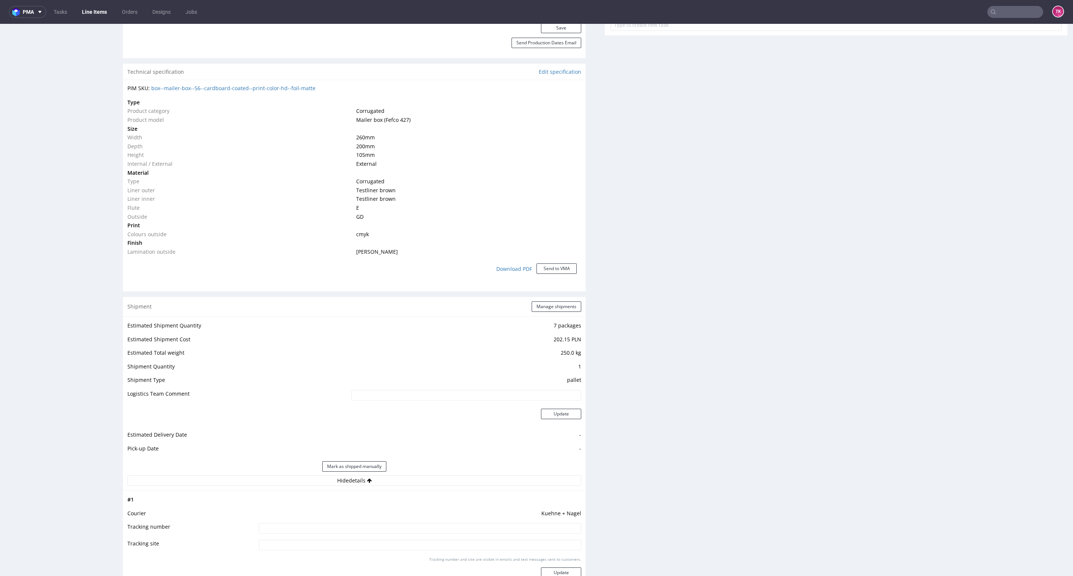
scroll to position [559, 0]
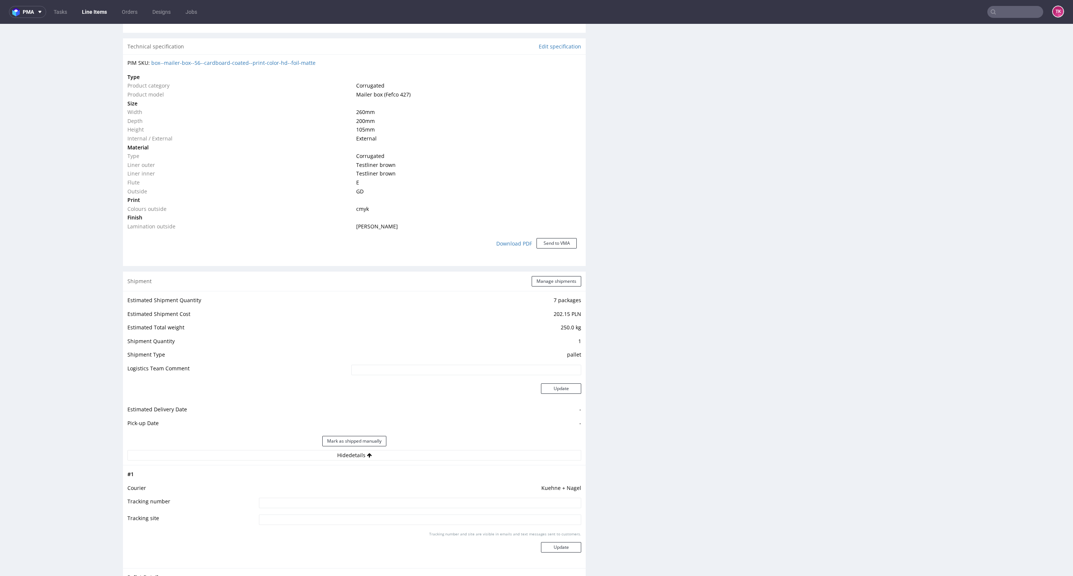
click at [414, 495] on td "Kuehne + Nagel" at bounding box center [419, 491] width 324 height 14
click at [420, 504] on input at bounding box center [420, 503] width 322 height 10
paste input "RWM006544966"
type input "RWM006544966"
click at [541, 546] on button "Update" at bounding box center [561, 547] width 40 height 10
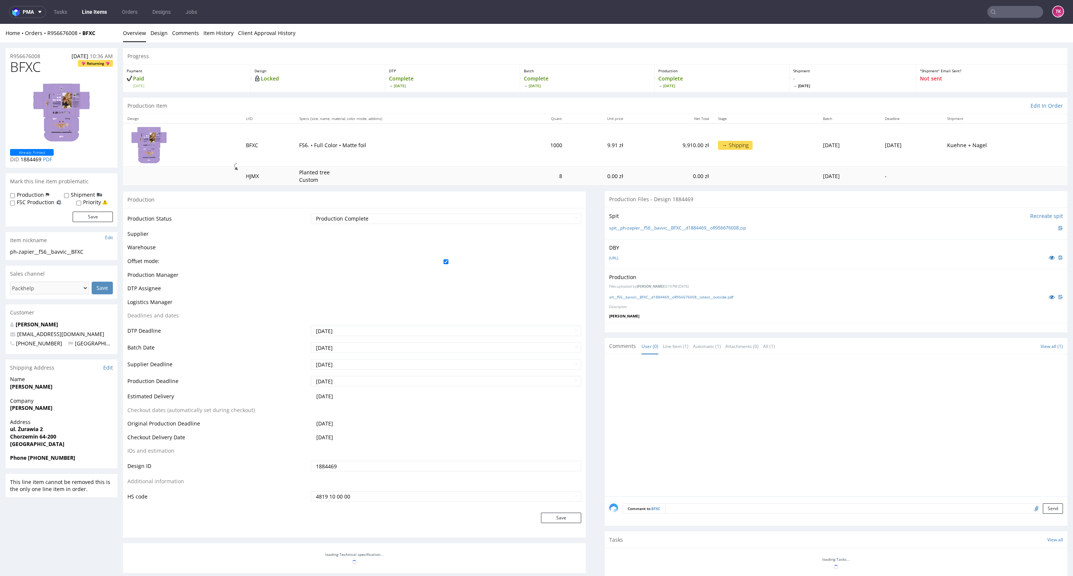
scroll to position [242, 0]
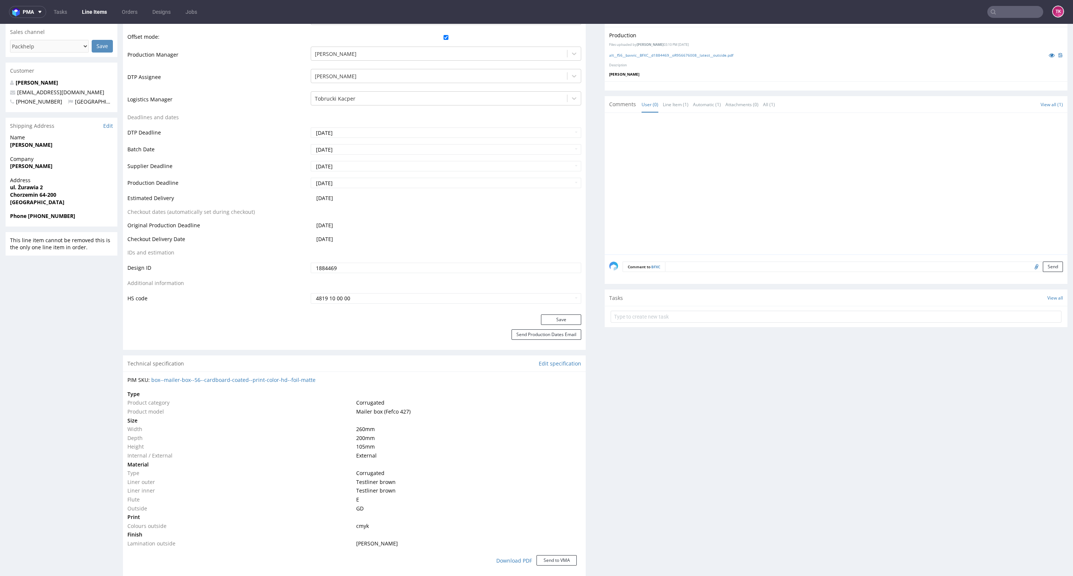
click at [101, 7] on link "Line Items" at bounding box center [94, 12] width 34 height 12
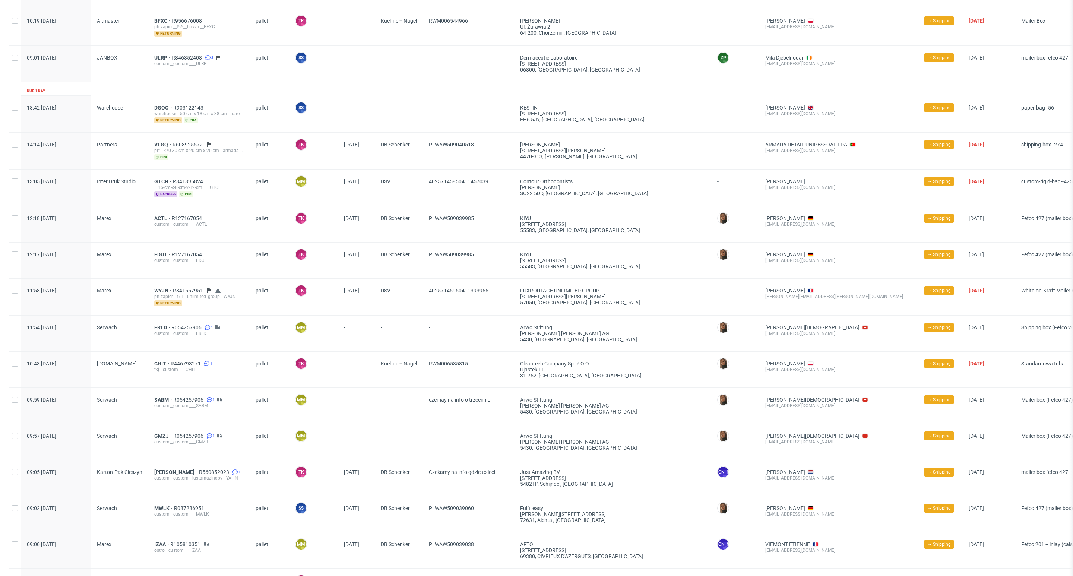
scroll to position [224, 0]
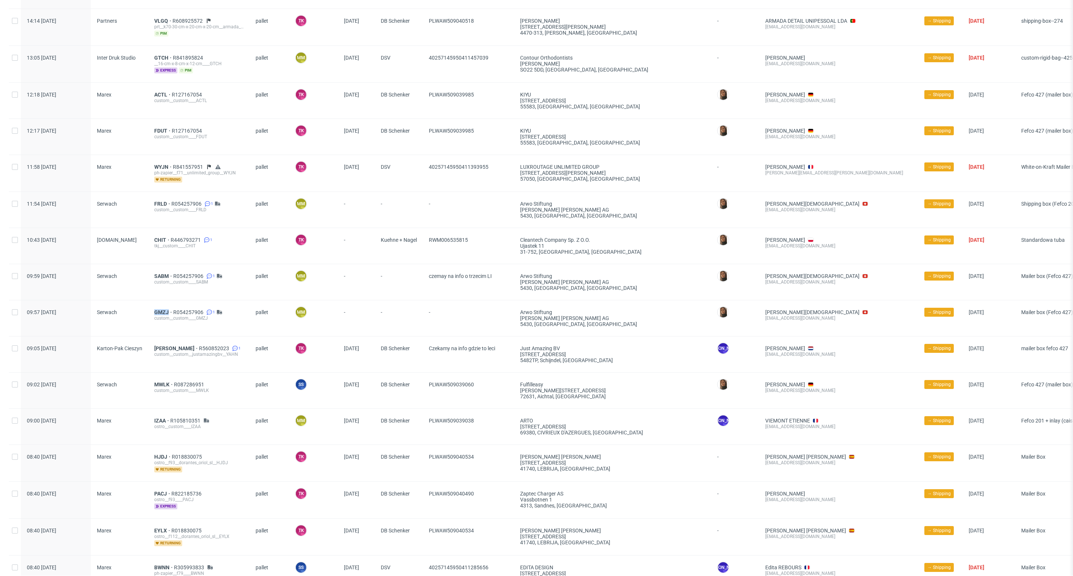
drag, startPoint x: 151, startPoint y: 310, endPoint x: 171, endPoint y: 304, distance: 21.3
click at [171, 304] on div "09:57 Tue 23.09.2025 Serwach GMZJ R054257906 1 custom__custom____GMZJ pallet MM…" at bounding box center [569, 318] width 1121 height 36
drag, startPoint x: 159, startPoint y: 279, endPoint x: 165, endPoint y: 274, distance: 7.2
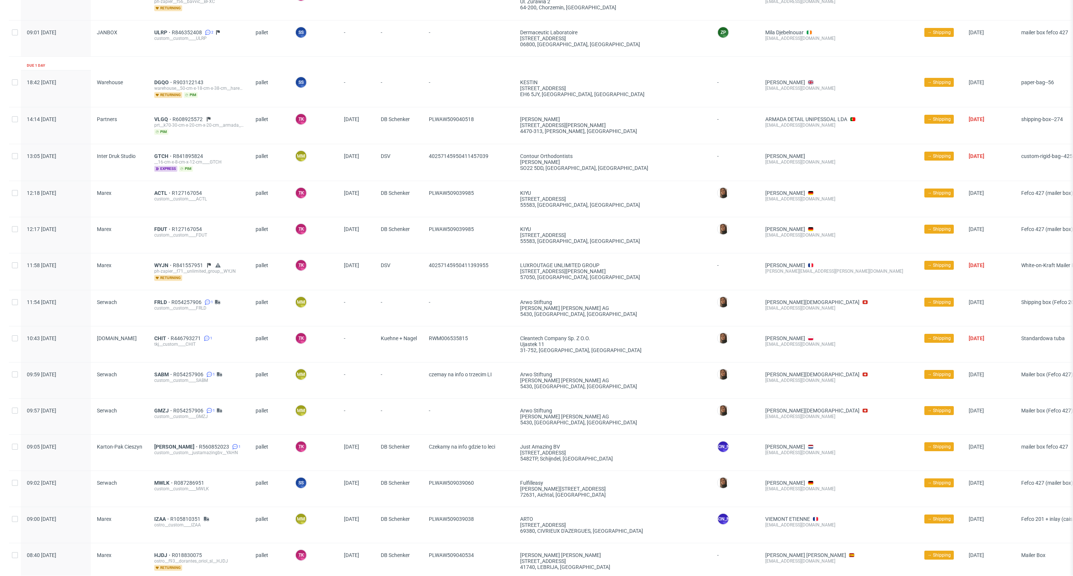
scroll to position [0, 0]
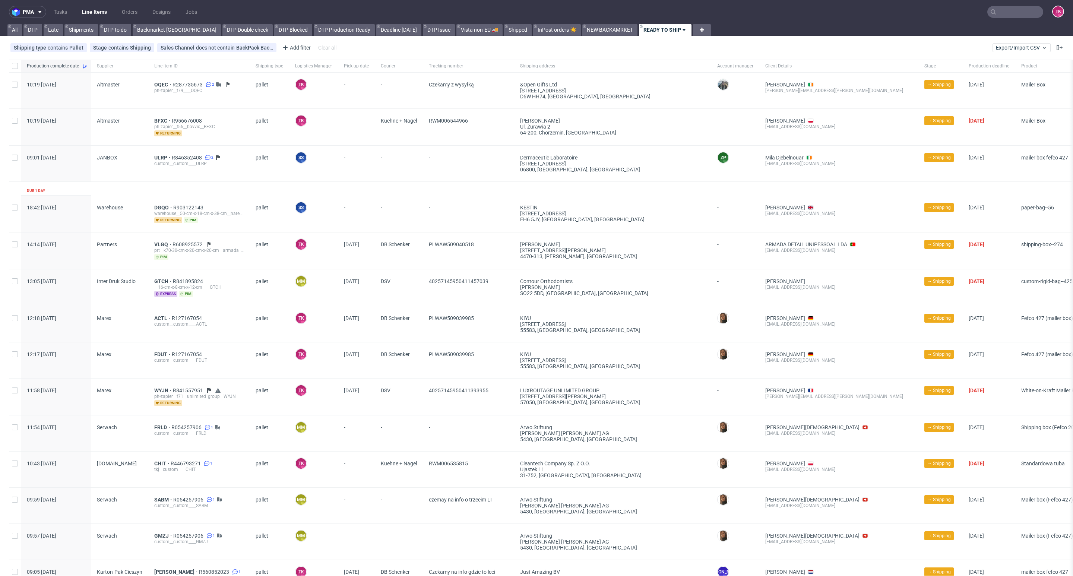
click at [92, 10] on link "Line Items" at bounding box center [94, 12] width 34 height 12
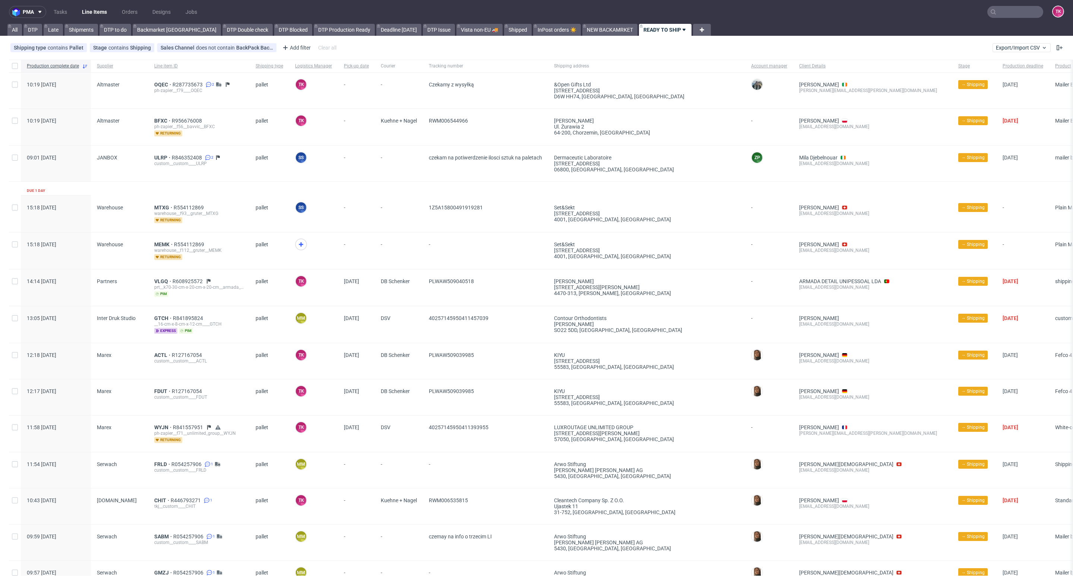
click at [92, 9] on link "Line Items" at bounding box center [94, 12] width 34 height 12
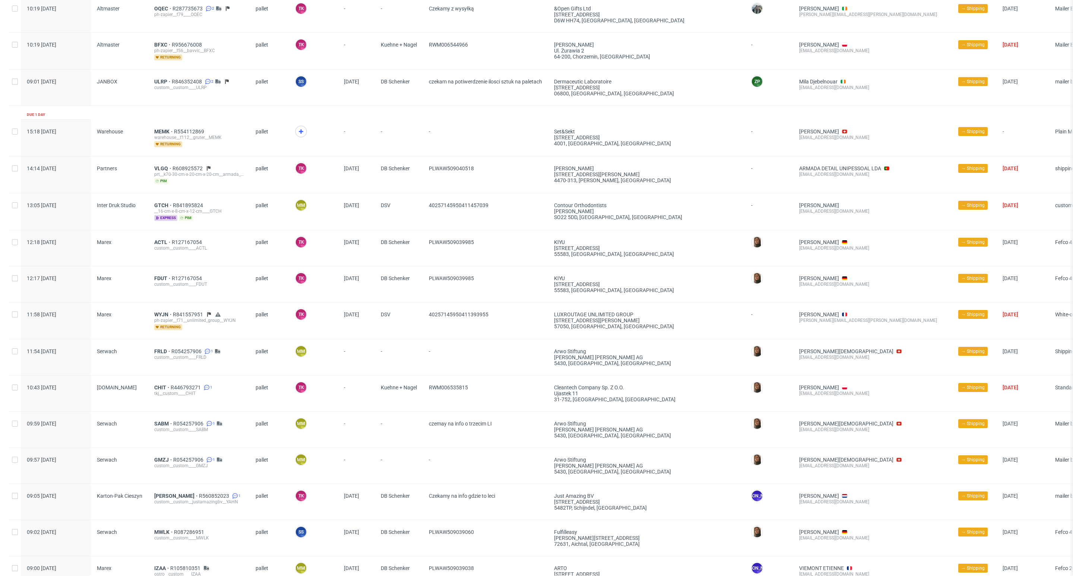
scroll to position [28, 0]
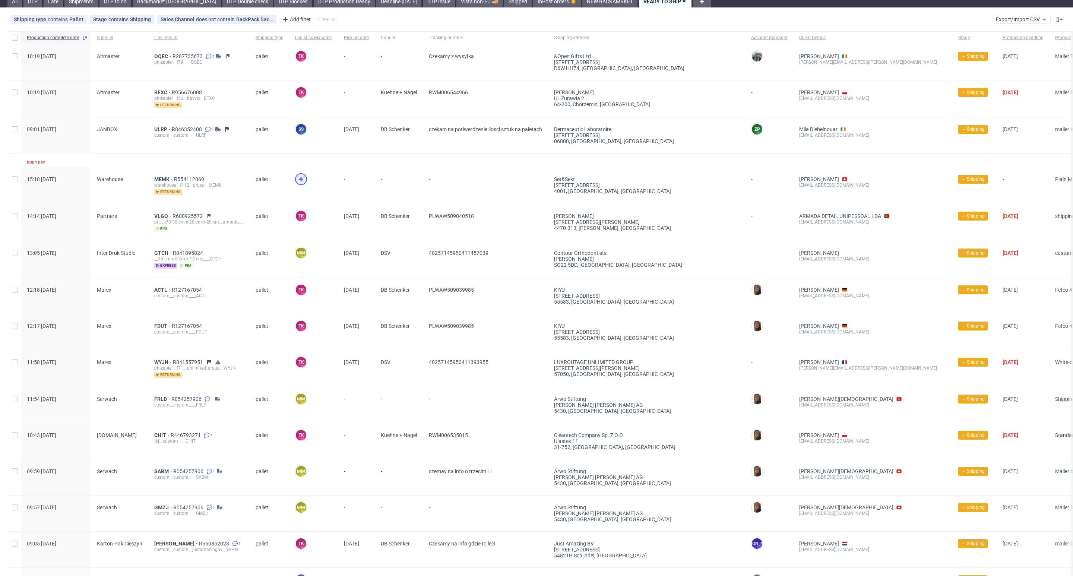
click at [297, 176] on icon at bounding box center [301, 179] width 9 height 9
click at [157, 182] on div "warehouse__f112__gruter__MEMK" at bounding box center [198, 185] width 89 height 6
click at [157, 178] on span "MEMK" at bounding box center [164, 179] width 20 height 6
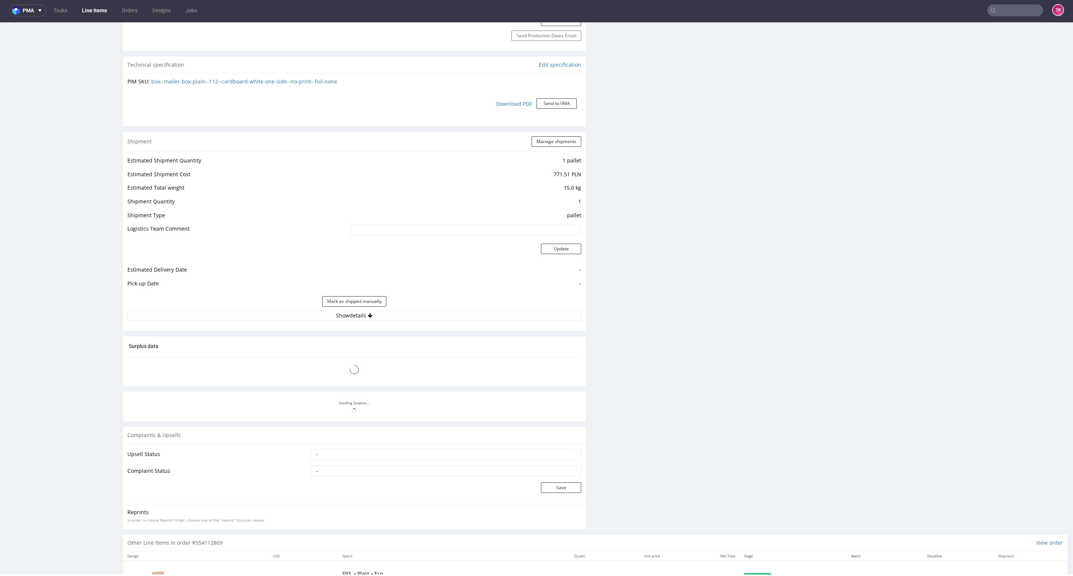
scroll to position [498, 0]
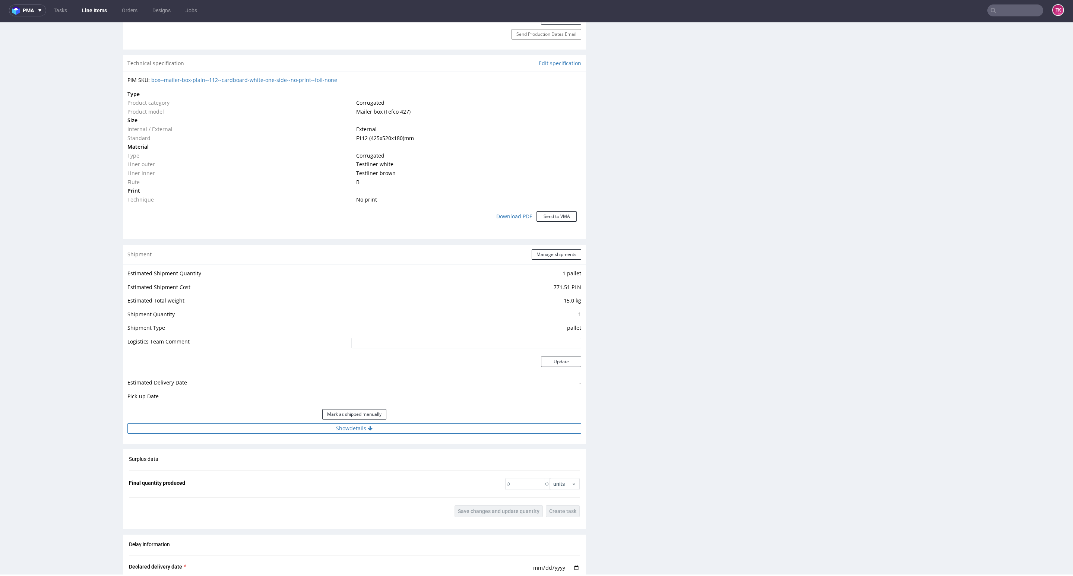
drag, startPoint x: 239, startPoint y: 443, endPoint x: 229, endPoint y: 424, distance: 21.3
click at [234, 435] on div "Shipment Manage shipments Estimated Shipment Quantity 1 pallet Estimated Shipme…" at bounding box center [354, 344] width 463 height 199
click at [229, 420] on div "Mark as shipped manually" at bounding box center [354, 414] width 454 height 18
click at [235, 428] on button "Show details" at bounding box center [354, 428] width 454 height 10
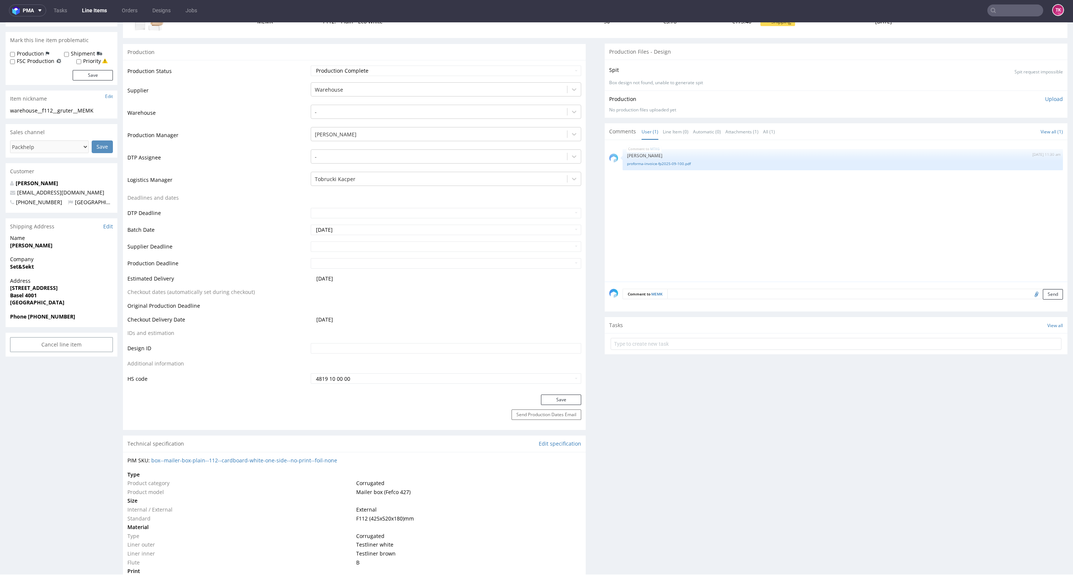
scroll to position [107, 0]
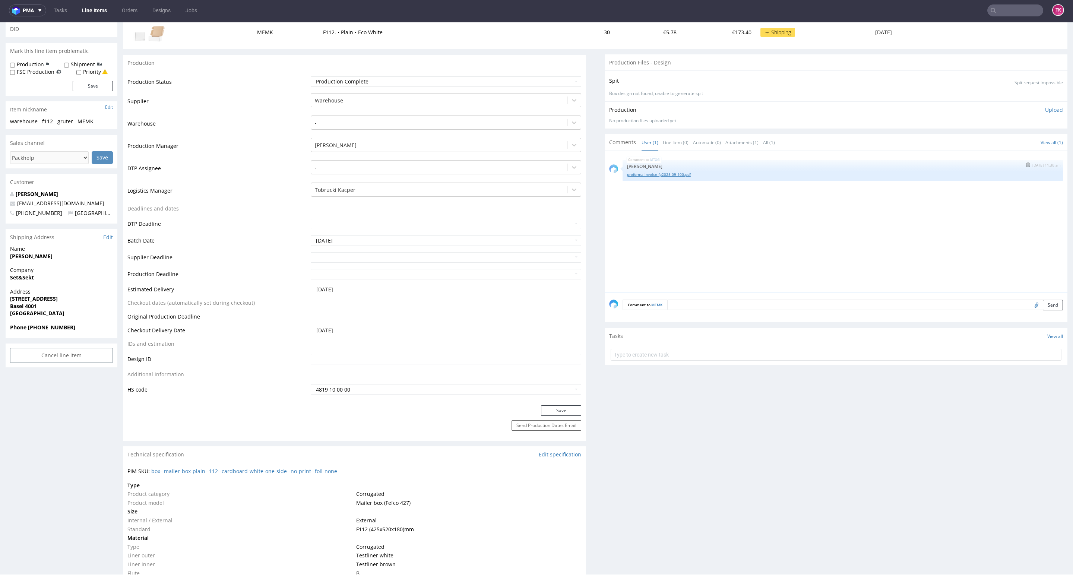
click at [651, 172] on link "proforma-invoice-fp2025-09-100.pdf" at bounding box center [842, 175] width 431 height 6
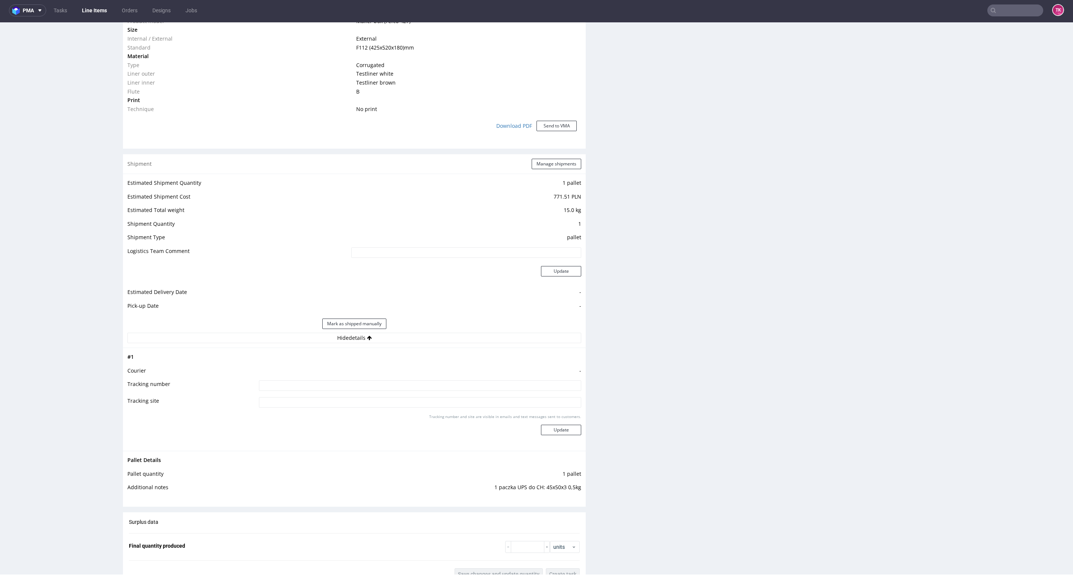
scroll to position [665, 0]
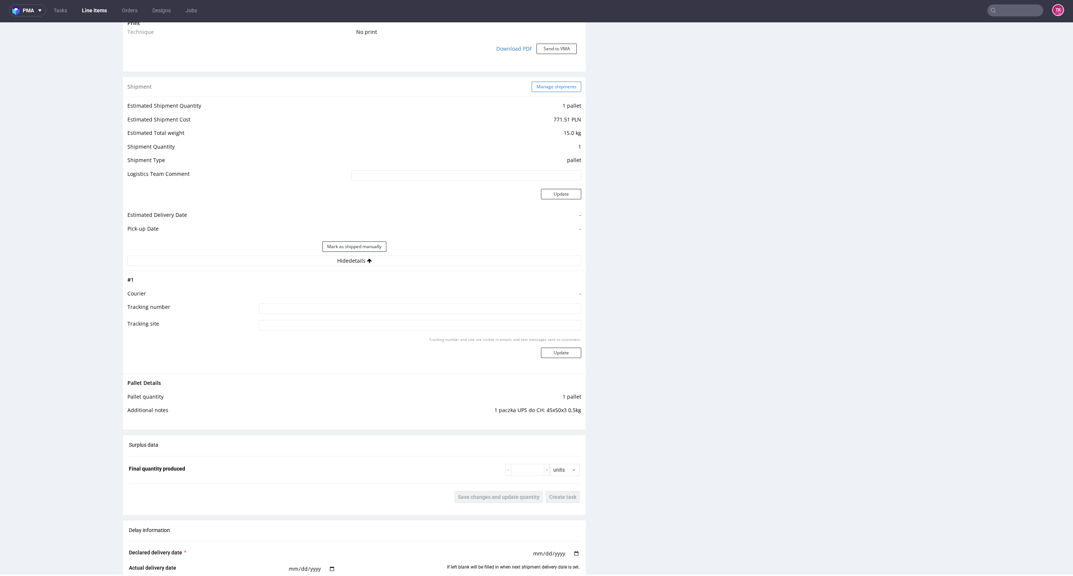
drag, startPoint x: 561, startPoint y: 85, endPoint x: 559, endPoint y: 92, distance: 7.4
click at [560, 89] on button "Manage shipments" at bounding box center [557, 87] width 50 height 10
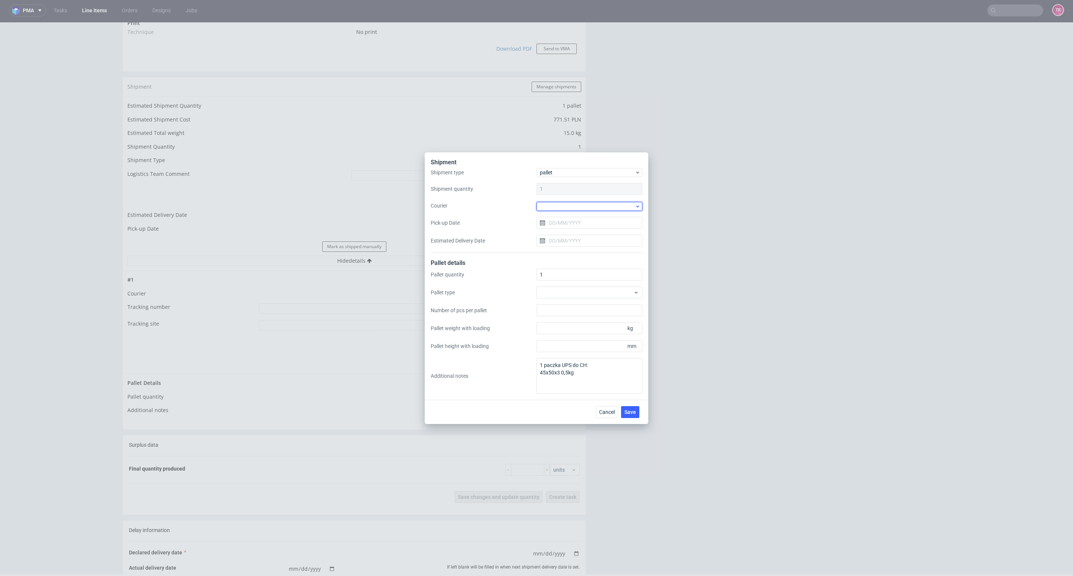
click at [570, 204] on div at bounding box center [589, 206] width 106 height 9
click at [583, 257] on div "UPS Pallets" at bounding box center [589, 258] width 100 height 13
drag, startPoint x: 571, startPoint y: 222, endPoint x: 573, endPoint y: 228, distance: 6.6
click at [572, 223] on input "Pick-up Date" at bounding box center [589, 222] width 106 height 12
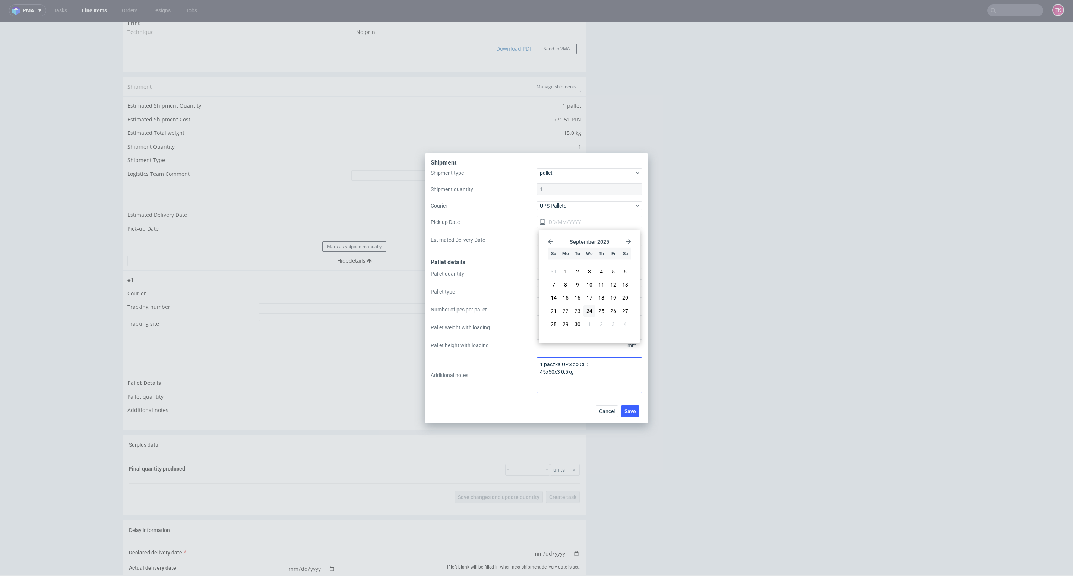
drag, startPoint x: 596, startPoint y: 313, endPoint x: 617, endPoint y: 364, distance: 54.6
click at [598, 316] on button "25" at bounding box center [602, 311] width 12 height 12
click at [637, 420] on div "Cancel Save" at bounding box center [537, 411] width 224 height 24
click at [591, 226] on input "25/09/2025" at bounding box center [589, 222] width 106 height 12
drag, startPoint x: 590, startPoint y: 311, endPoint x: 598, endPoint y: 366, distance: 55.7
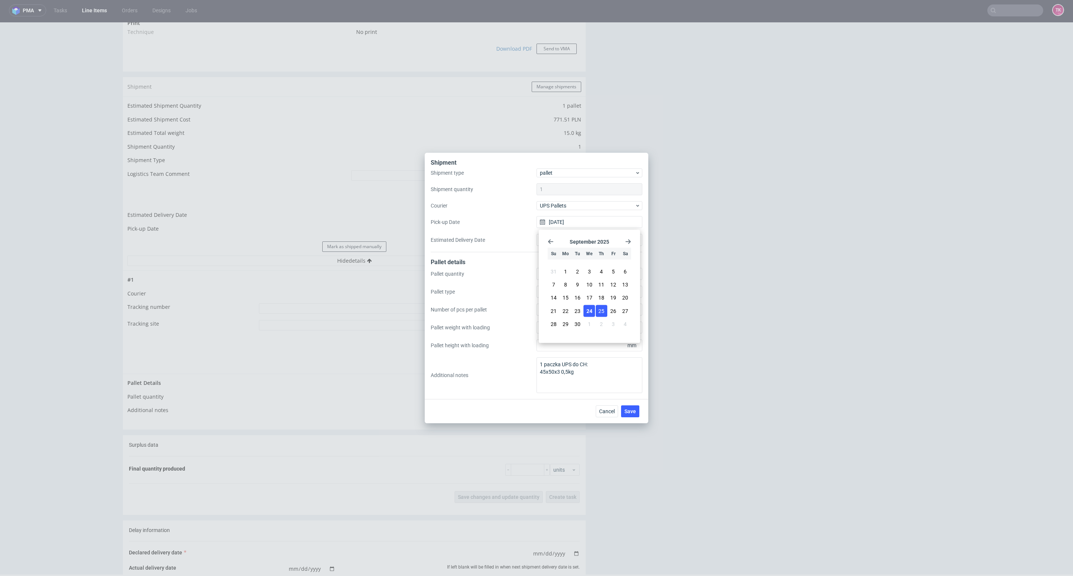
click at [592, 311] on span "24" at bounding box center [589, 310] width 6 height 7
type input "24/09/2025"
click at [631, 406] on button "Save" at bounding box center [630, 411] width 18 height 12
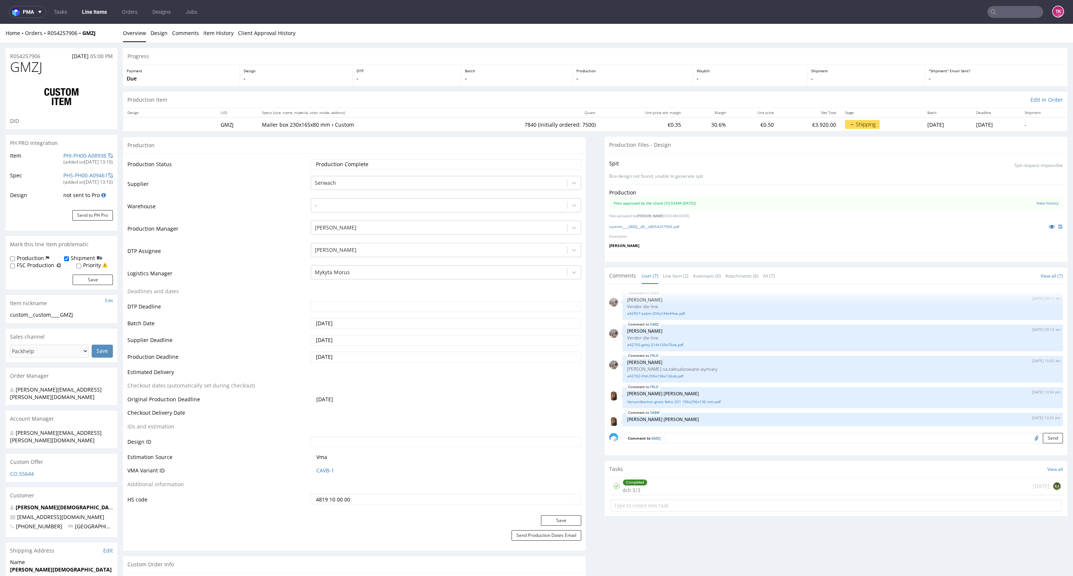
scroll to position [68, 0]
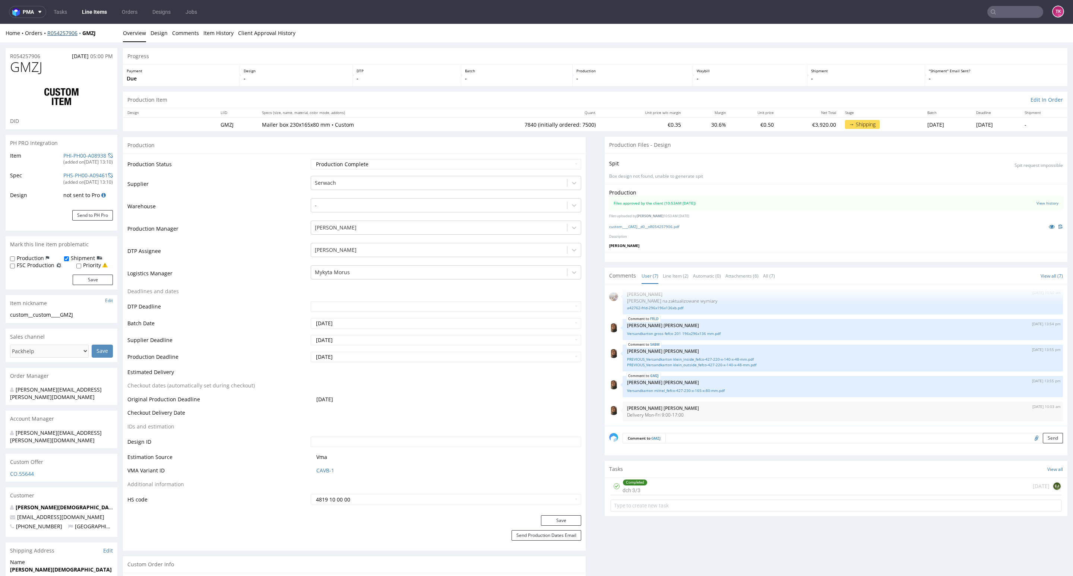
drag, startPoint x: 45, startPoint y: 42, endPoint x: 79, endPoint y: 36, distance: 34.8
copy link "R054257906"
drag, startPoint x: 43, startPoint y: 38, endPoint x: 77, endPoint y: 37, distance: 34.7
click at [77, 37] on div "Home Orders R054257906 GMZJ Overview Design Comments Item History Client Approv…" at bounding box center [536, 33] width 1073 height 19
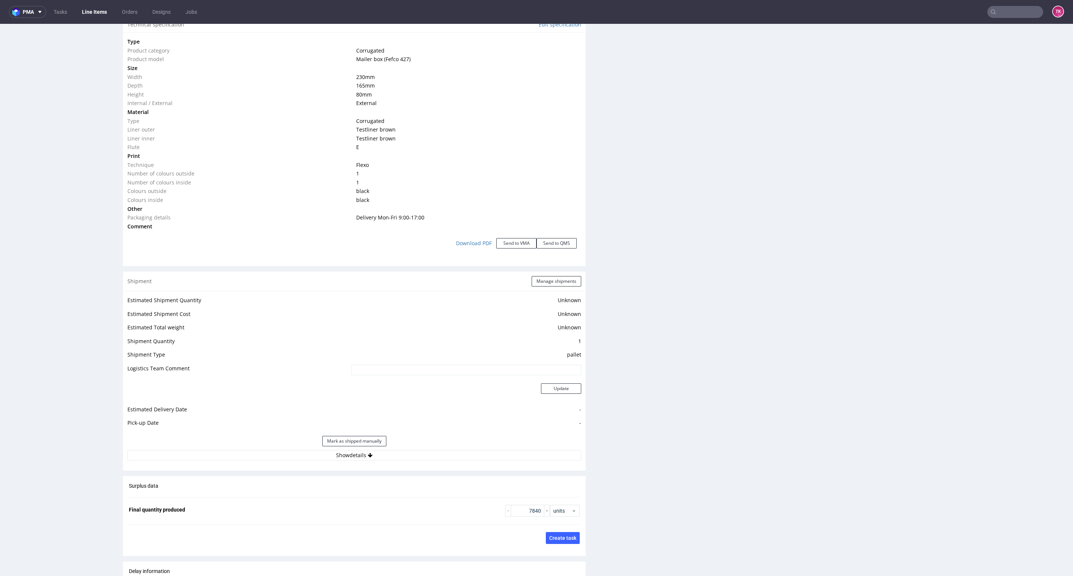
scroll to position [726, 0]
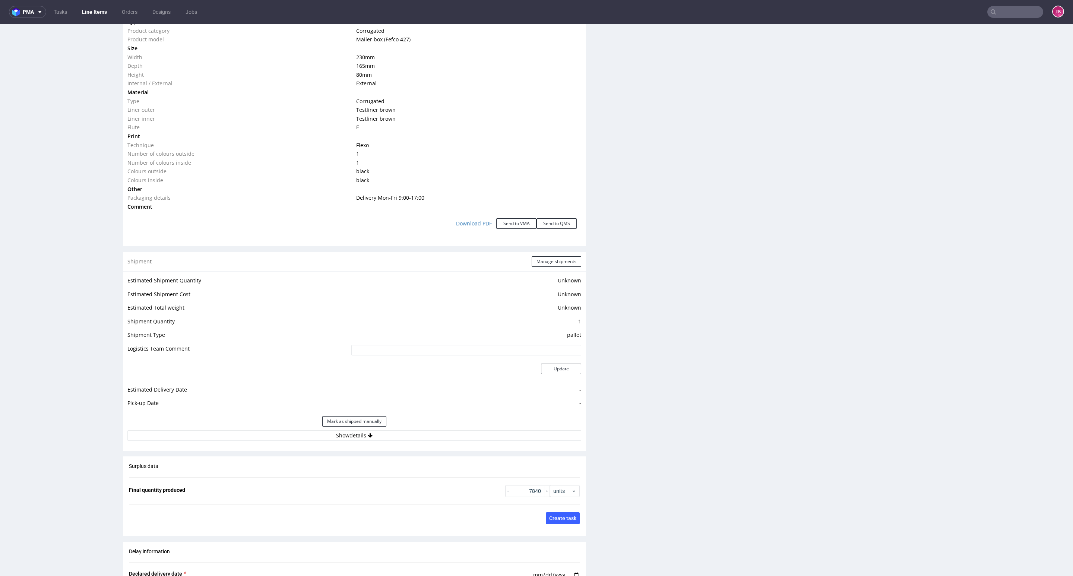
click at [453, 447] on div "Shipment Manage shipments Estimated Shipment Quantity Unknown Estimated Shipmen…" at bounding box center [354, 351] width 463 height 199
click at [450, 441] on button "Show details" at bounding box center [354, 435] width 454 height 10
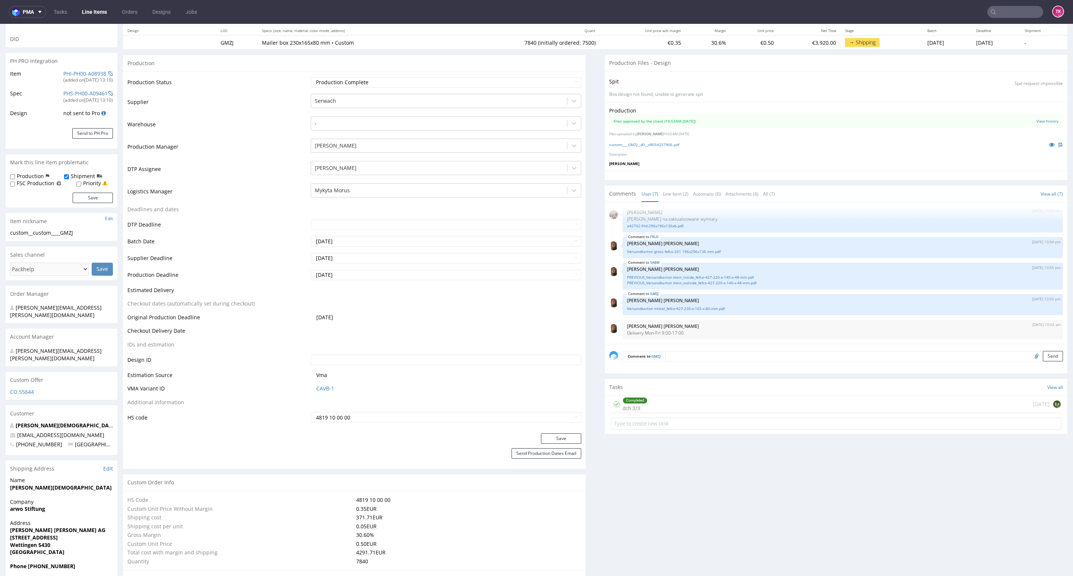
scroll to position [0, 0]
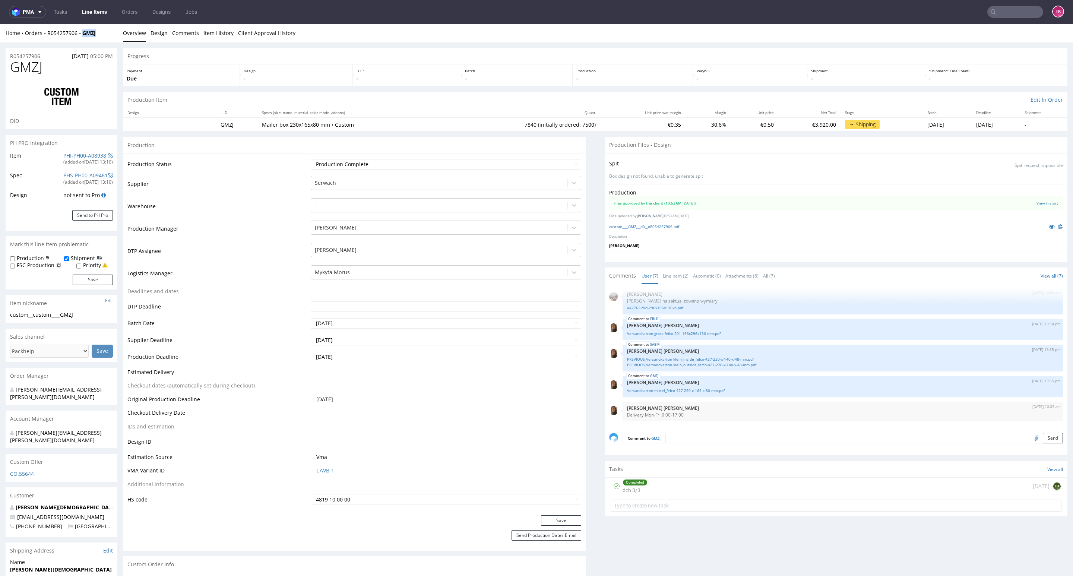
drag, startPoint x: 112, startPoint y: 31, endPoint x: 79, endPoint y: 40, distance: 34.0
click at [83, 39] on div "Home Orders R054257906 GMZJ Overview Design Comments Item History Client Approv…" at bounding box center [536, 33] width 1073 height 19
copy strong "GMZJ"
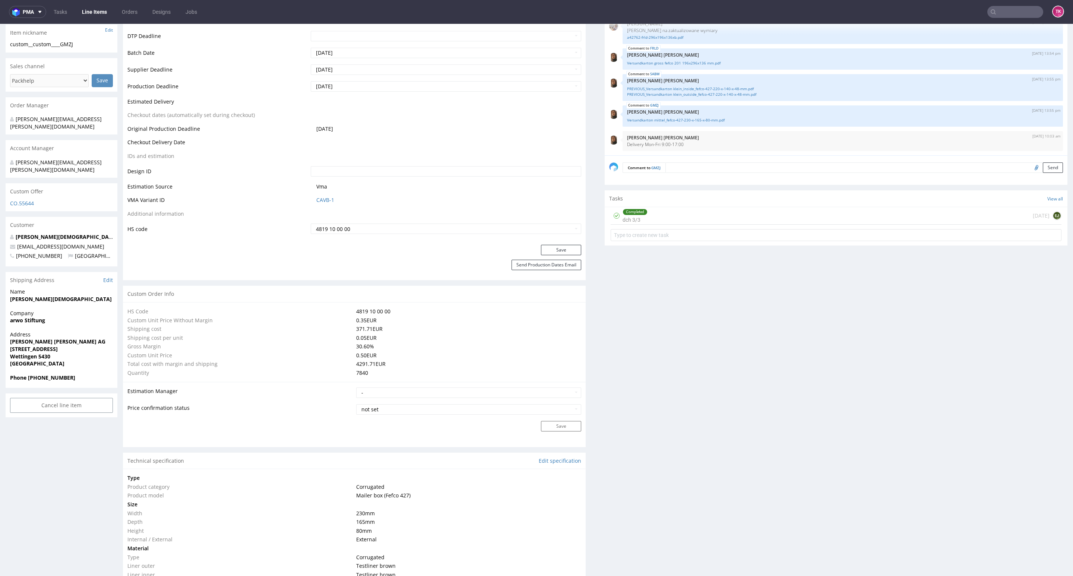
scroll to position [391, 0]
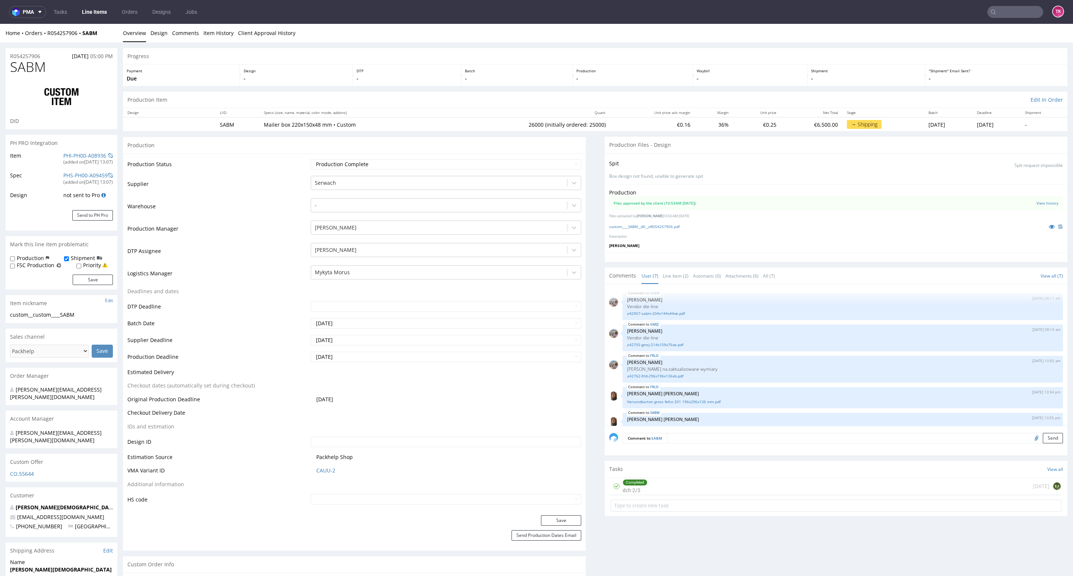
scroll to position [68, 0]
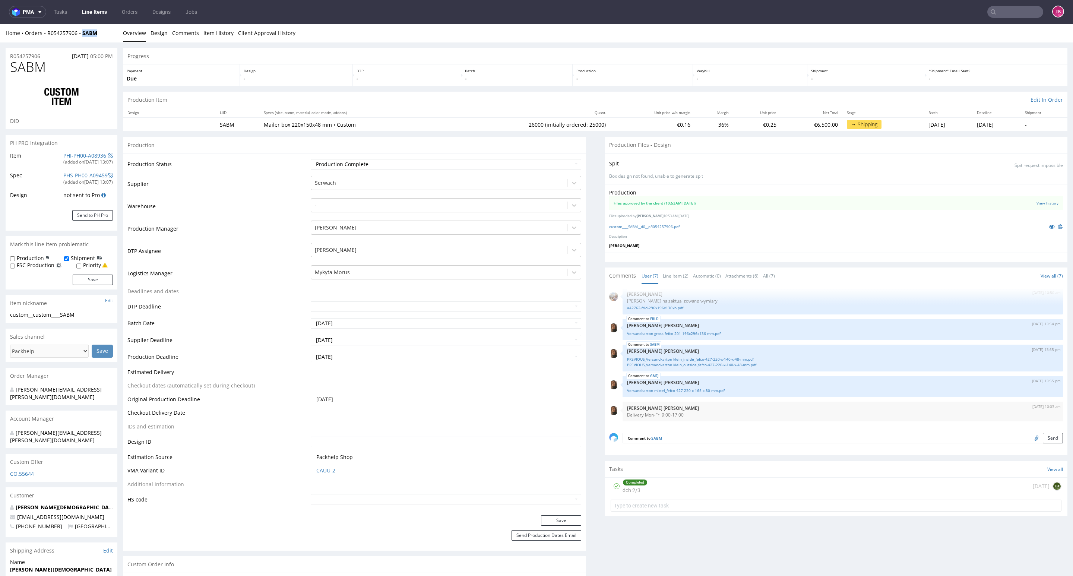
drag, startPoint x: 98, startPoint y: 32, endPoint x: 79, endPoint y: 40, distance: 21.2
click at [79, 40] on div "Home Orders R054257906 SABM Overview Design Comments Item History Client Approv…" at bounding box center [536, 33] width 1073 height 19
copy strong "SABM"
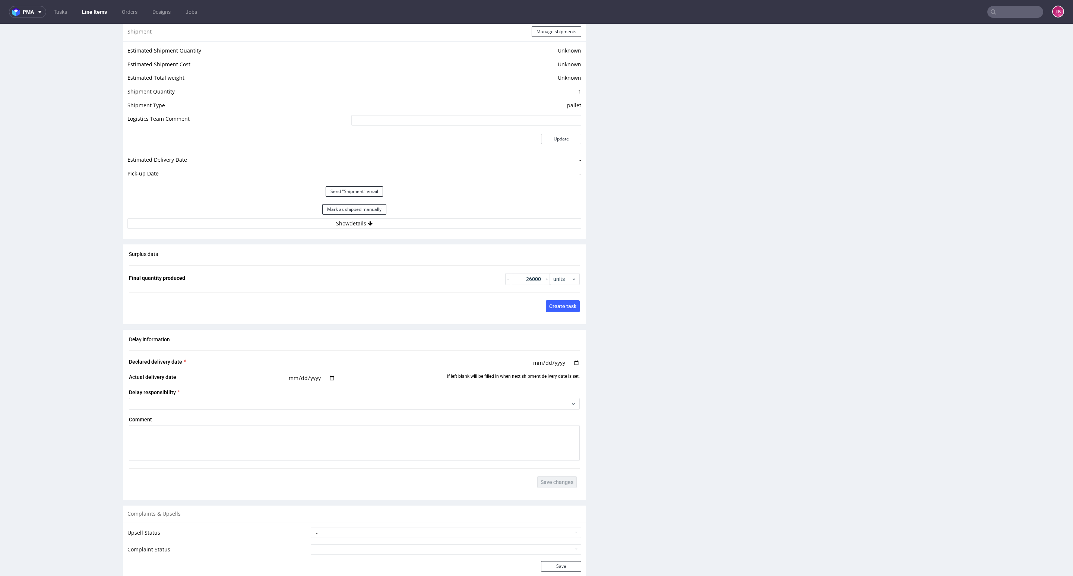
scroll to position [950, 0]
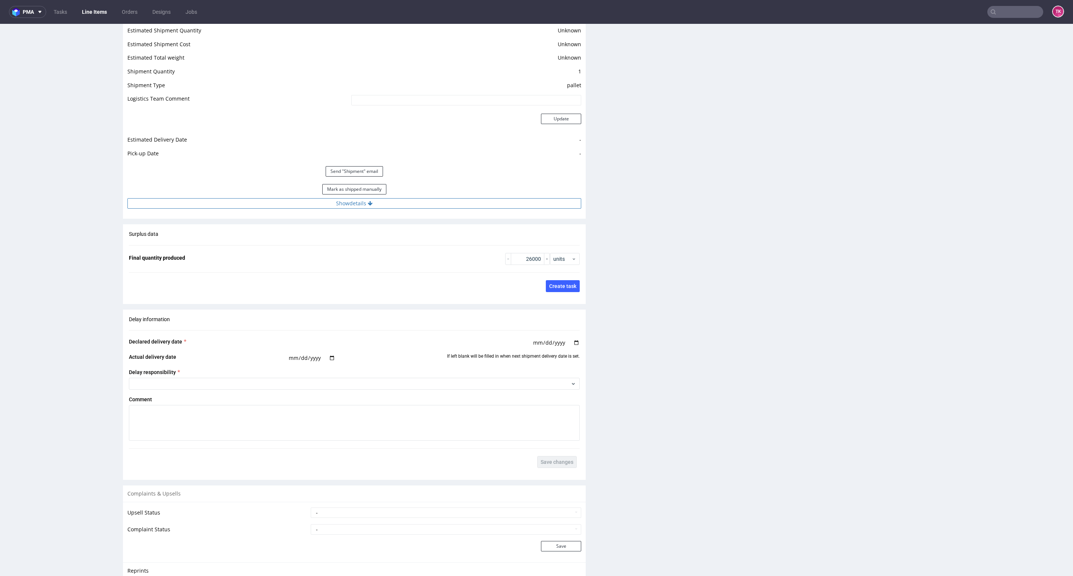
click at [429, 209] on button "Show details" at bounding box center [354, 203] width 454 height 10
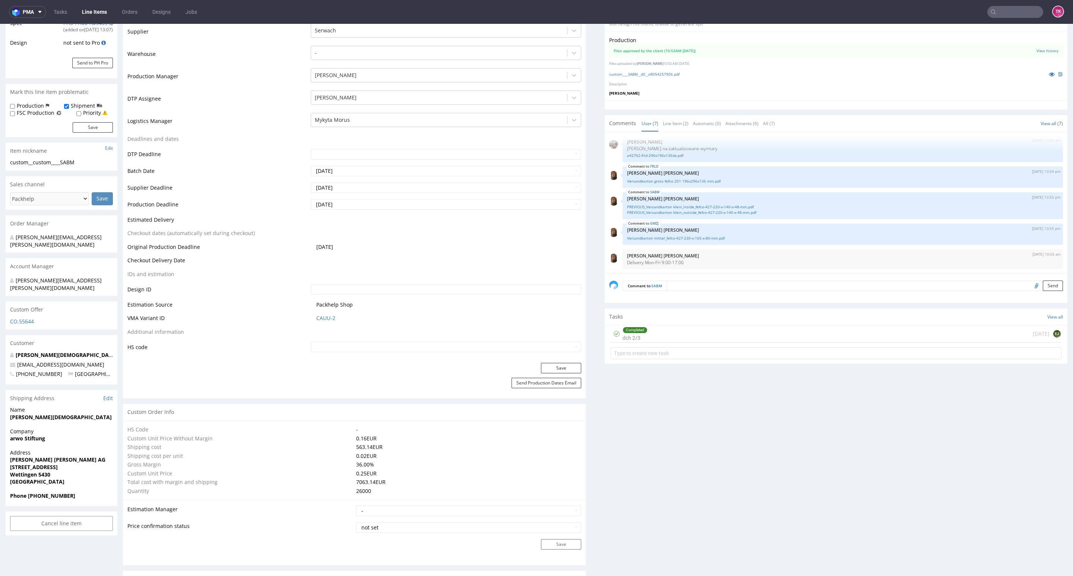
scroll to position [0, 0]
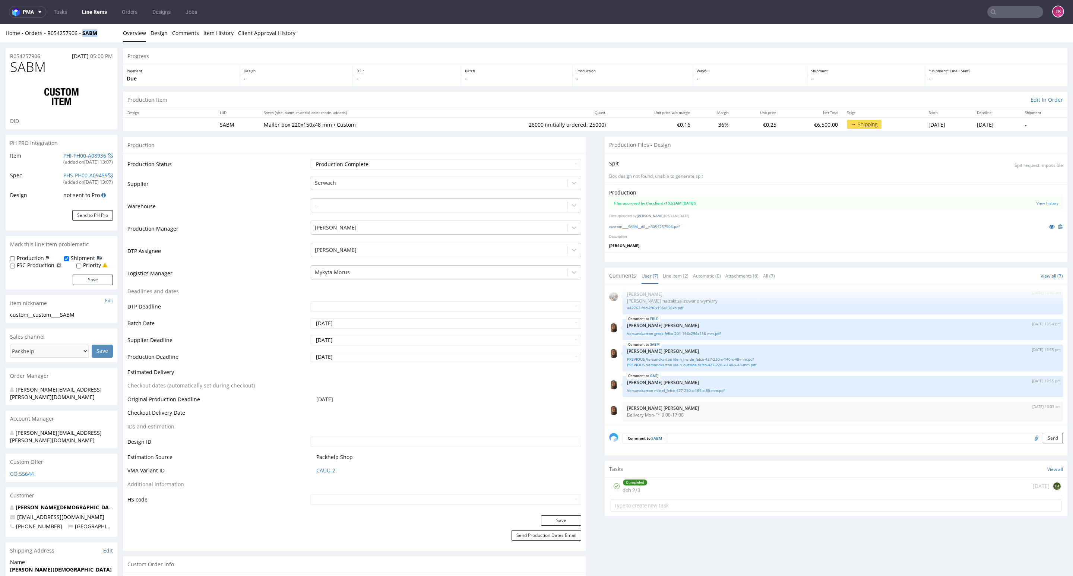
drag, startPoint x: 113, startPoint y: 36, endPoint x: 108, endPoint y: 39, distance: 6.1
click at [112, 36] on div "Home Orders R054257906 SABM" at bounding box center [62, 32] width 112 height 7
drag, startPoint x: 102, startPoint y: 38, endPoint x: 126, endPoint y: 316, distance: 278.9
click at [81, 39] on div "Home Orders R054257906 SABM Overview Design Comments Item History Client Approv…" at bounding box center [536, 33] width 1073 height 19
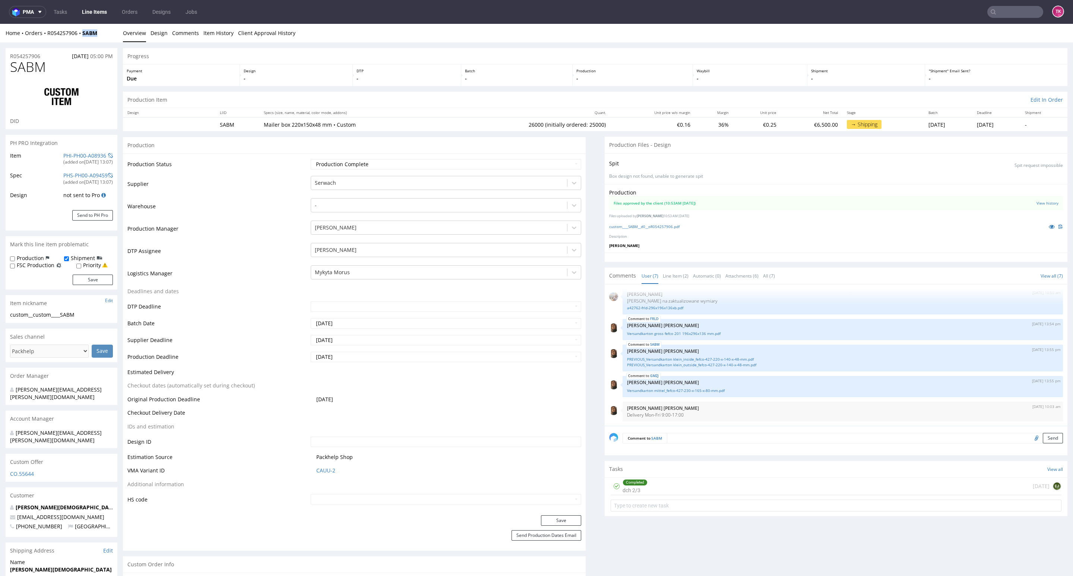
copy strong "SABM"
drag, startPoint x: 105, startPoint y: 41, endPoint x: 115, endPoint y: 76, distance: 36.2
click at [80, 34] on div "Home Orders R054257906 SABM Overview Design Comments Item History Client Approv…" at bounding box center [536, 33] width 1073 height 19
copy strong "SABM"
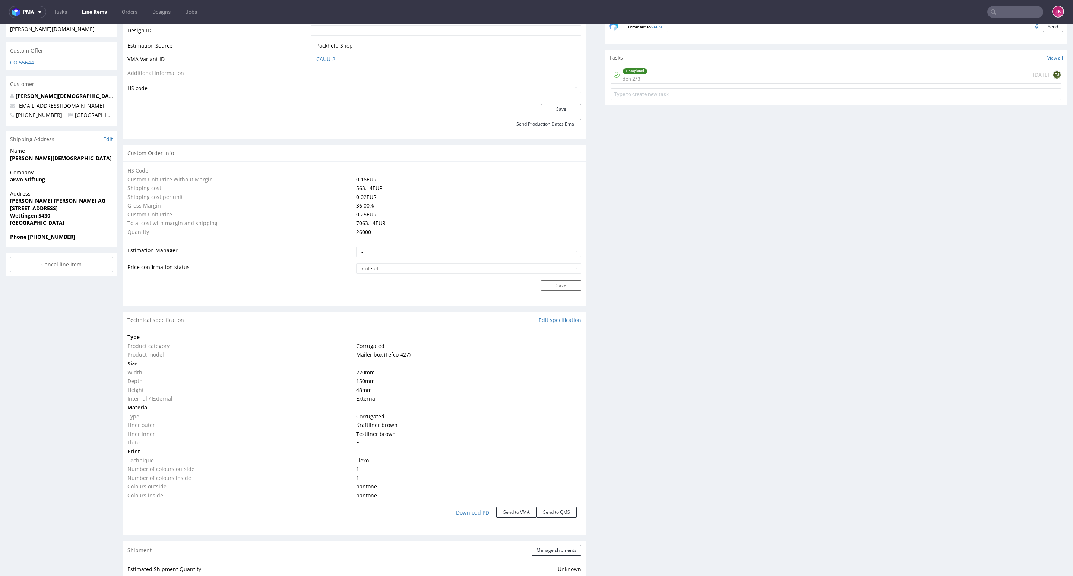
scroll to position [447, 0]
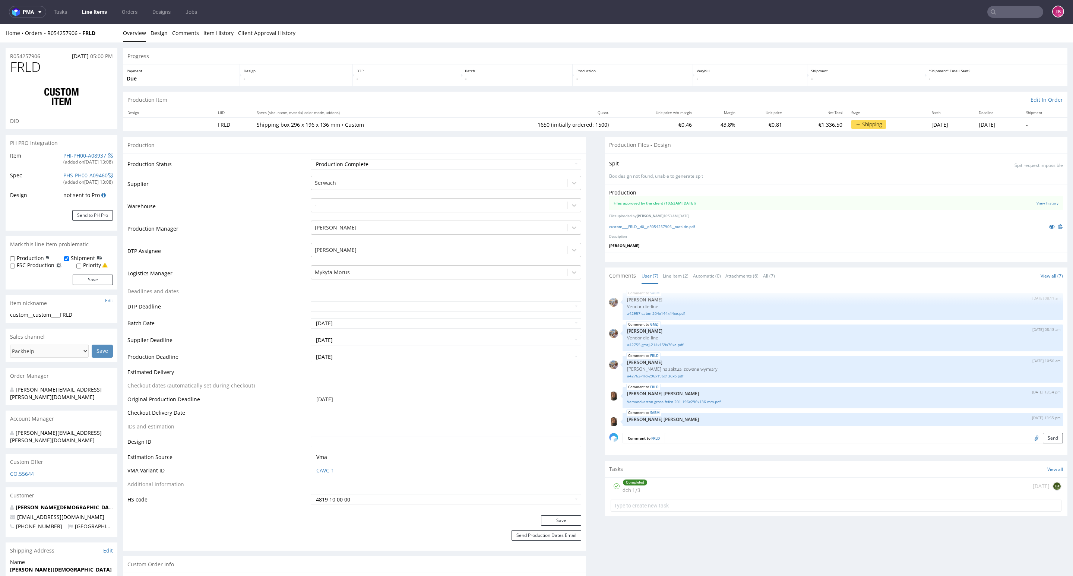
scroll to position [68, 0]
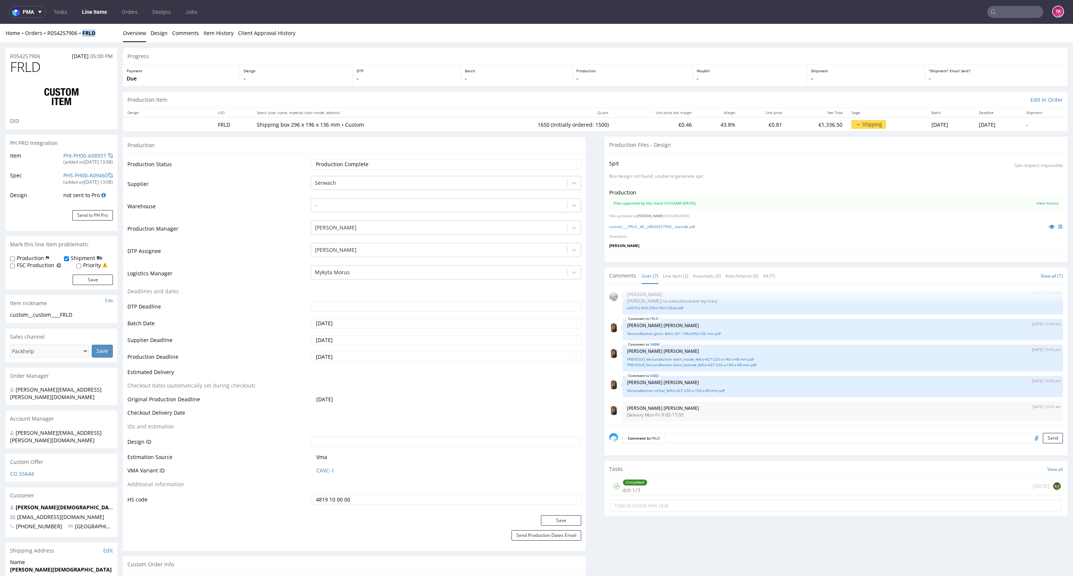
drag, startPoint x: 108, startPoint y: 31, endPoint x: 110, endPoint y: 132, distance: 101.3
click at [82, 34] on div "Home Orders R054257906 FRLD" at bounding box center [62, 32] width 112 height 7
copy strong "FRLD"
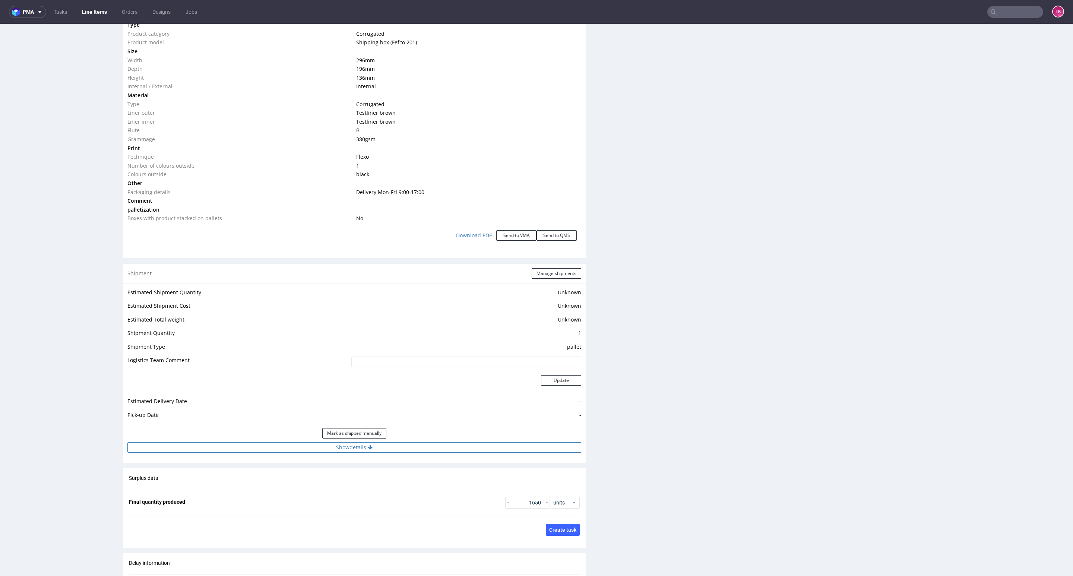
scroll to position [726, 0]
drag, startPoint x: 392, startPoint y: 437, endPoint x: 396, endPoint y: 438, distance: 4.2
click at [392, 438] on div "Mark as shipped manually" at bounding box center [354, 430] width 454 height 18
drag, startPoint x: 396, startPoint y: 438, endPoint x: 393, endPoint y: 446, distance: 8.5
click at [394, 443] on div "Estimated Shipment Quantity Unknown Estimated Shipment Cost Unknown Estimated T…" at bounding box center [354, 367] width 463 height 174
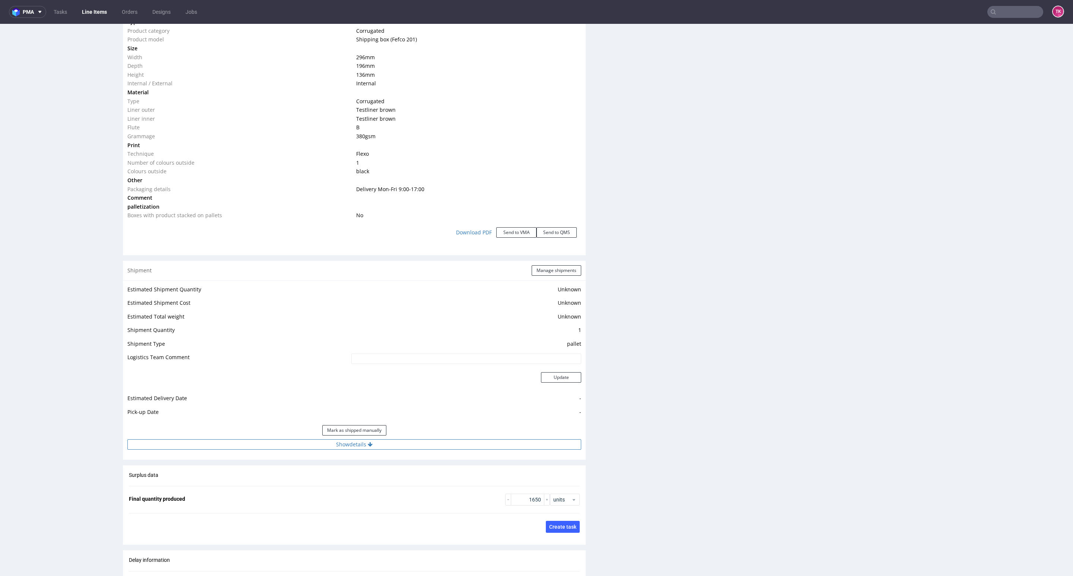
click at [393, 446] on button "Show details" at bounding box center [354, 444] width 454 height 10
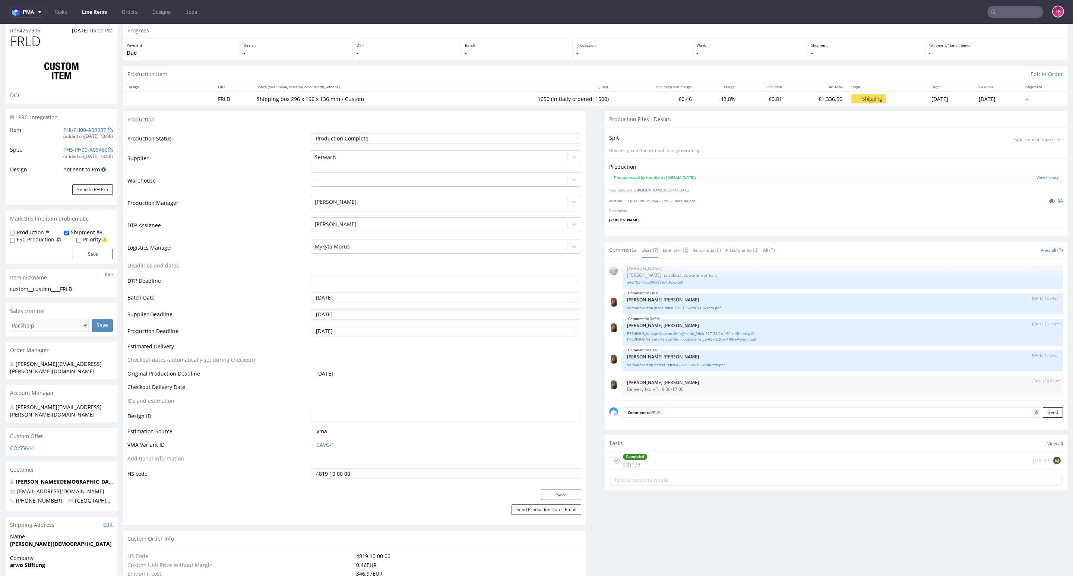
scroll to position [0, 0]
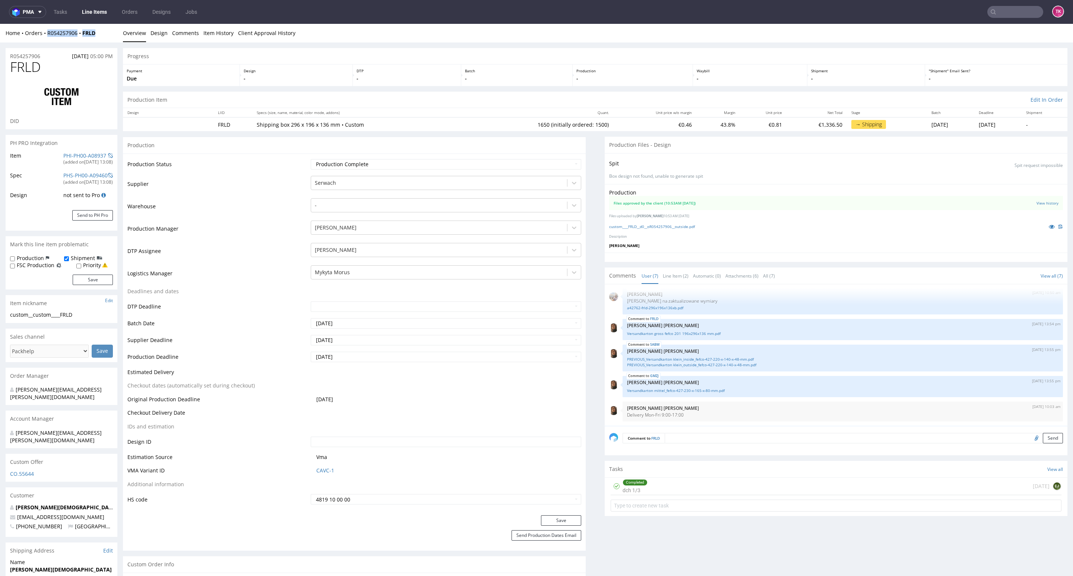
drag, startPoint x: 109, startPoint y: 40, endPoint x: 41, endPoint y: 45, distance: 67.6
click at [41, 41] on div "Home Orders R054257906 FRLD Overview Design Comments Item History Client Approv…" at bounding box center [536, 33] width 1073 height 19
drag, startPoint x: 46, startPoint y: 42, endPoint x: 79, endPoint y: 36, distance: 34.1
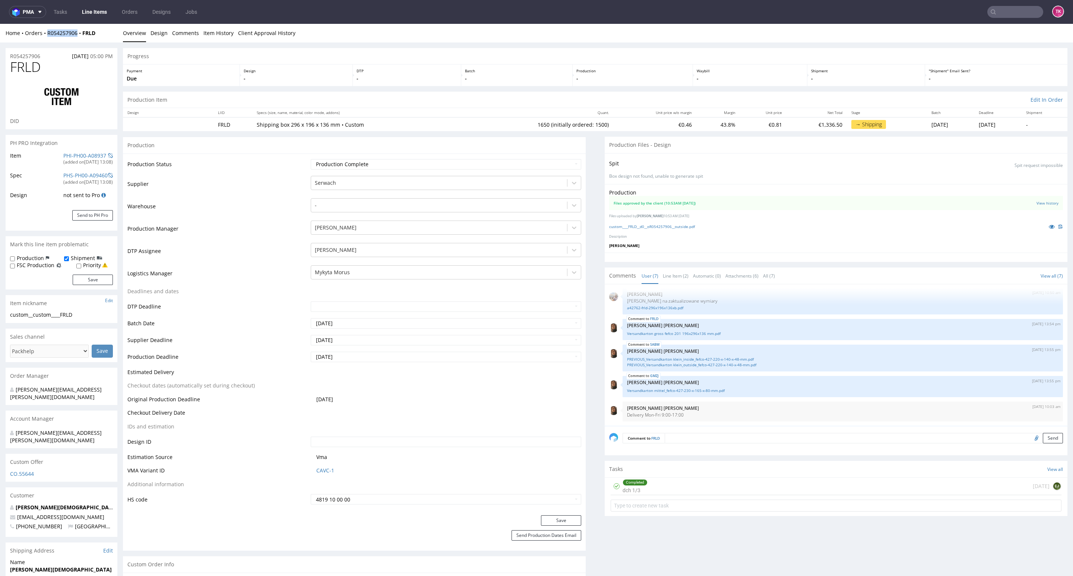
copy link "R054257906"
click at [47, 41] on div "Home Orders R054257906 FRLD Overview Design Comments Item History Client Approv…" at bounding box center [536, 33] width 1073 height 19
drag, startPoint x: 47, startPoint y: 41, endPoint x: 98, endPoint y: 29, distance: 52.6
click at [98, 29] on div "Home Orders R054257906 FRLD Overview Design Comments Item History Client Approv…" at bounding box center [536, 33] width 1073 height 19
click at [103, 35] on div "Home Orders R054257906 FRLD" at bounding box center [62, 32] width 112 height 7
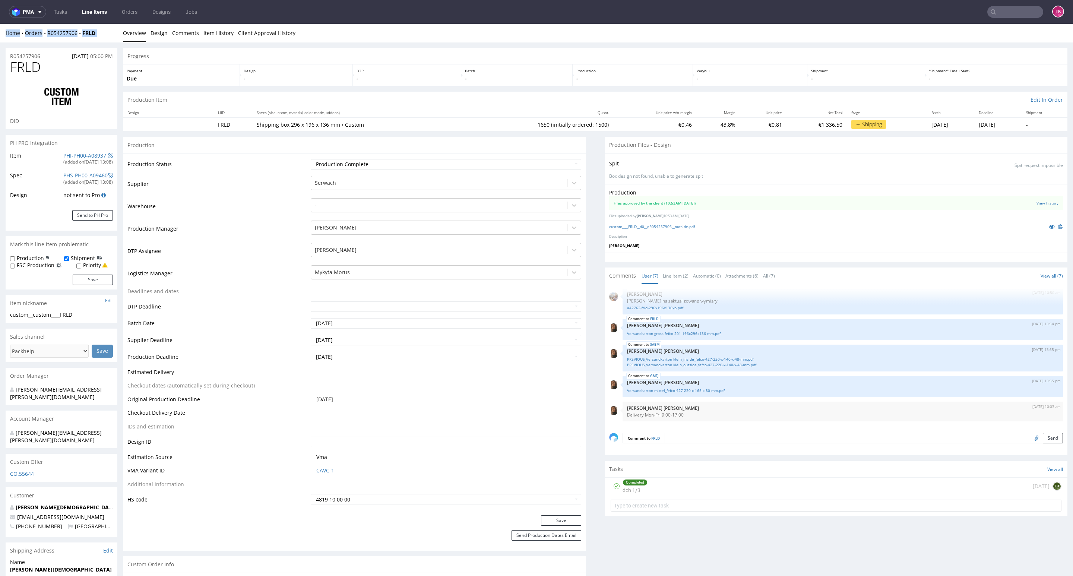
click at [103, 38] on div "Home Orders R054257906 FRLD Overview Design Comments Item History Client Approv…" at bounding box center [536, 33] width 1073 height 19
drag, startPoint x: 102, startPoint y: 34, endPoint x: 45, endPoint y: 38, distance: 56.8
click at [45, 38] on div "Home Orders R054257906 FRLD Overview Design Comments Item History Client Approv…" at bounding box center [536, 33] width 1073 height 19
copy div "R054257906 FRLD"
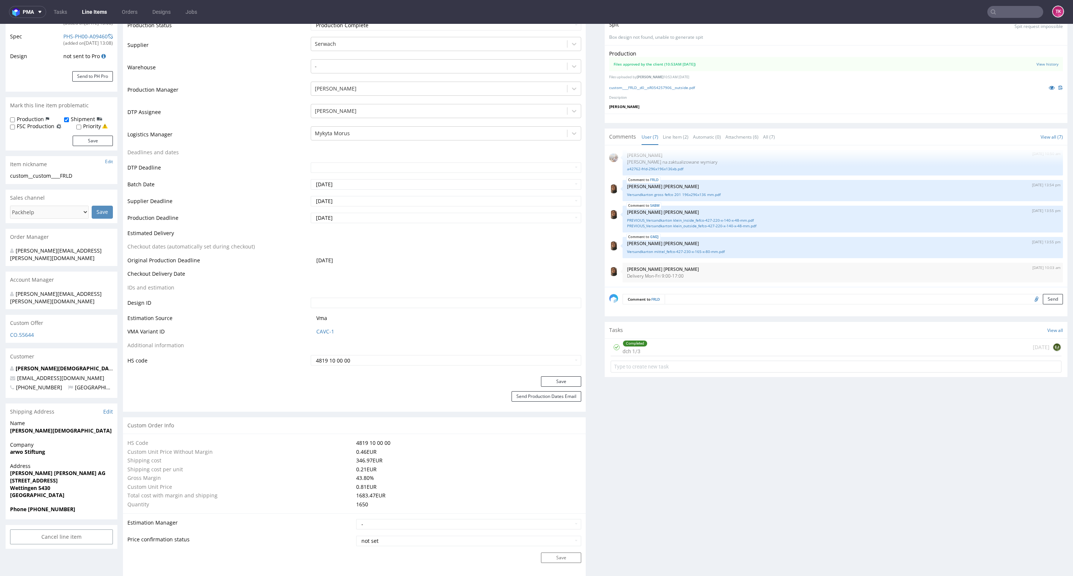
scroll to position [224, 0]
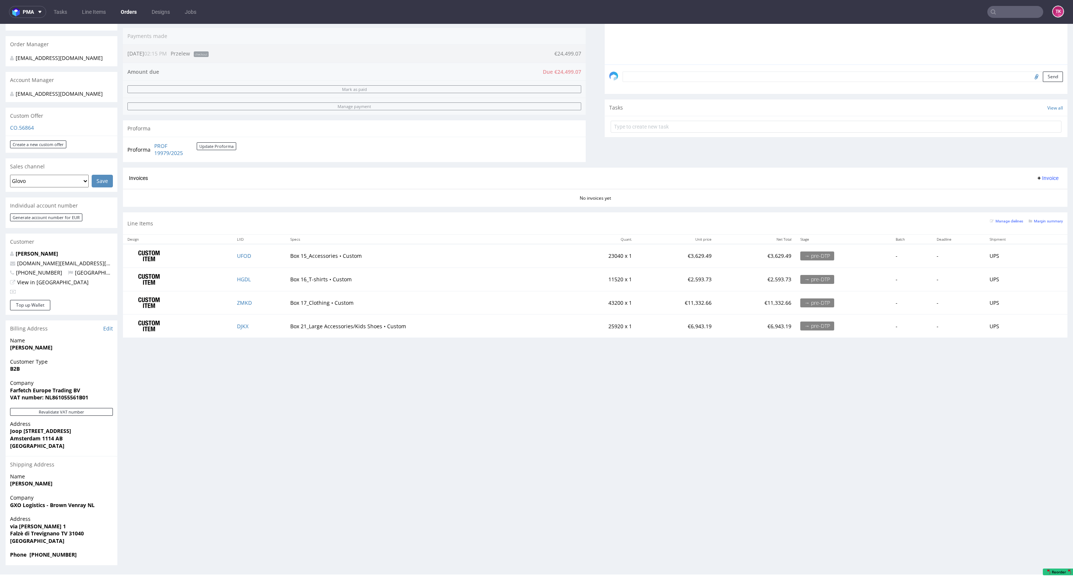
scroll to position [1, 0]
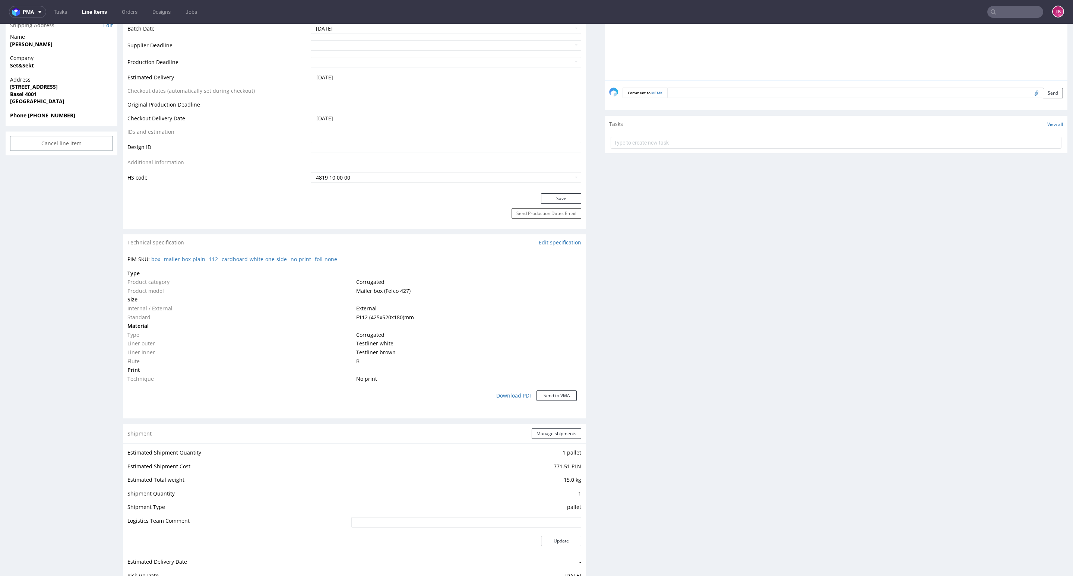
scroll to position [224, 0]
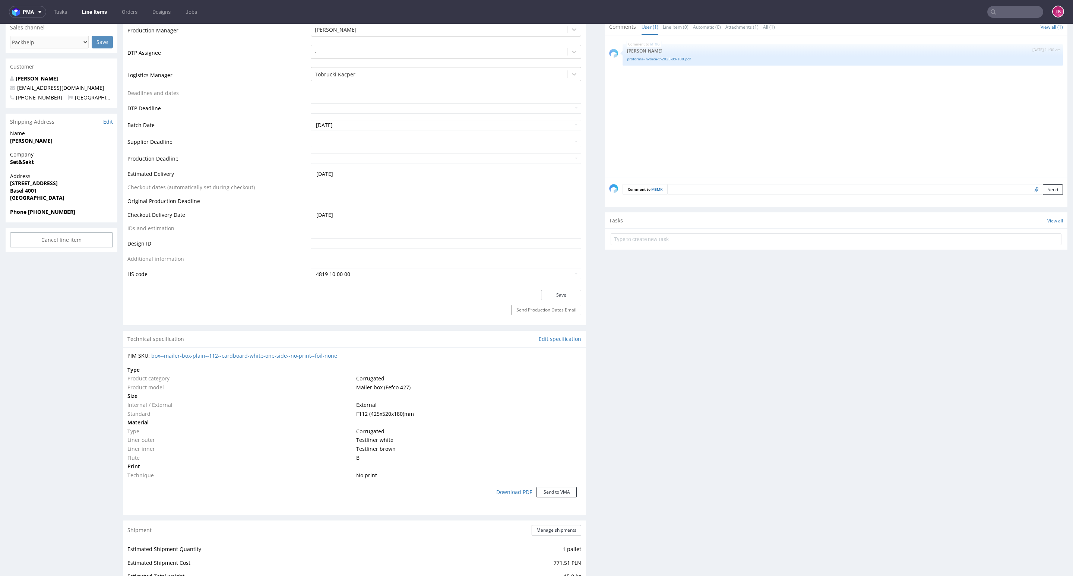
drag, startPoint x: 6, startPoint y: 187, endPoint x: 51, endPoint y: 190, distance: 45.9
click at [51, 190] on div "Address [STREET_ADDRESS]" at bounding box center [62, 190] width 112 height 36
drag, startPoint x: 48, startPoint y: 189, endPoint x: 6, endPoint y: 183, distance: 42.8
click at [6, 183] on div "Address [STREET_ADDRESS]" at bounding box center [62, 190] width 112 height 36
copy p "[STREET_ADDRESS]"
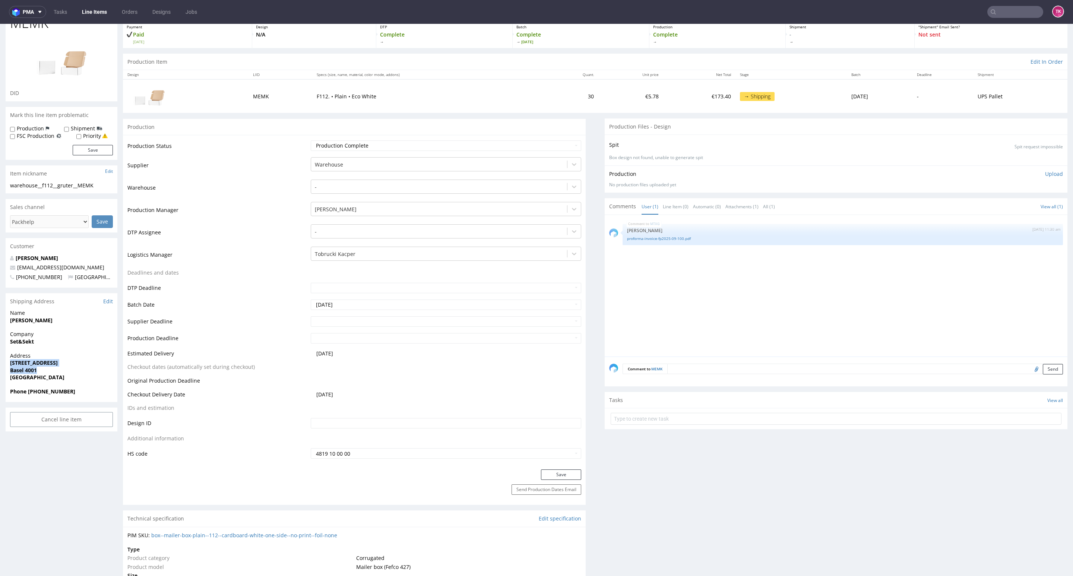
scroll to position [0, 0]
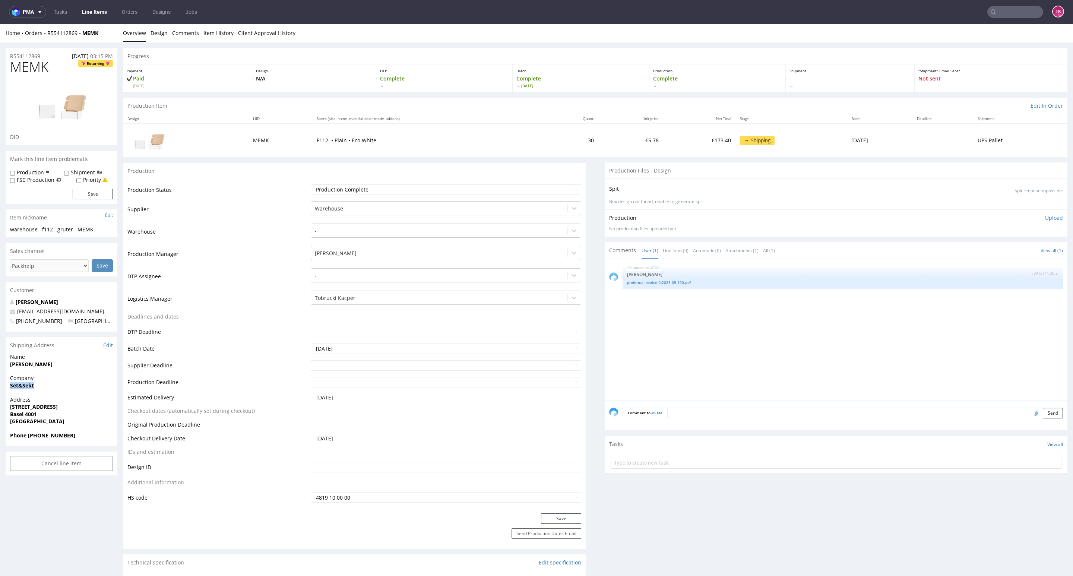
drag, startPoint x: 8, startPoint y: 383, endPoint x: 53, endPoint y: 386, distance: 45.2
click at [53, 386] on div "Company Set&Sekt" at bounding box center [62, 384] width 112 height 21
copy strong "Set&Sekt"
drag, startPoint x: 43, startPoint y: 362, endPoint x: 3, endPoint y: 366, distance: 39.7
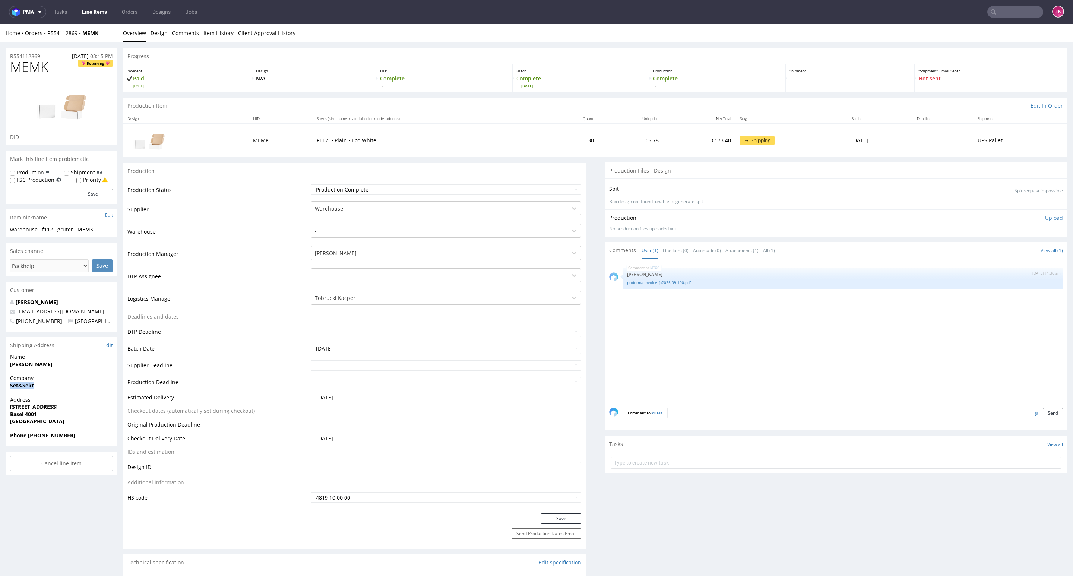
copy strong "[PERSON_NAME]"
click at [68, 312] on link "[EMAIL_ADDRESS][DOMAIN_NAME]" at bounding box center [60, 311] width 87 height 7
drag, startPoint x: 82, startPoint y: 310, endPoint x: 5, endPoint y: 312, distance: 77.1
copy span "[EMAIL_ADDRESS][DOMAIN_NAME]"
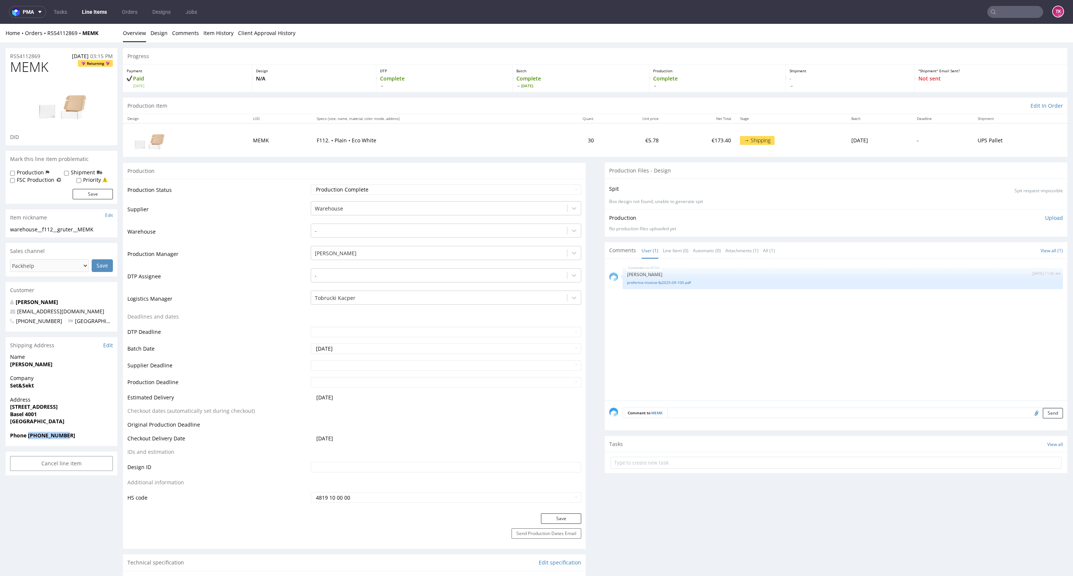
copy strong "[PHONE_NUMBER]"
drag, startPoint x: 69, startPoint y: 442, endPoint x: 28, endPoint y: 440, distance: 40.3
click at [28, 440] on div "Phone [PHONE_NUMBER]" at bounding box center [62, 439] width 112 height 14
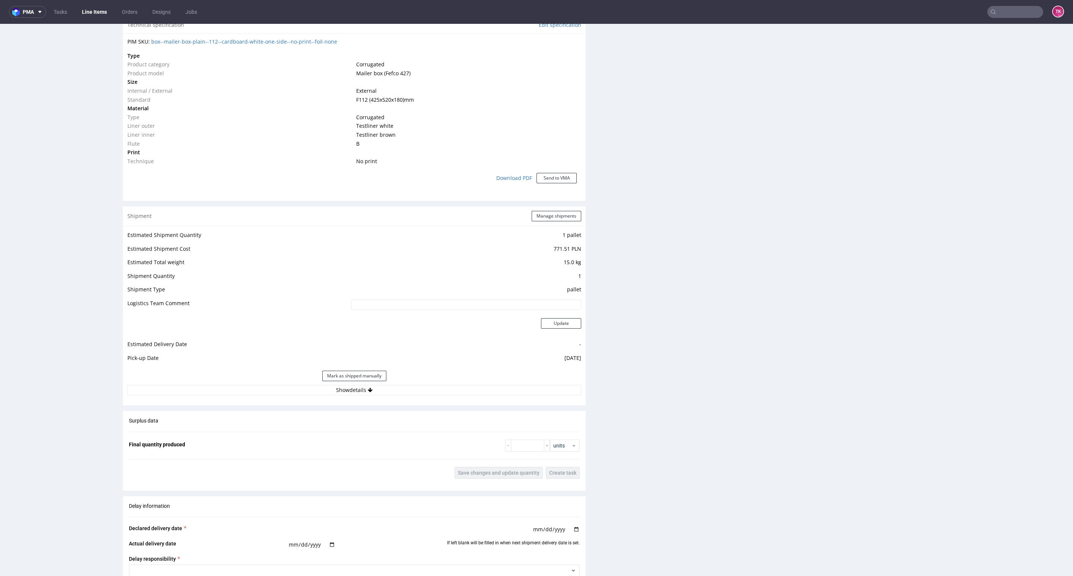
scroll to position [671, 0]
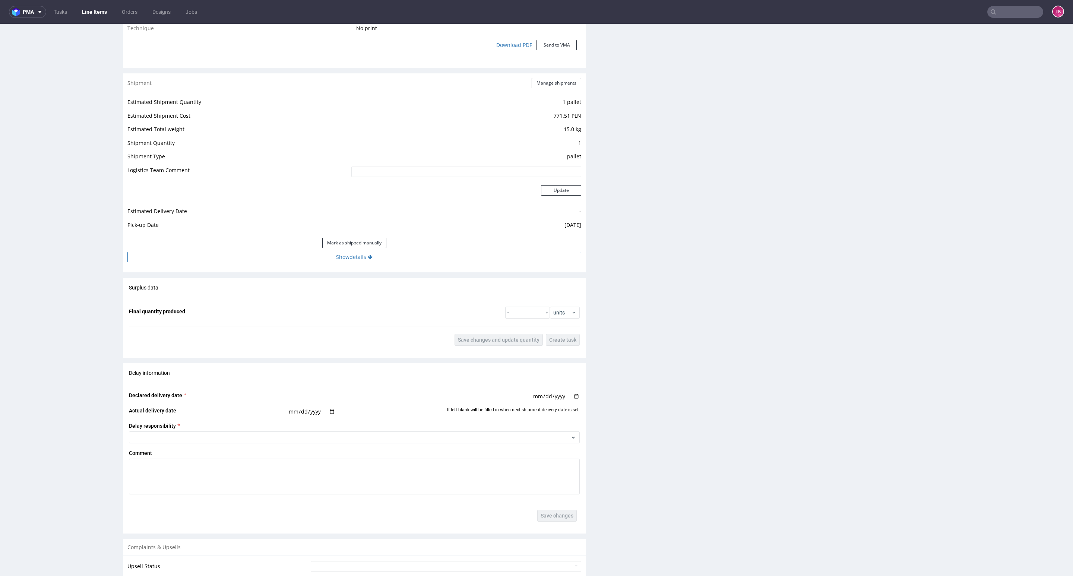
drag, startPoint x: 500, startPoint y: 250, endPoint x: 494, endPoint y: 257, distance: 9.4
click at [500, 251] on div "Mark as shipped manually" at bounding box center [354, 243] width 454 height 18
click at [494, 259] on button "Show details" at bounding box center [354, 257] width 454 height 10
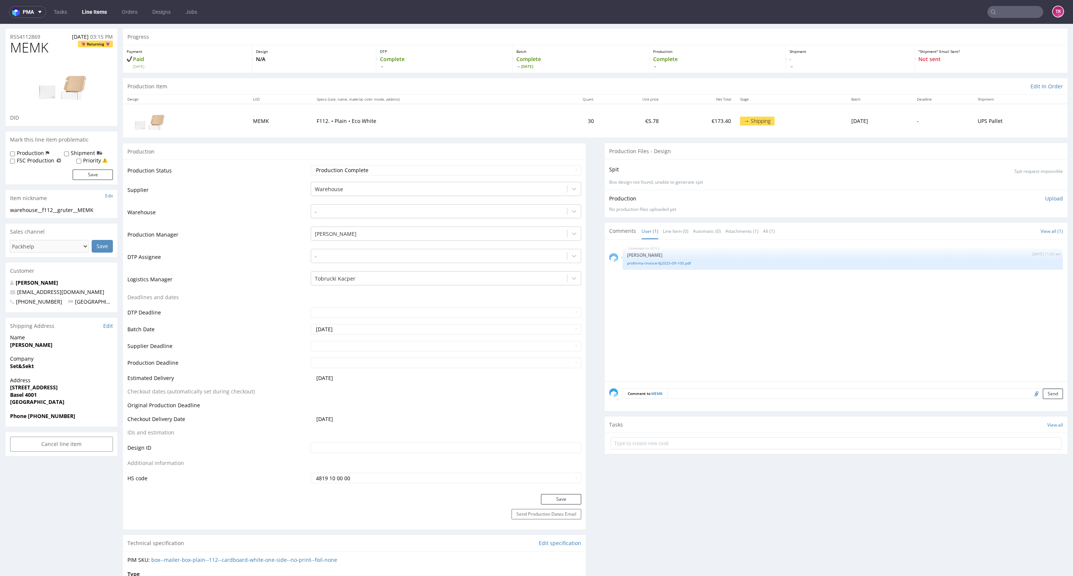
scroll to position [0, 0]
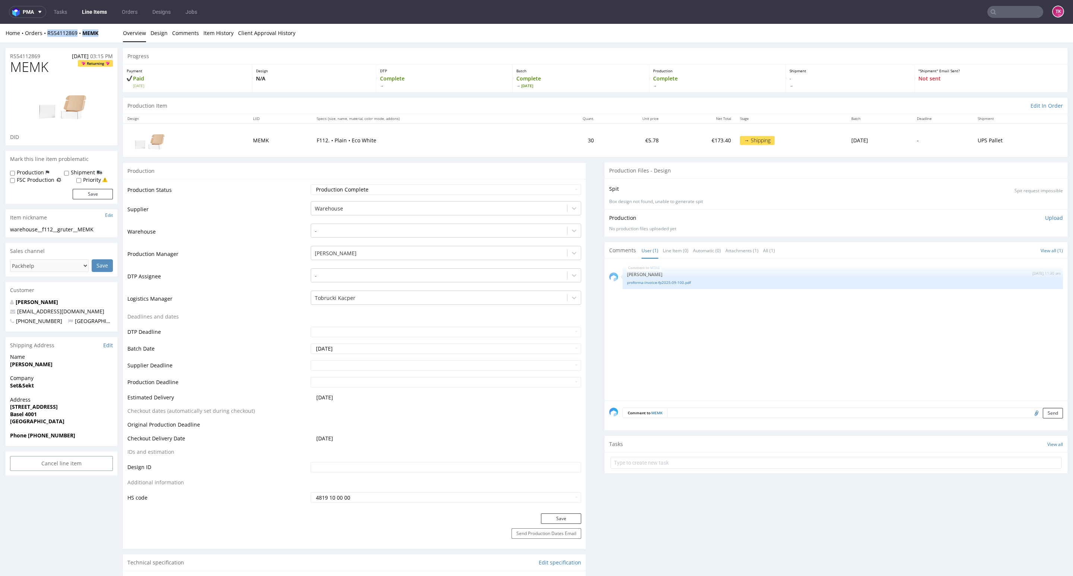
drag, startPoint x: 108, startPoint y: 32, endPoint x: 46, endPoint y: 50, distance: 65.3
click at [46, 39] on div "Home Orders R554112869 MEMK Overview Design Comments Item History Client Approv…" at bounding box center [536, 33] width 1073 height 19
copy div "R554112869 MEMK"
click at [660, 473] on section "Tasks View all" at bounding box center [836, 455] width 463 height 38
click at [658, 469] on input "text" at bounding box center [836, 463] width 451 height 12
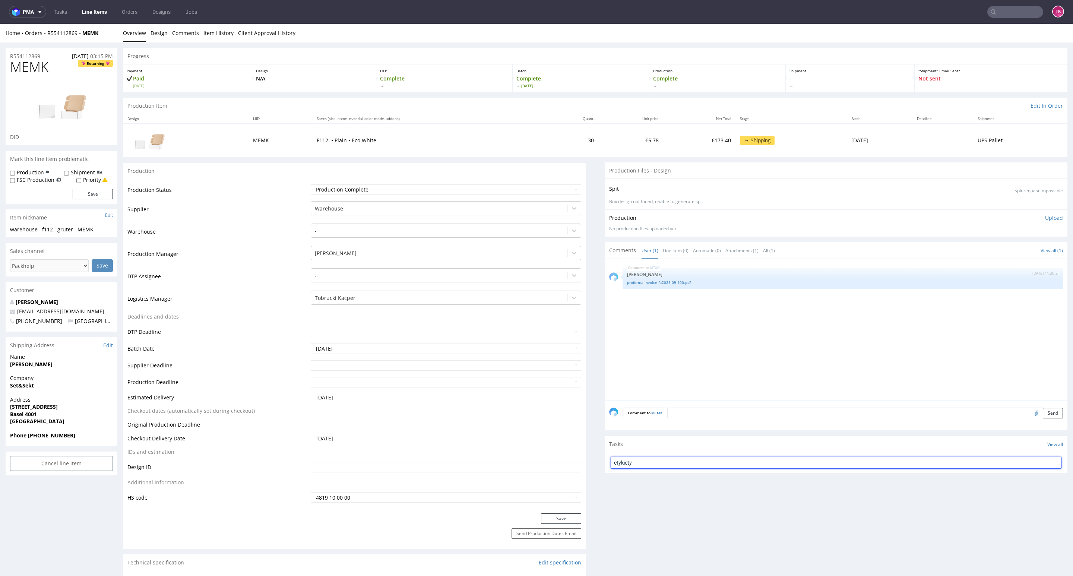
type input "etykiety"
click at [647, 464] on div "etykiety Set due date" at bounding box center [836, 459] width 451 height 15
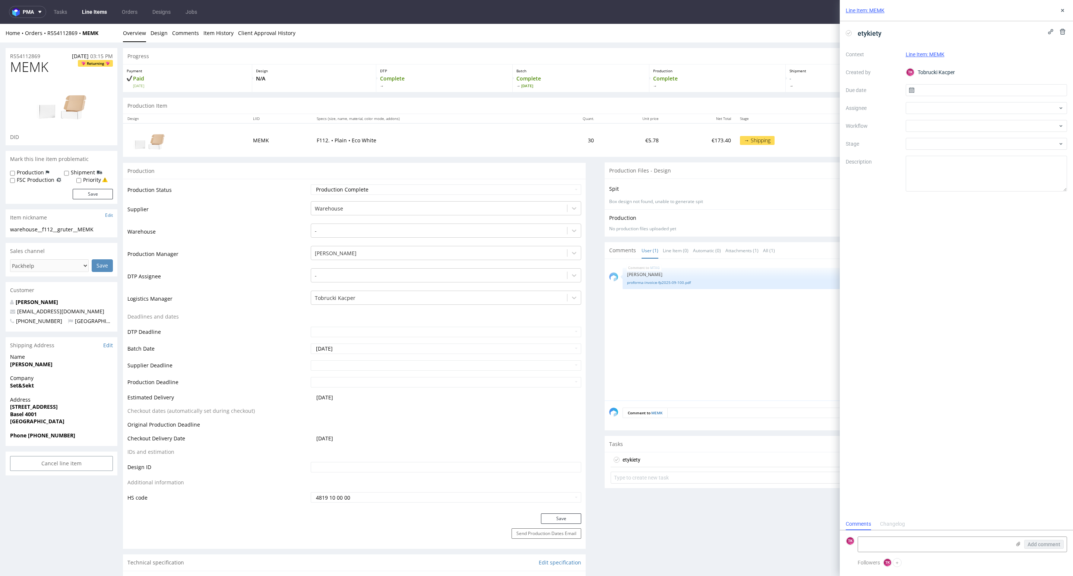
scroll to position [6, 0]
click at [938, 549] on textarea at bounding box center [934, 544] width 153 height 15
paste textarea "1Z5A15800492171336"
type textarea "1Z5A15800492171336"
click at [1017, 542] on icon at bounding box center [1018, 544] width 6 height 6
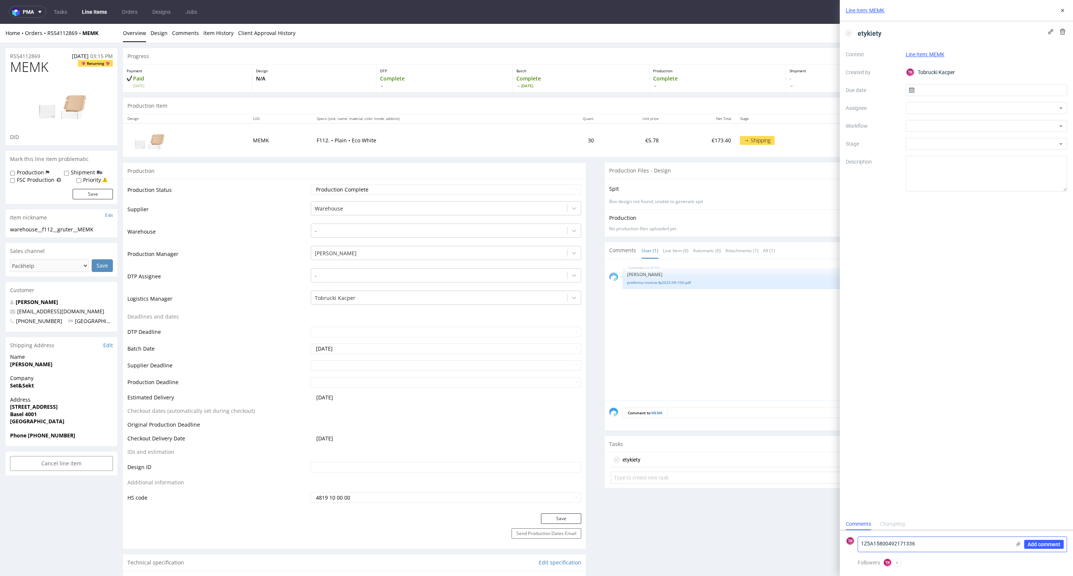
click at [0, 0] on input "file" at bounding box center [0, 0] width 0 height 0
click at [1031, 548] on button "Add comment" at bounding box center [1043, 544] width 39 height 9
click at [931, 114] on div "Context Line Item: MEMK Created by [PERSON_NAME] Kacper Due date Assignee Workf…" at bounding box center [956, 119] width 221 height 143
click at [930, 122] on div at bounding box center [987, 126] width 162 height 12
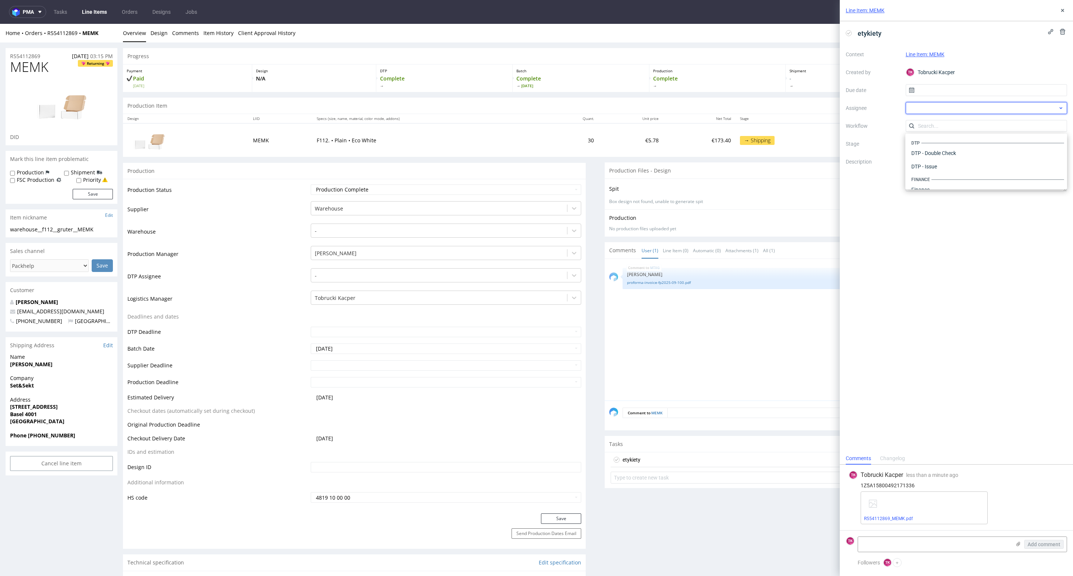
scroll to position [457, 0]
click at [929, 106] on div at bounding box center [987, 108] width 162 height 12
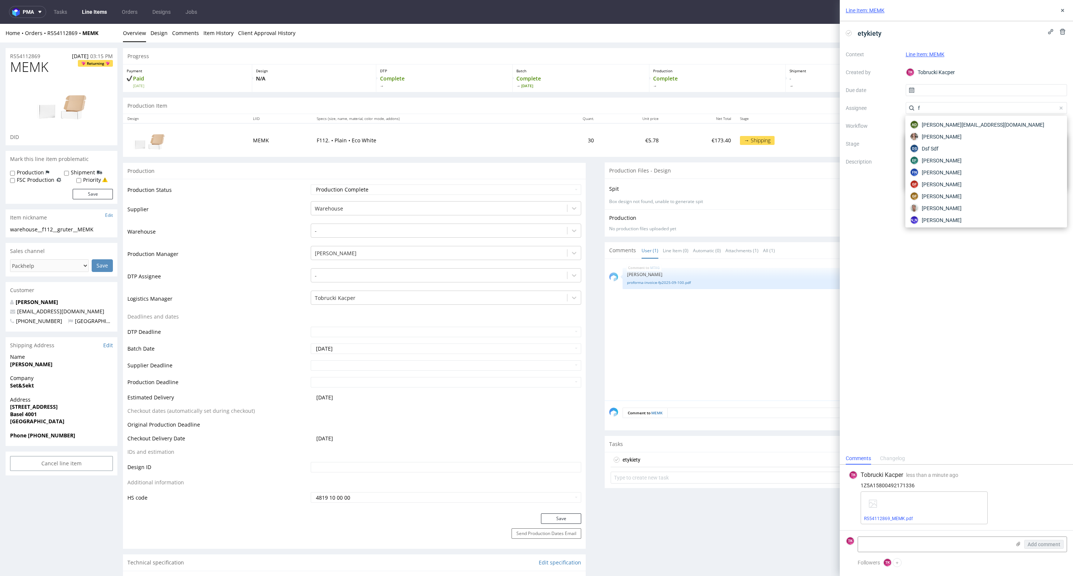
type input "fr"
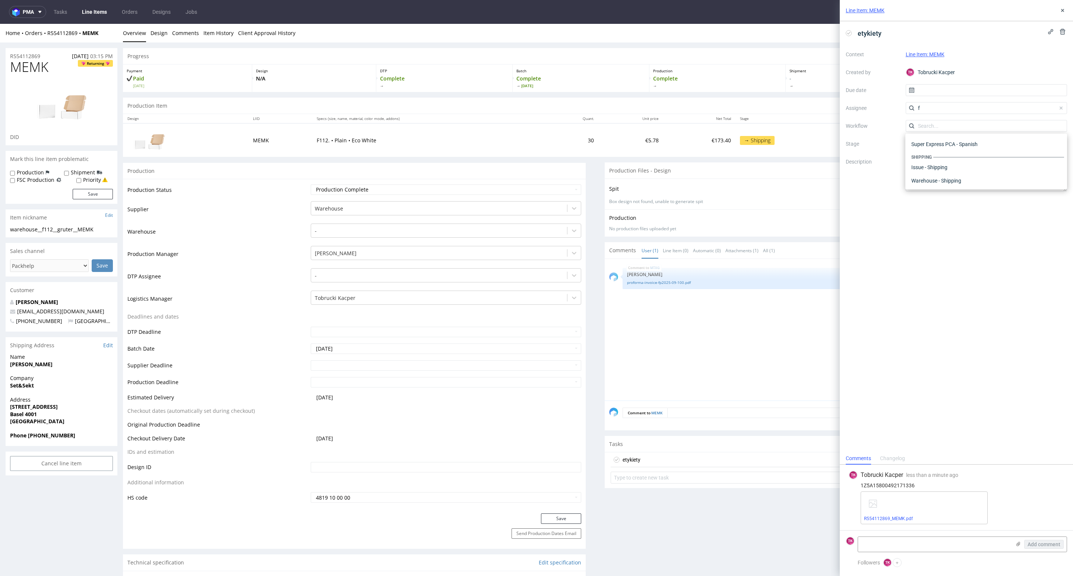
drag, startPoint x: 935, startPoint y: 107, endPoint x: 879, endPoint y: 105, distance: 55.9
click at [879, 105] on div "Context Line Item: MEMK Created by TK Tobrucki Kacper Due date Assignee f Workf…" at bounding box center [956, 119] width 221 height 143
click at [920, 107] on div at bounding box center [987, 108] width 162 height 12
type input "fe"
click at [932, 121] on span "[PERSON_NAME]" at bounding box center [942, 124] width 40 height 7
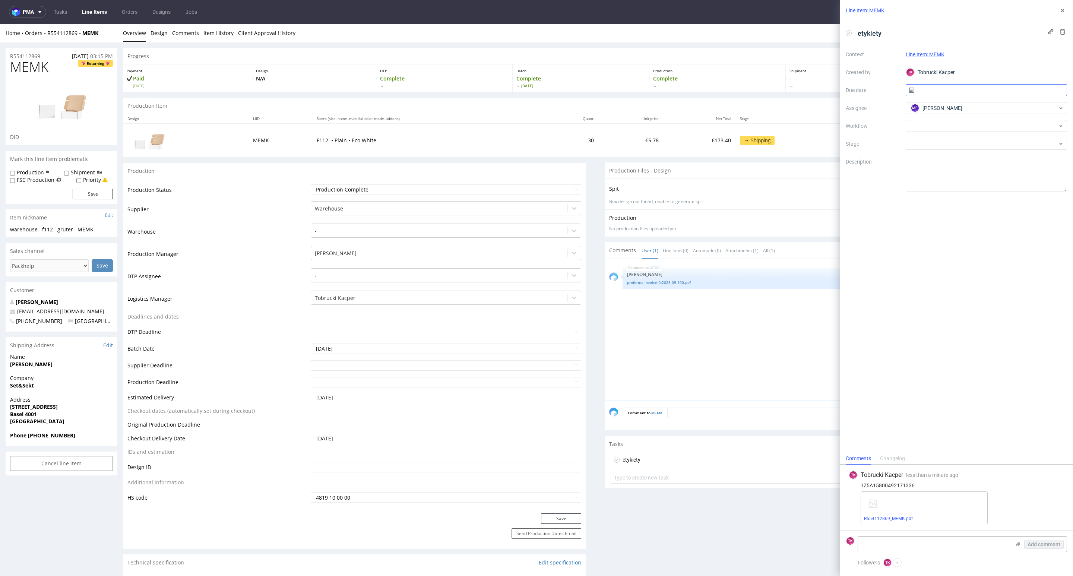
drag, startPoint x: 931, startPoint y: 99, endPoint x: 929, endPoint y: 86, distance: 13.7
click at [930, 96] on div "Context Line Item: MEMK Created by [PERSON_NAME] Kacper Due date Assignee MF [P…" at bounding box center [956, 119] width 221 height 143
click at [929, 86] on input "text" at bounding box center [987, 90] width 162 height 12
click at [993, 181] on button "25" at bounding box center [998, 179] width 12 height 12
click at [699, 424] on div "Comment to MEMK Send" at bounding box center [836, 415] width 463 height 30
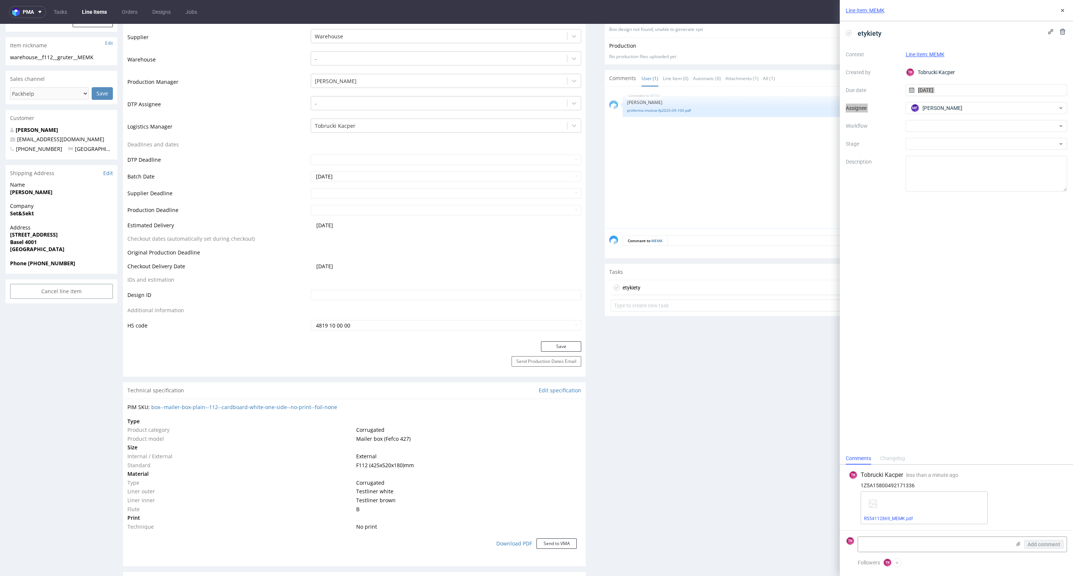
scroll to position [335, 0]
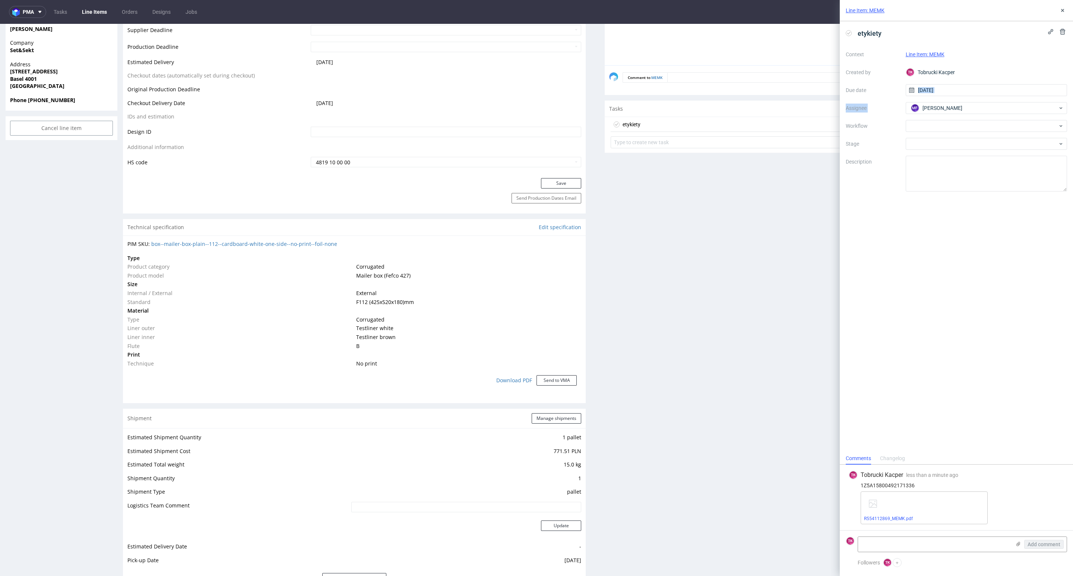
drag, startPoint x: 951, startPoint y: 89, endPoint x: 948, endPoint y: 97, distance: 8.4
click at [948, 91] on input "[DATE]" at bounding box center [987, 90] width 162 height 12
click at [986, 180] on span "24" at bounding box center [986, 178] width 6 height 7
type input "[DATE]"
click at [646, 293] on div "Production Files - Design Spit Spit request impossible Box design not found, un…" at bounding box center [836, 481] width 463 height 1309
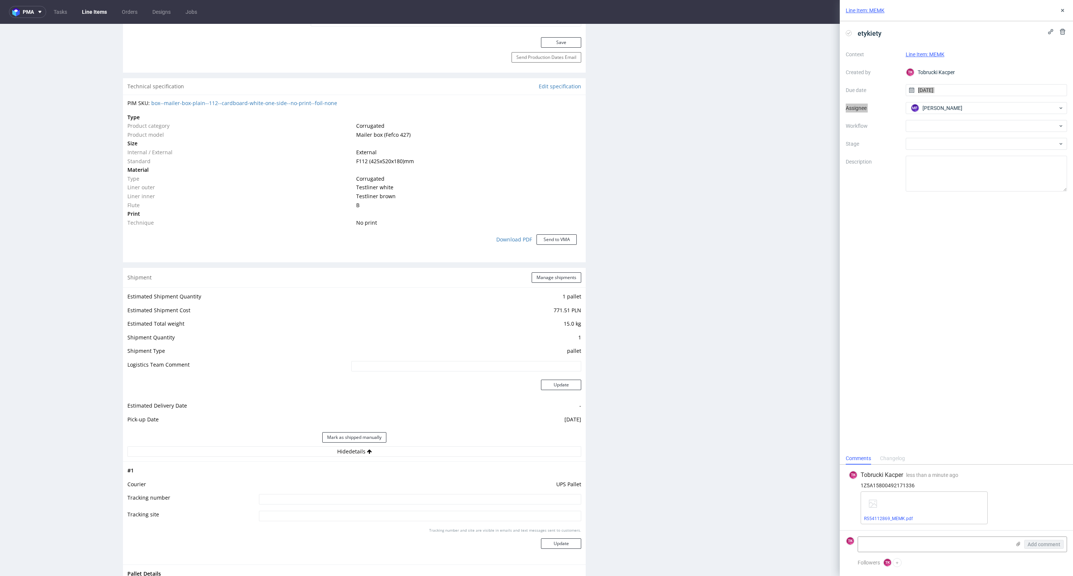
scroll to position [559, 0]
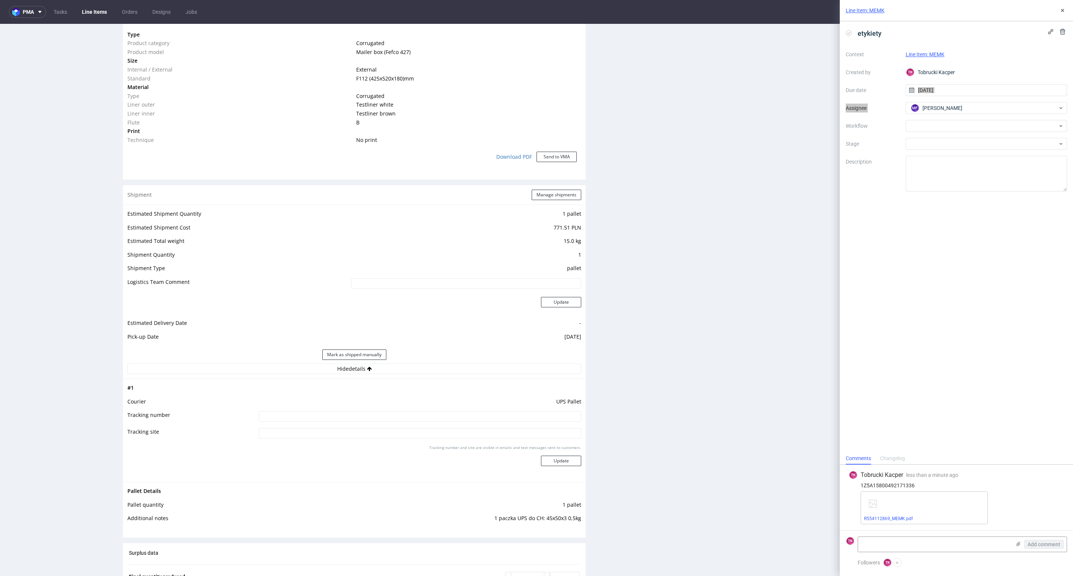
click at [412, 418] on input at bounding box center [420, 416] width 322 height 10
paste input "1Z5A15800492171336"
type input "1Z5A15800492171336"
drag, startPoint x: 551, startPoint y: 446, endPoint x: 551, endPoint y: 456, distance: 10.4
click at [551, 449] on p "Tracking number and site are visible in emails and text messages sent to custom…" at bounding box center [505, 447] width 152 height 5
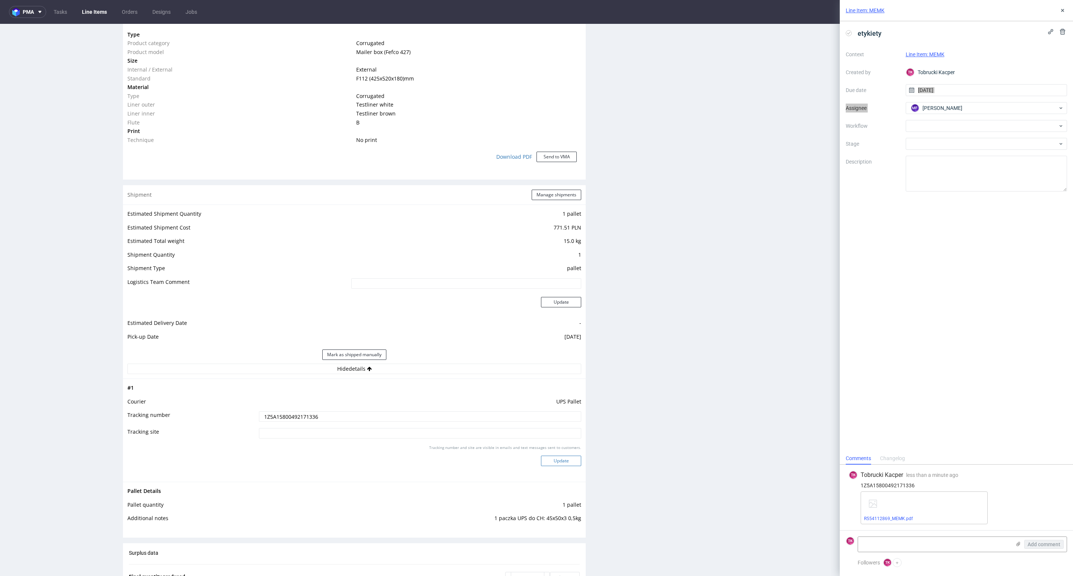
click at [552, 459] on button "Update" at bounding box center [561, 461] width 40 height 10
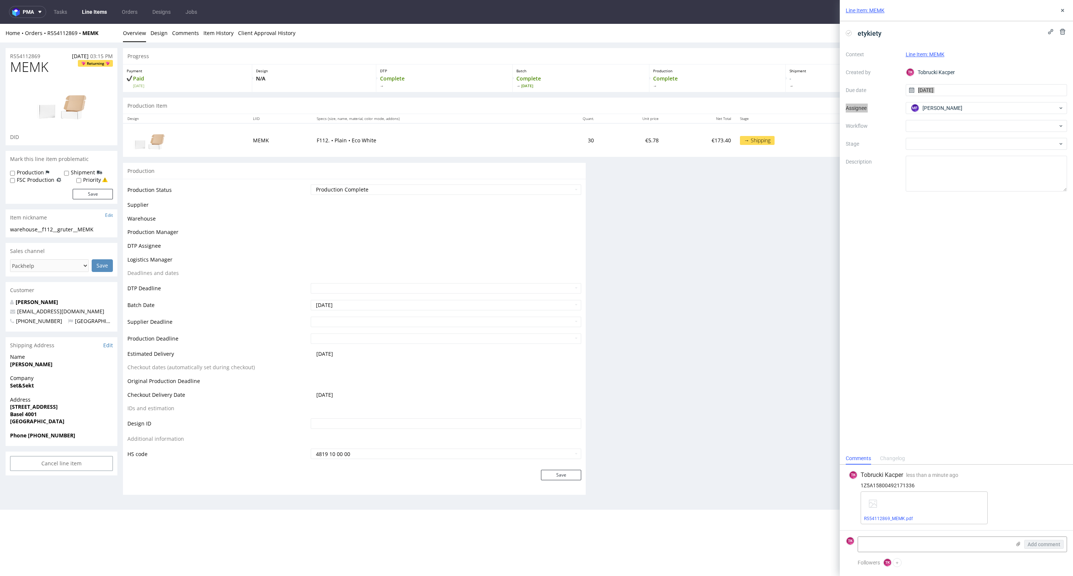
scroll to position [0, 0]
click at [83, 17] on link "Line Items" at bounding box center [94, 12] width 34 height 12
